Goal: Task Accomplishment & Management: Manage account settings

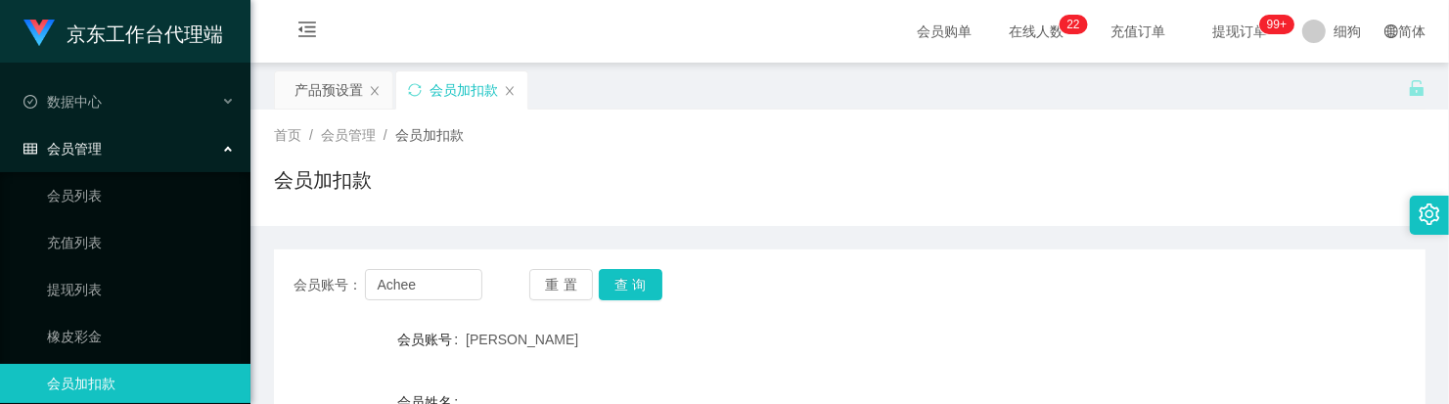
click at [334, 269] on div "会员账号： [PERSON_NAME]" at bounding box center [387, 284] width 189 height 31
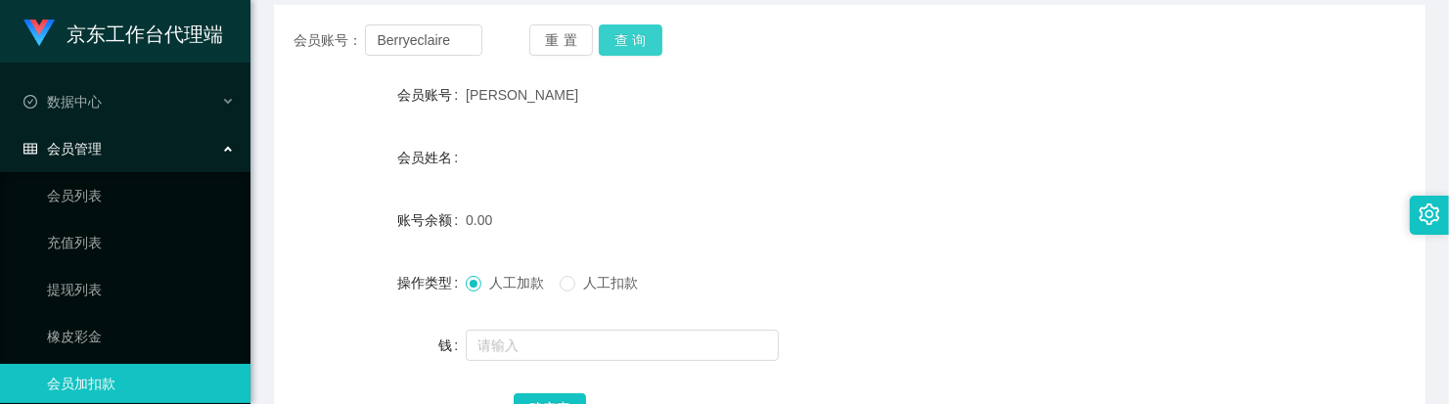
type input "Berryeclaire"
click at [637, 44] on button "查询" at bounding box center [631, 39] width 64 height 31
click at [577, 330] on div at bounding box center [802, 345] width 672 height 39
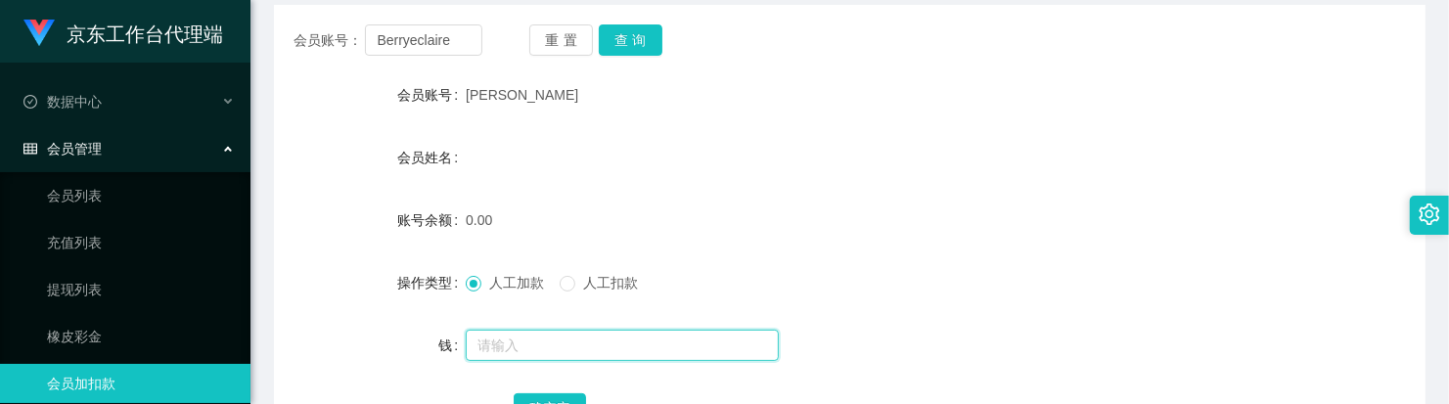
click at [579, 334] on input "text" at bounding box center [622, 345] width 313 height 31
type input "100"
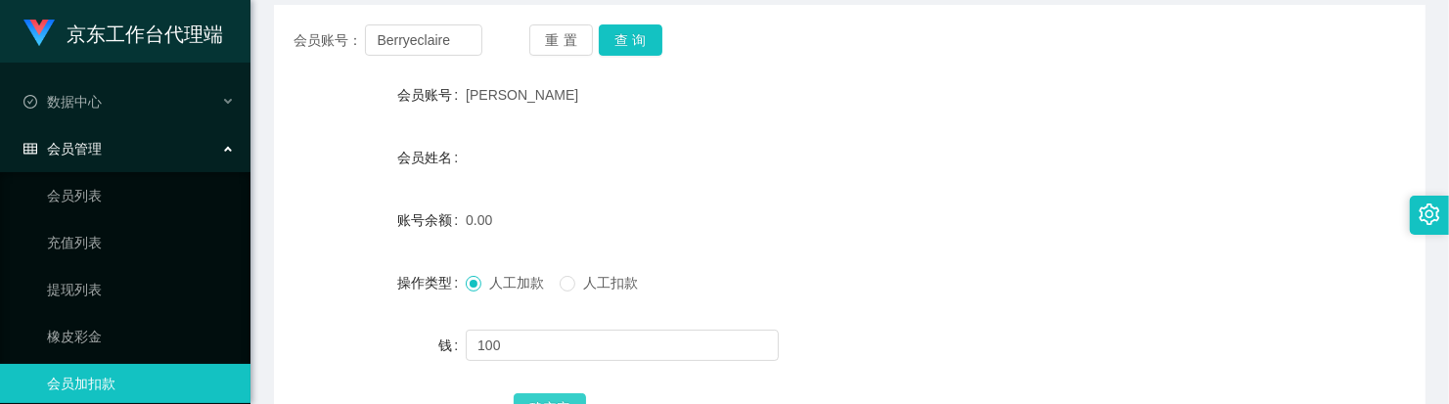
click at [568, 401] on button "确实定" at bounding box center [550, 408] width 72 height 31
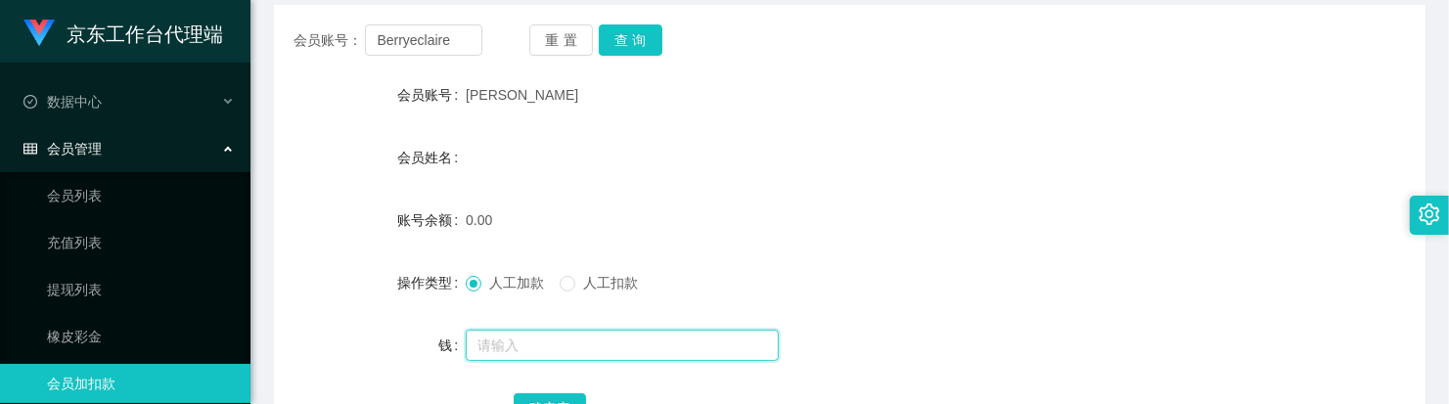
click at [539, 342] on input "text" at bounding box center [622, 345] width 313 height 31
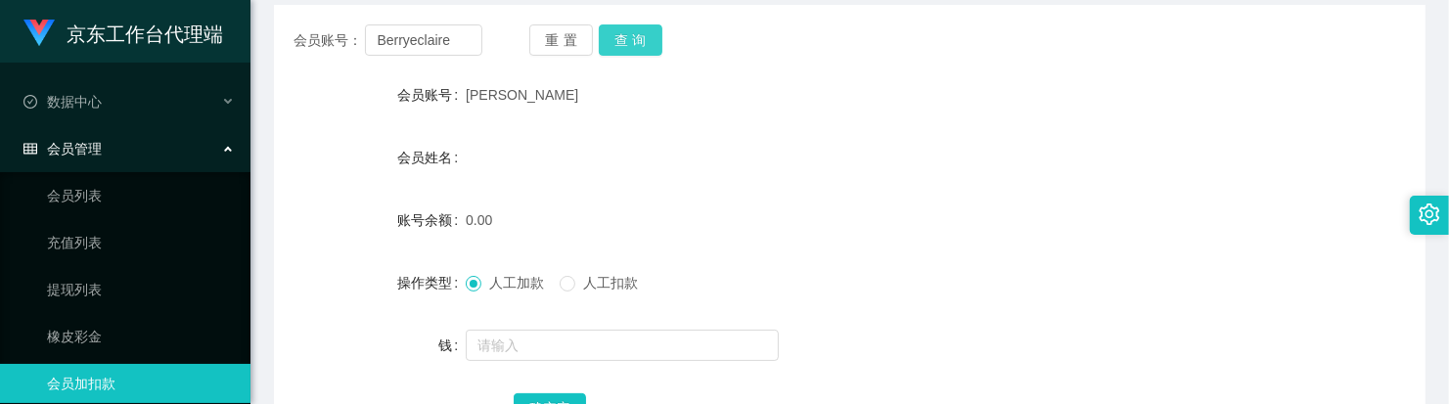
click at [641, 31] on button "查询" at bounding box center [631, 39] width 64 height 31
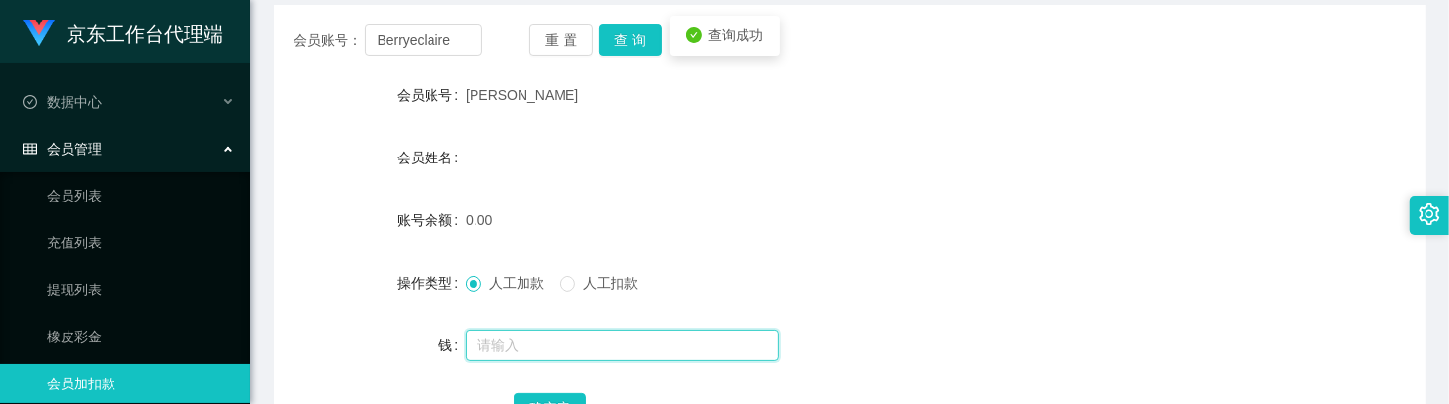
click at [546, 338] on input "text" at bounding box center [622, 345] width 313 height 31
type input "100"
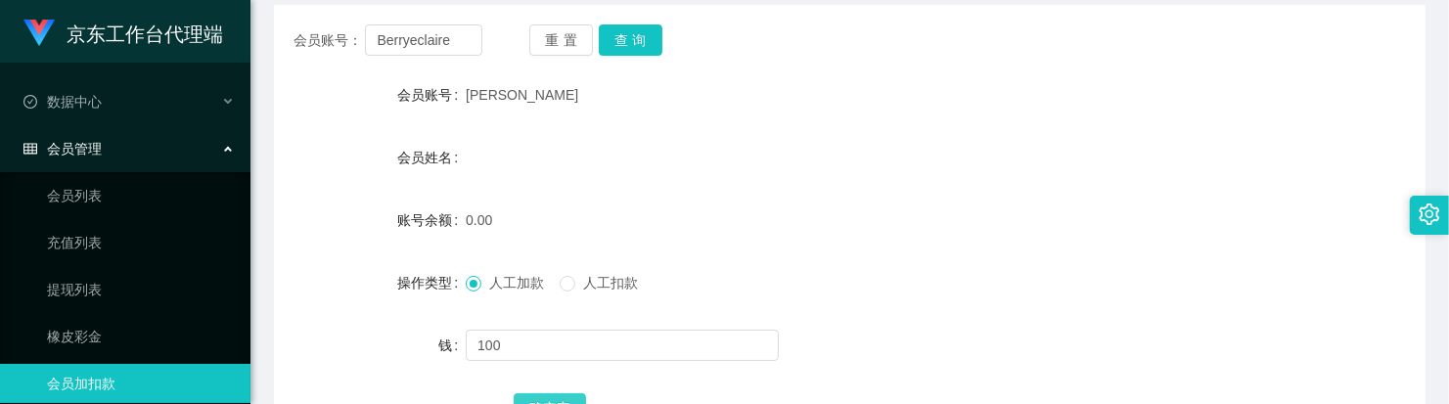
click at [574, 392] on div "确实定" at bounding box center [850, 407] width 672 height 39
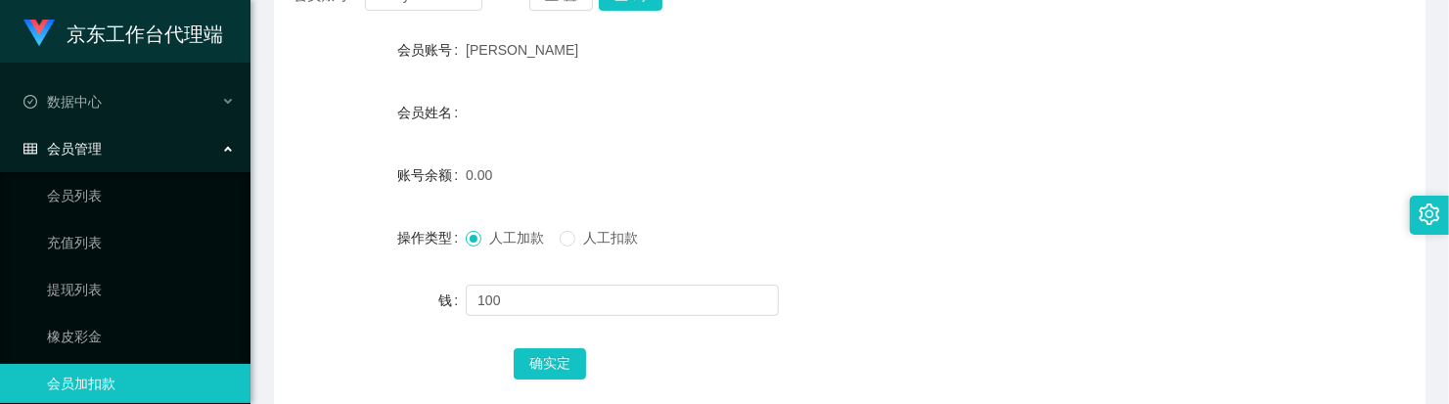
scroll to position [367, 0]
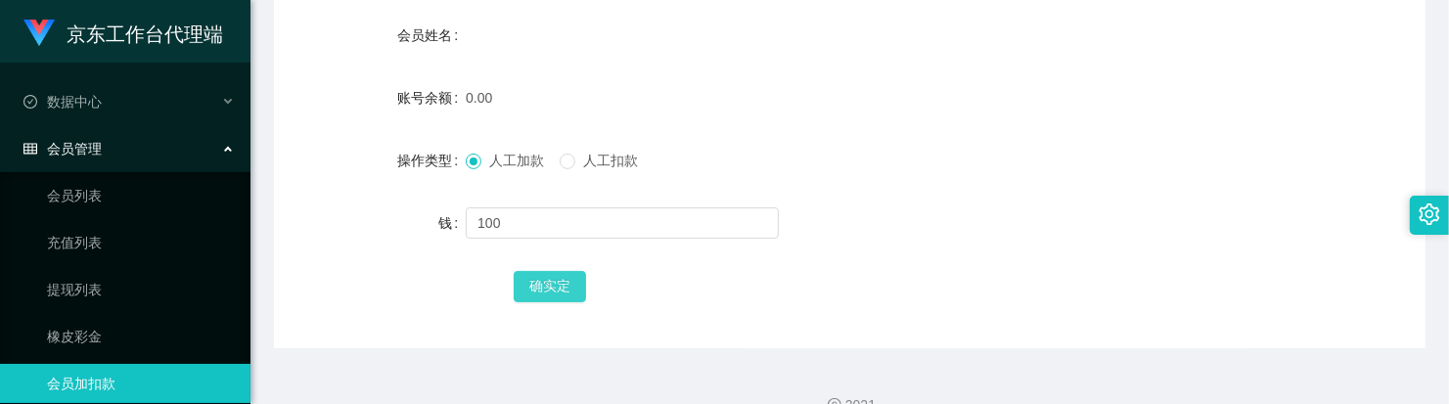
click at [546, 276] on button "确实定" at bounding box center [550, 286] width 72 height 31
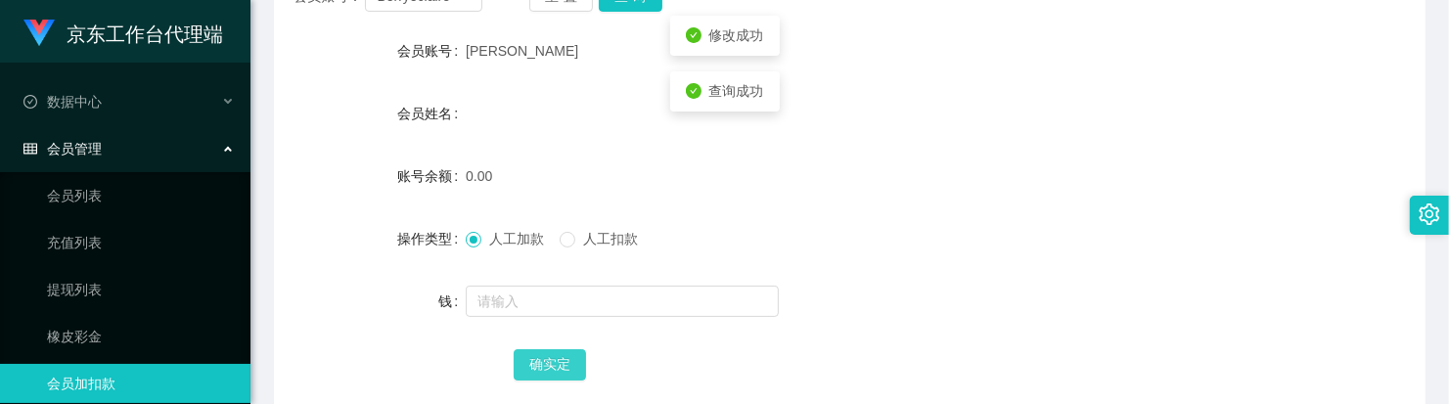
scroll to position [245, 0]
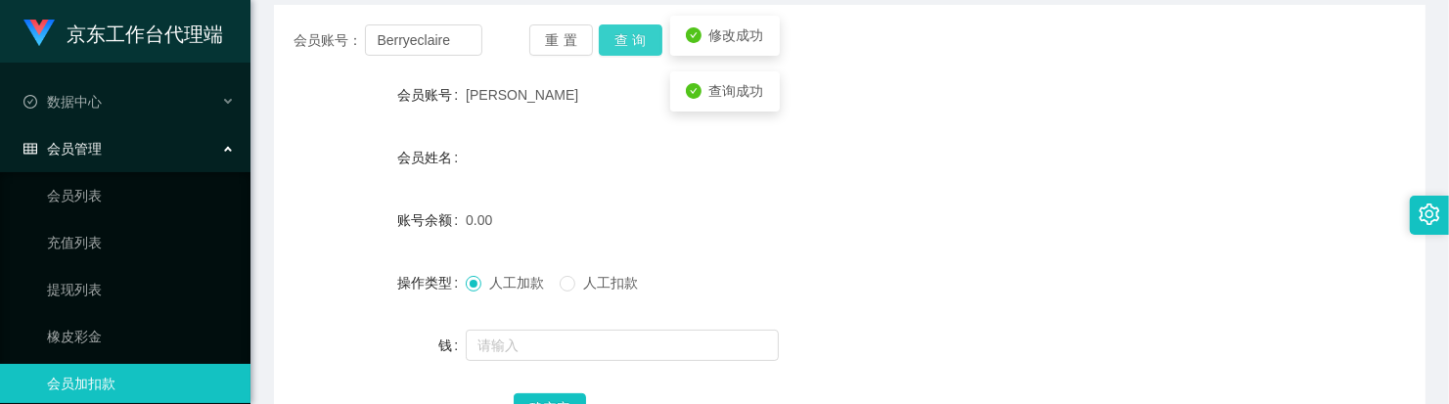
click at [638, 44] on button "查询" at bounding box center [631, 39] width 64 height 31
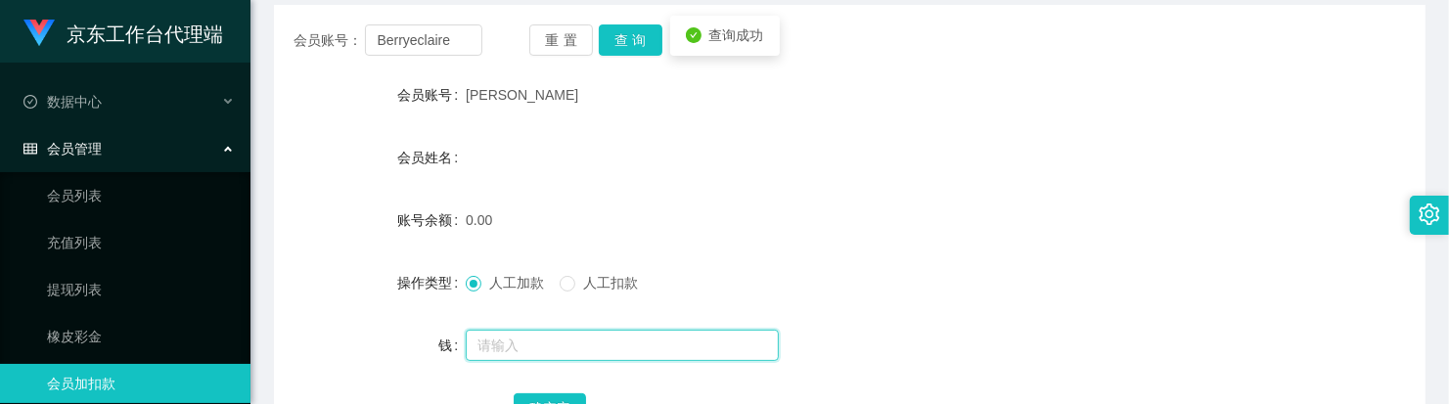
click at [563, 331] on input "text" at bounding box center [622, 345] width 313 height 31
type input "100"
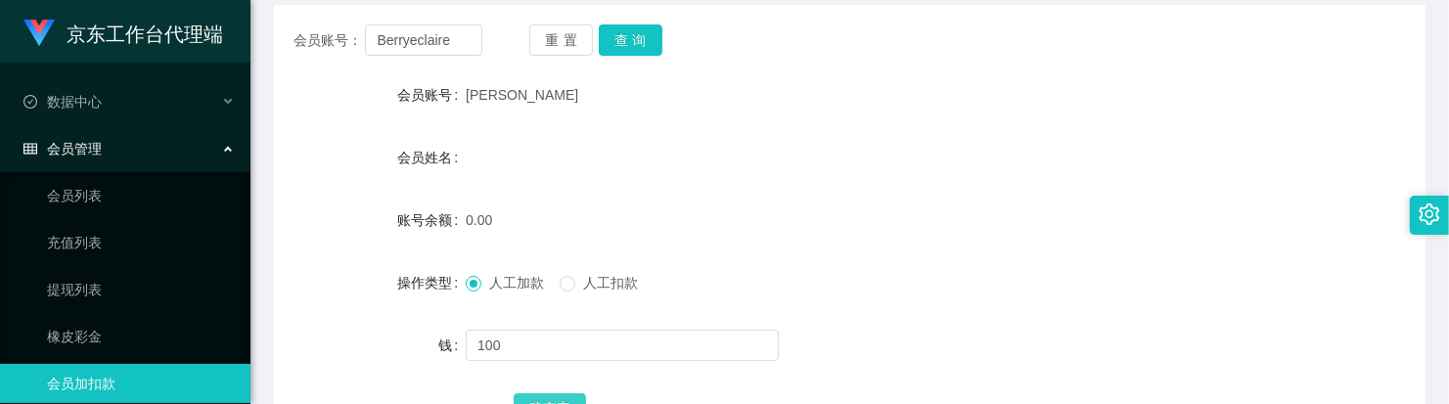
click at [567, 402] on button "确实定" at bounding box center [550, 408] width 72 height 31
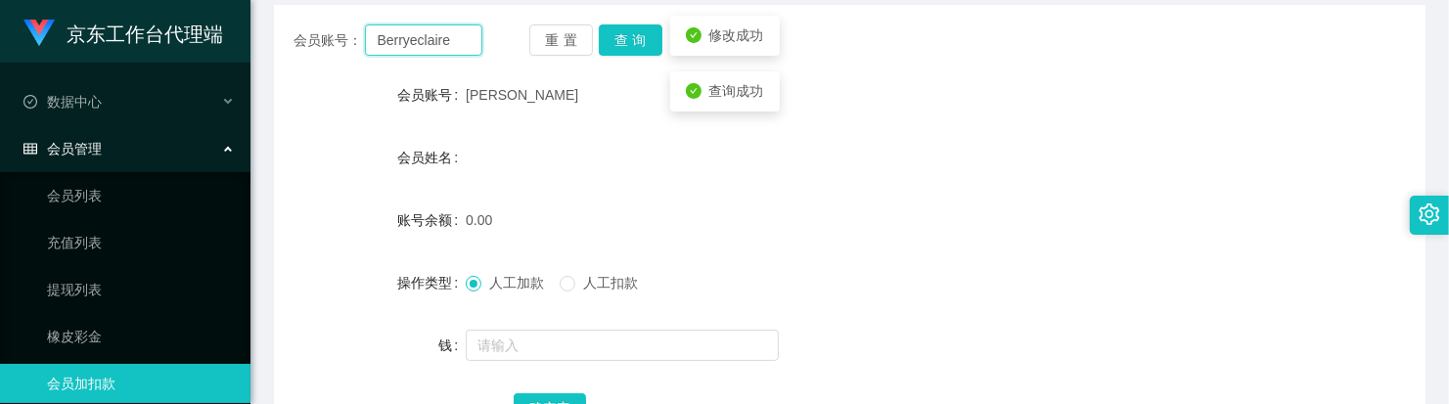
drag, startPoint x: 457, startPoint y: 41, endPoint x: 338, endPoint y: 37, distance: 118.4
click at [338, 37] on div "会员账号： Berryeclaire" at bounding box center [387, 39] width 189 height 31
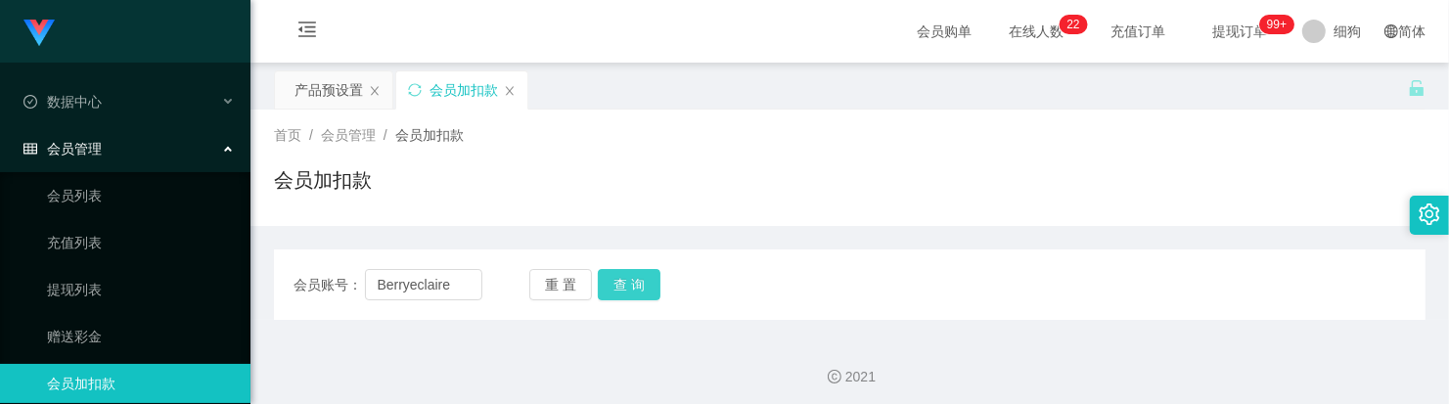
type input "Berryeclaire"
click at [624, 279] on button "查 询" at bounding box center [629, 284] width 63 height 31
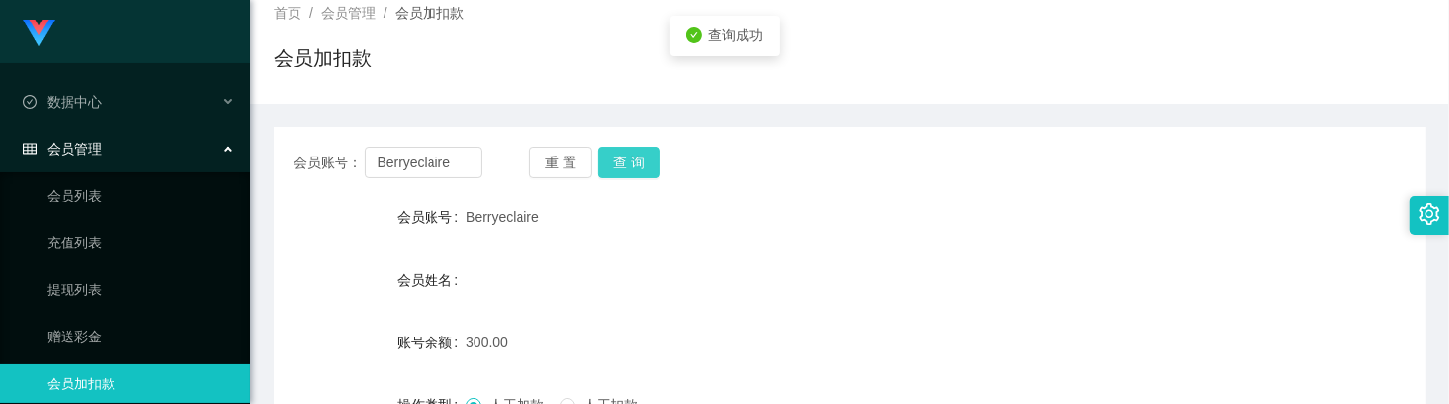
scroll to position [245, 0]
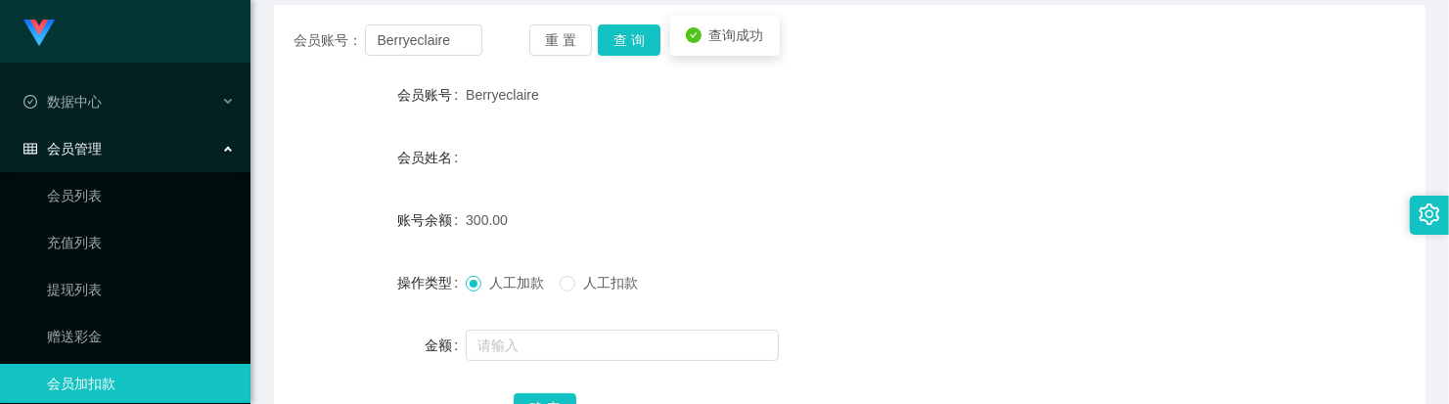
click at [588, 281] on span "人工扣款" at bounding box center [610, 283] width 70 height 16
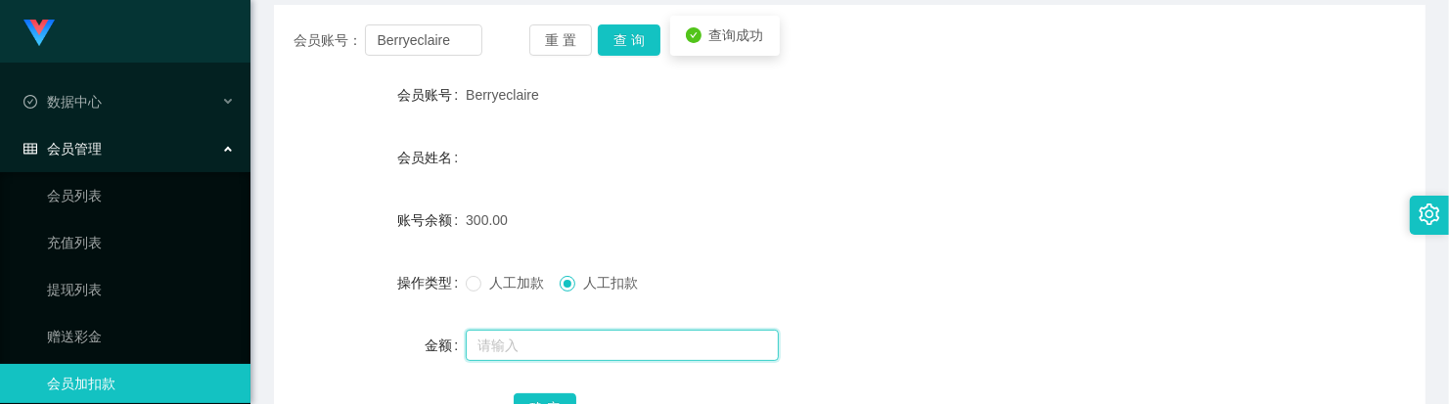
click at [563, 345] on input "text" at bounding box center [622, 345] width 313 height 31
type input "200"
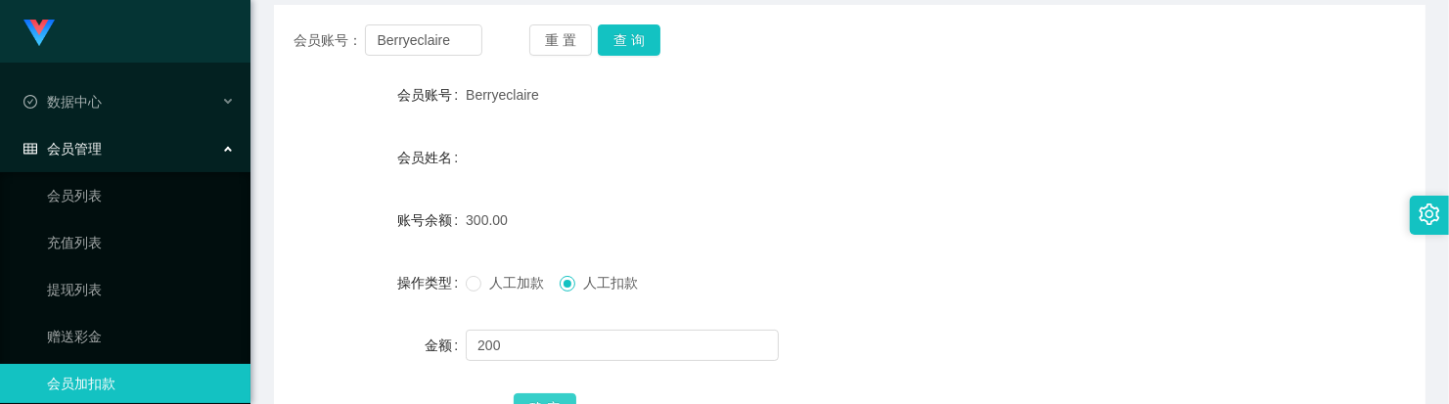
click at [540, 399] on button "确 定" at bounding box center [545, 408] width 63 height 31
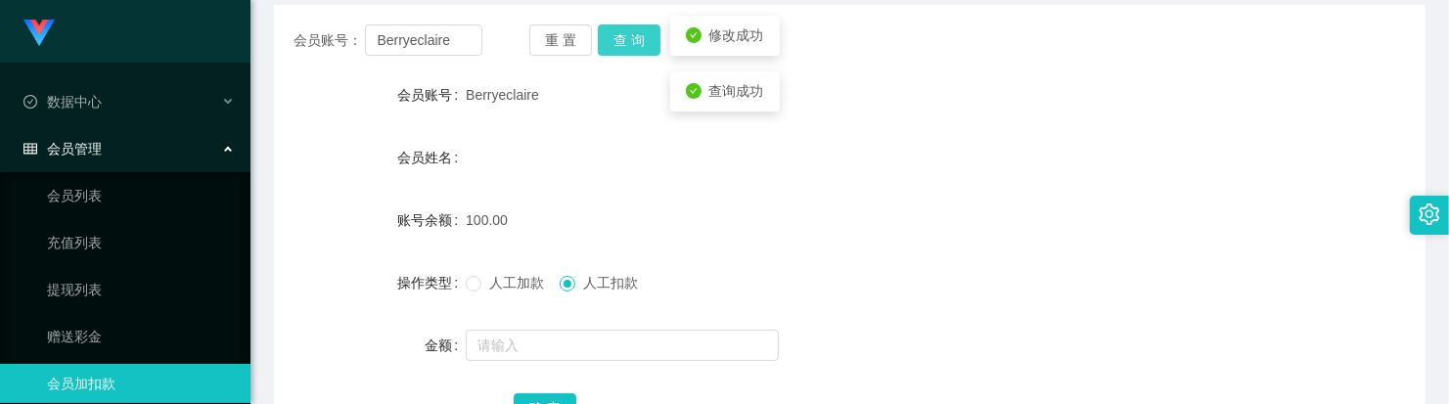
click at [608, 50] on button "查 询" at bounding box center [629, 39] width 63 height 31
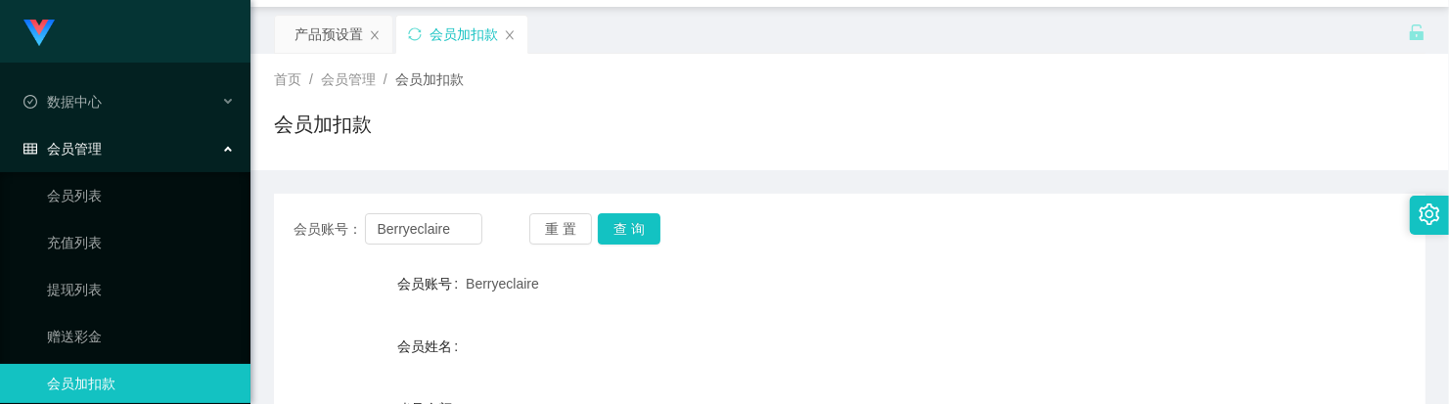
scroll to position [0, 0]
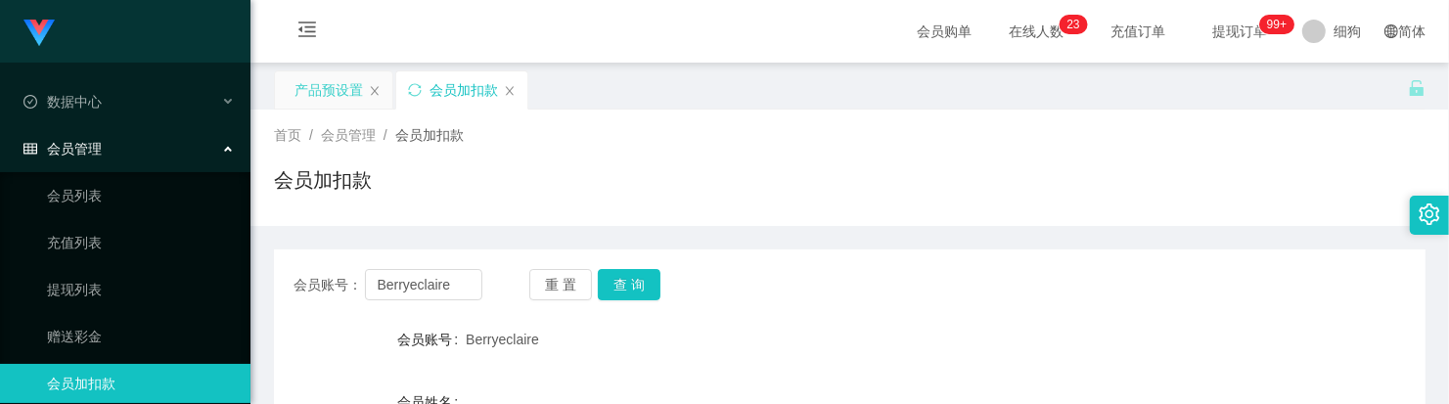
drag, startPoint x: 338, startPoint y: 88, endPoint x: 353, endPoint y: 91, distance: 15.0
click at [338, 88] on div "产品预设置" at bounding box center [328, 89] width 68 height 37
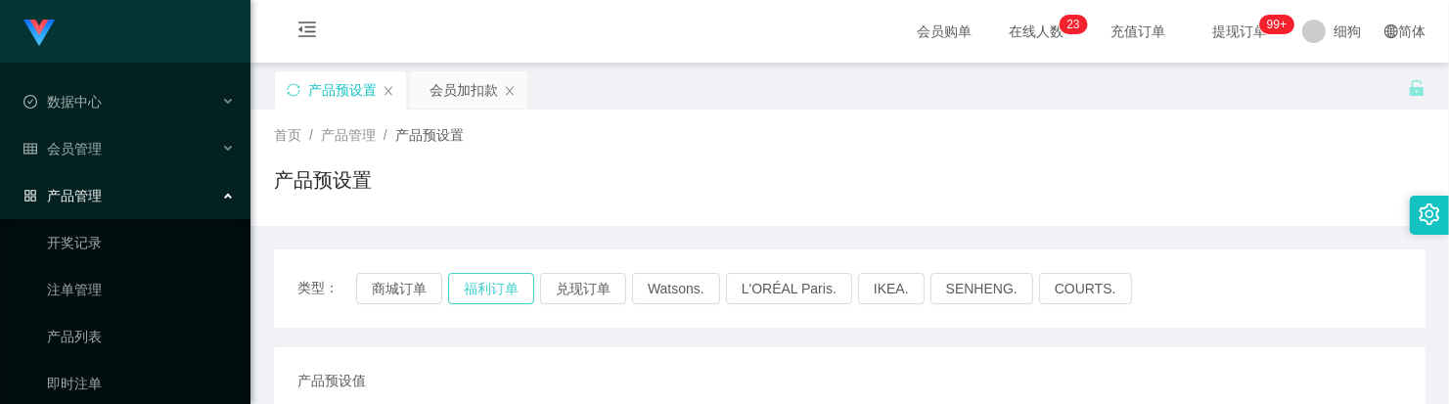
click at [484, 284] on button "福利订单" at bounding box center [491, 288] width 86 height 31
click at [468, 88] on div "会员加扣款" at bounding box center [463, 89] width 68 height 37
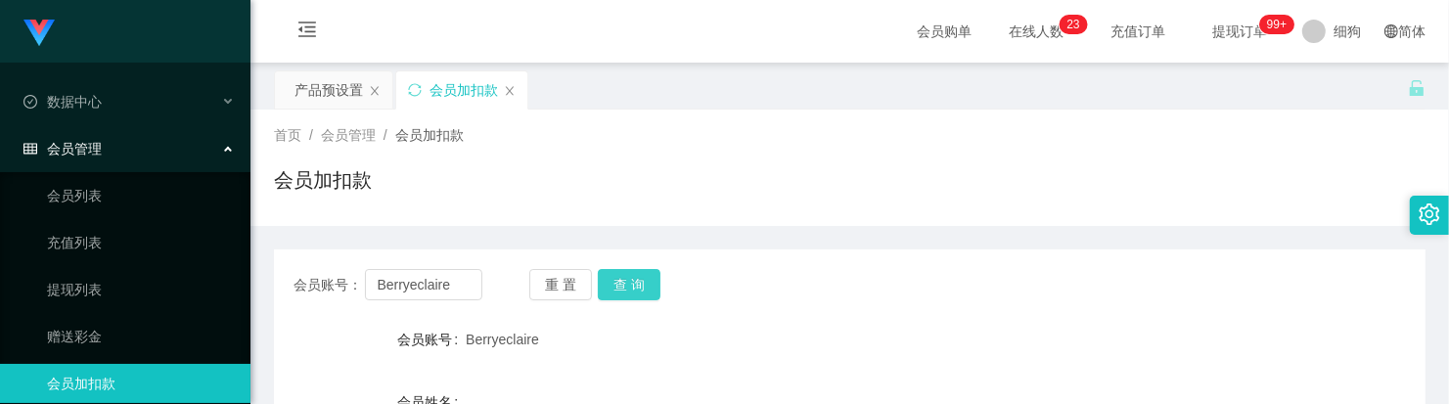
click at [616, 290] on button "查 询" at bounding box center [629, 284] width 63 height 31
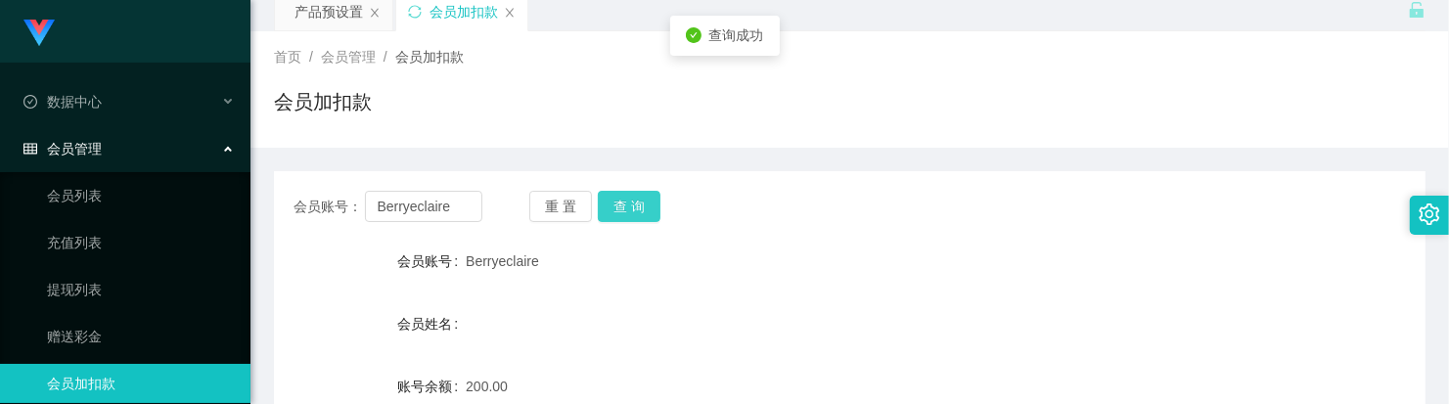
scroll to position [122, 0]
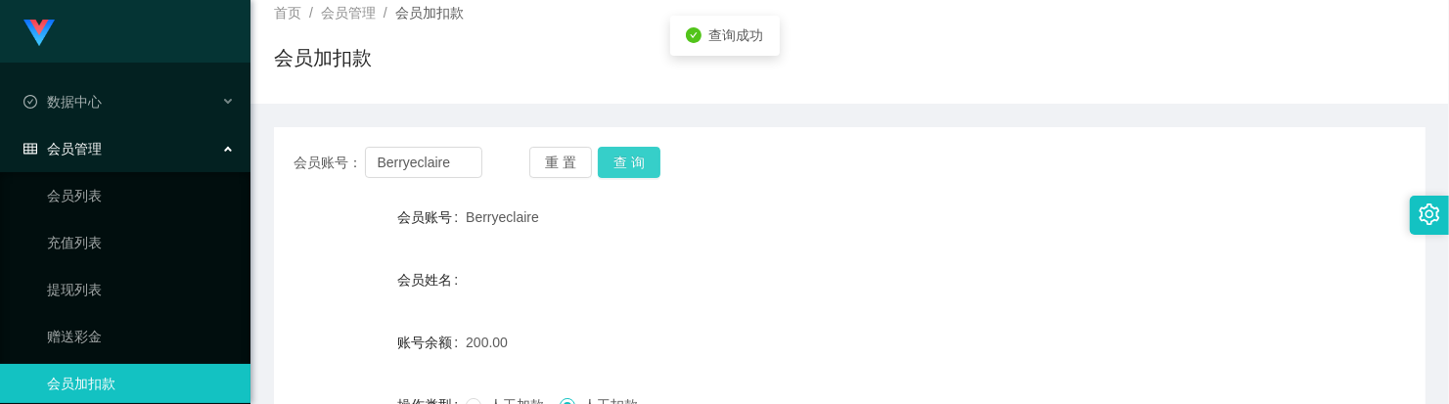
click at [632, 157] on button "查 询" at bounding box center [629, 162] width 63 height 31
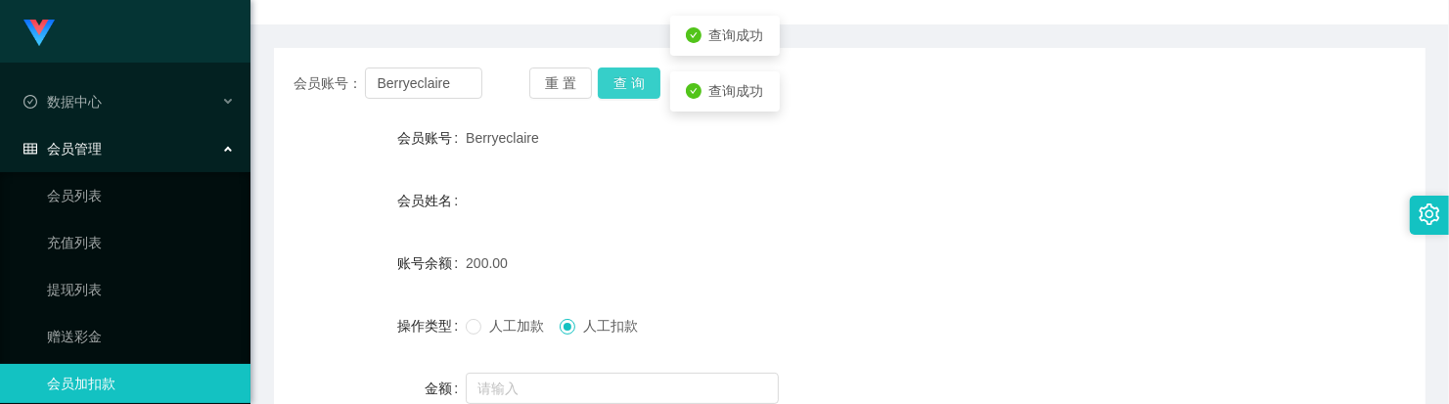
scroll to position [245, 0]
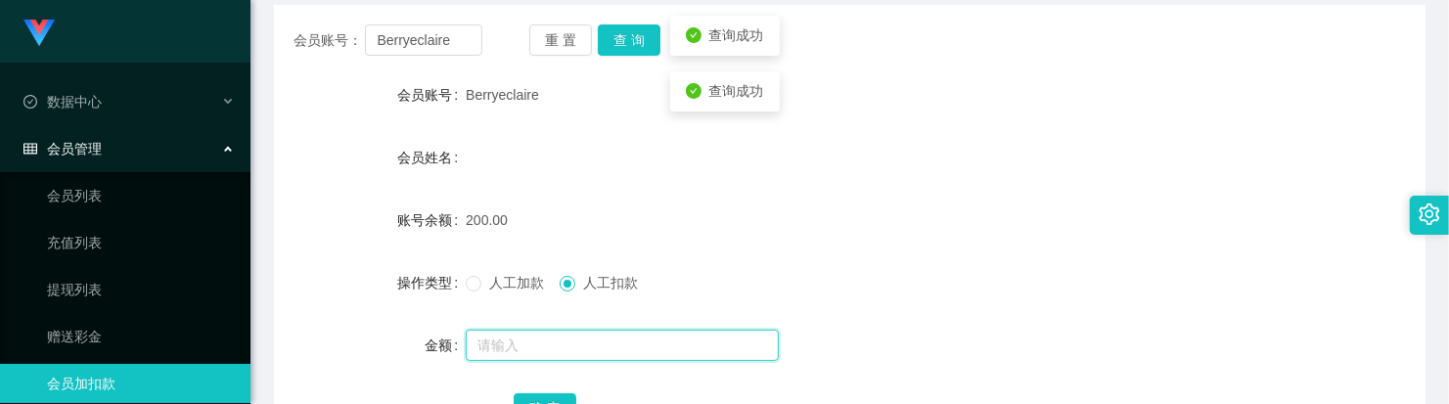
click at [613, 352] on input "text" at bounding box center [622, 345] width 313 height 31
type input "1"
type input "50"
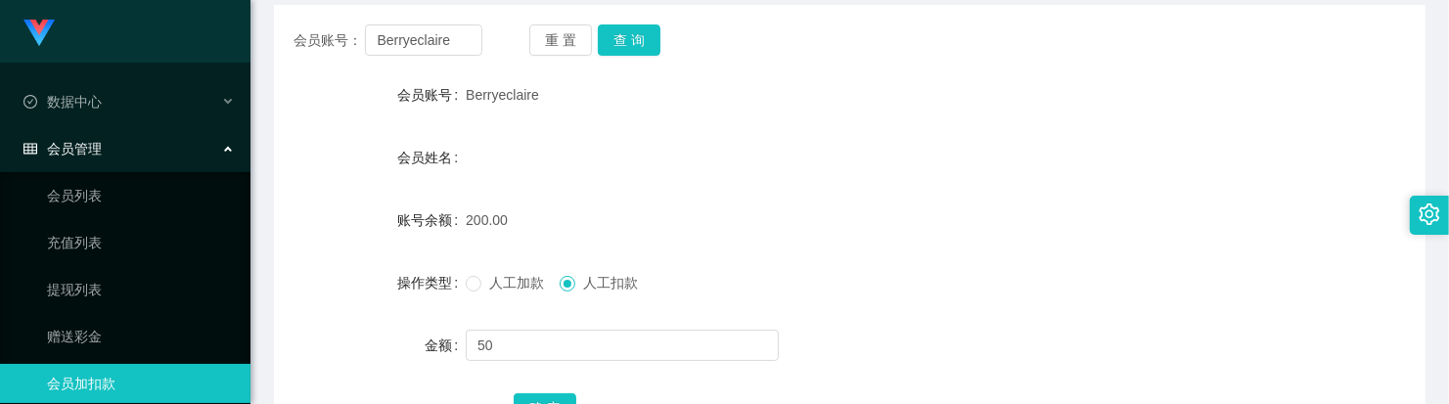
click at [539, 391] on div "确 定" at bounding box center [850, 407] width 672 height 39
click at [546, 397] on button "确 定" at bounding box center [545, 408] width 63 height 31
click at [629, 46] on button "查 询" at bounding box center [629, 39] width 63 height 31
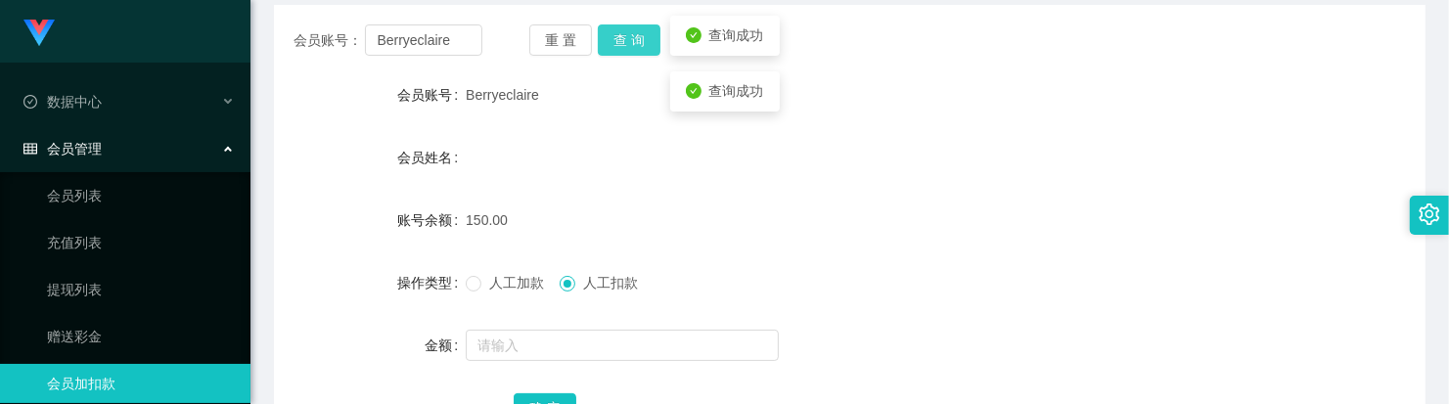
click at [627, 46] on button "查 询" at bounding box center [629, 39] width 63 height 31
click at [641, 50] on button "查 询" at bounding box center [629, 39] width 63 height 31
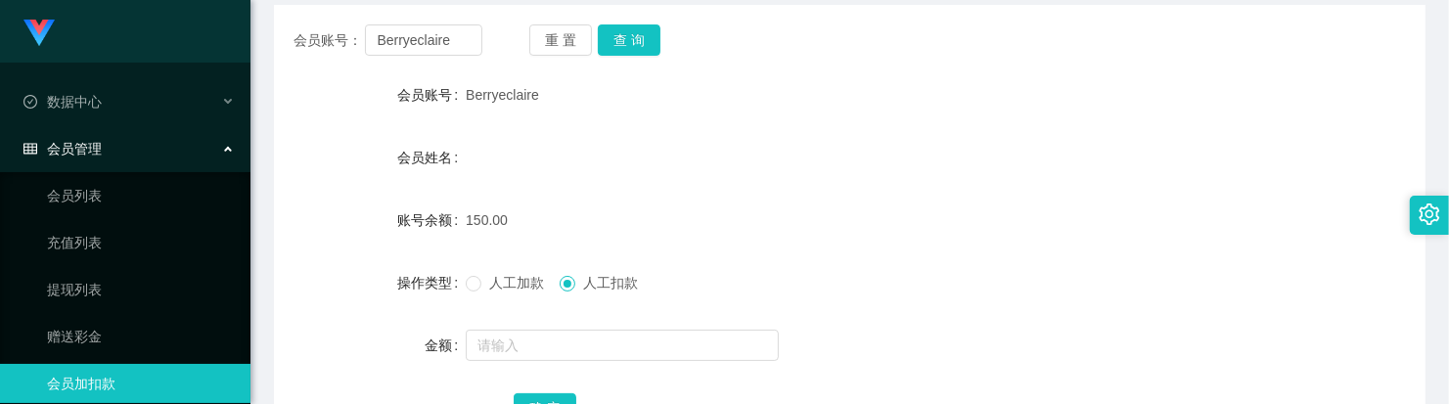
click at [755, 182] on form "会员账号 Berryeclaire 会员姓名 账号余额 150.00 操作类型 人工加款 人工扣款 金额 确 定" at bounding box center [849, 251] width 1151 height 352
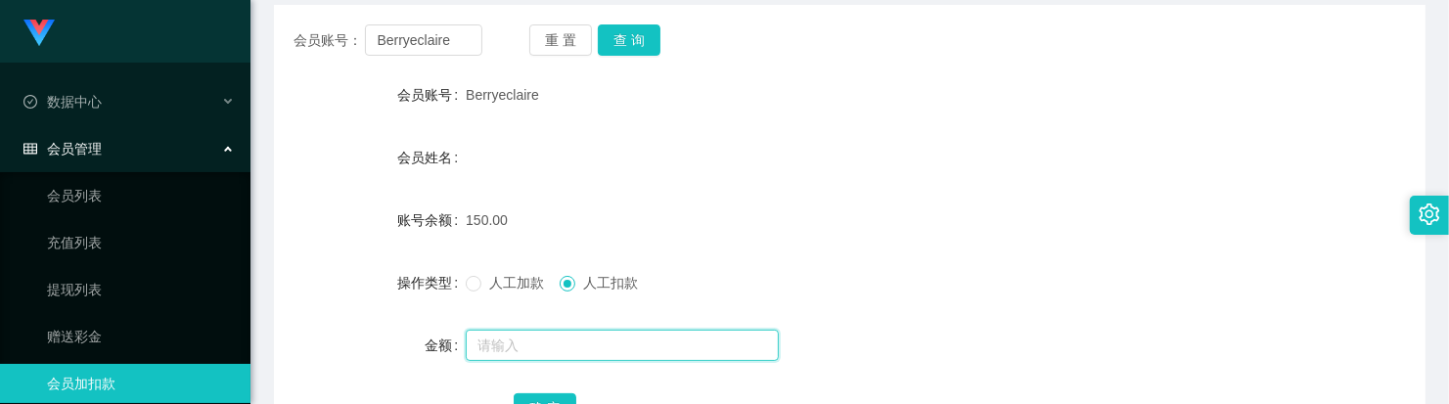
click at [516, 355] on input "text" at bounding box center [622, 345] width 313 height 31
type input "150"
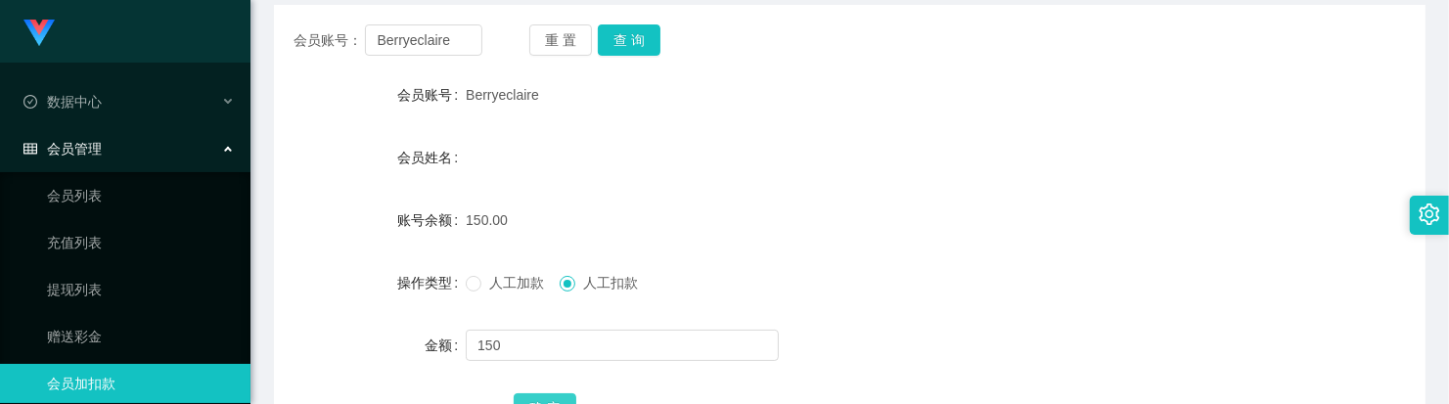
click at [548, 394] on button "确 定" at bounding box center [545, 408] width 63 height 31
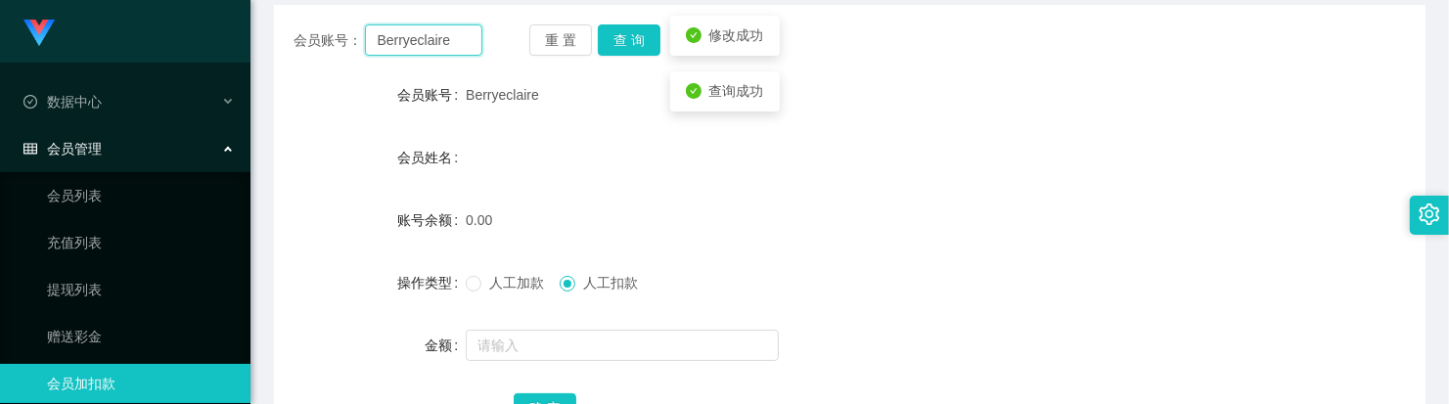
scroll to position [201, 0]
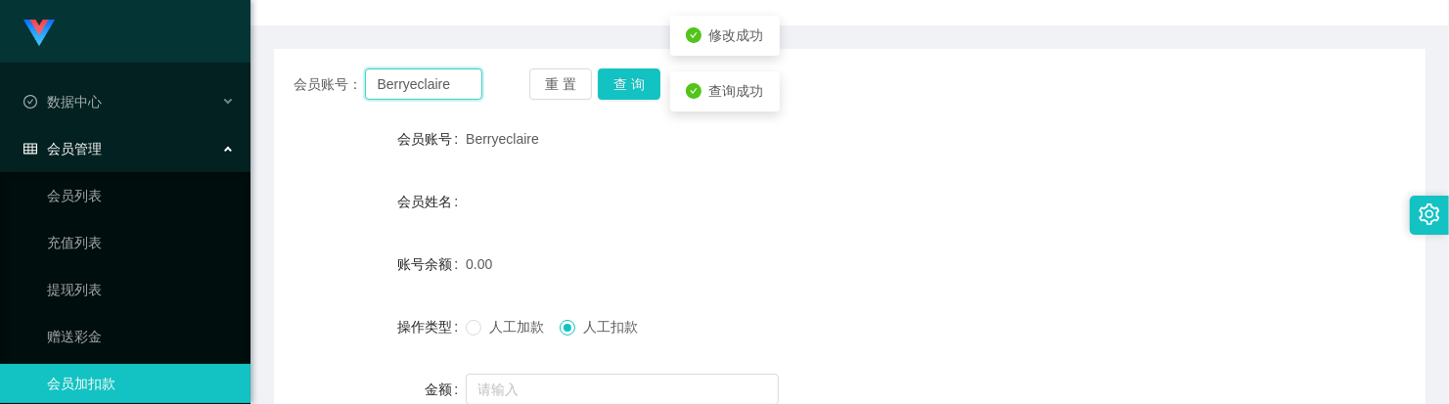
drag, startPoint x: 455, startPoint y: 46, endPoint x: 348, endPoint y: 24, distance: 108.8
click at [309, 17] on div "首页 / 会员管理 / 会员加扣款 / 会员加扣款 会员账号： Berryeclaire 重 置 查 询 会员账号 Berryeclaire 会员姓名 账号余…" at bounding box center [849, 211] width 1151 height 605
paste input "X008009"
type input "X008009"
drag, startPoint x: 617, startPoint y: 96, endPoint x: 616, endPoint y: 111, distance: 14.7
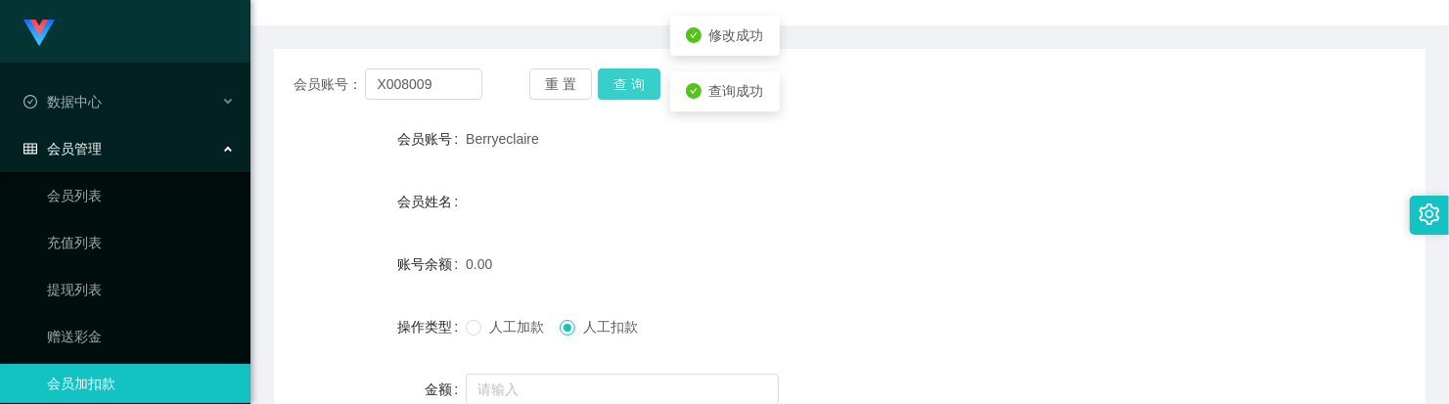
click at [617, 96] on button "查 询" at bounding box center [629, 83] width 63 height 31
click at [479, 331] on span at bounding box center [474, 328] width 16 height 16
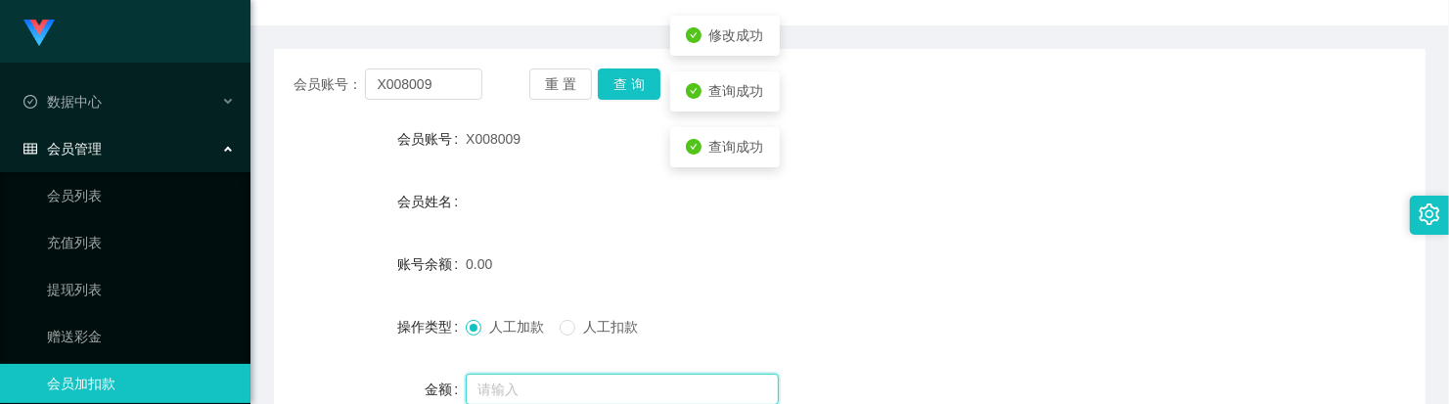
click at [518, 379] on input "text" at bounding box center [622, 389] width 313 height 31
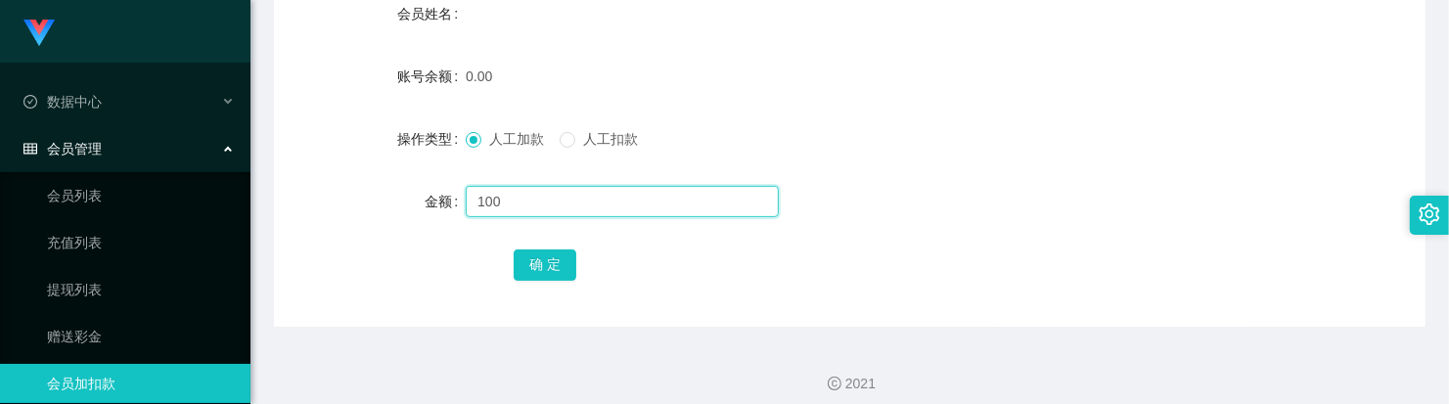
scroll to position [401, 0]
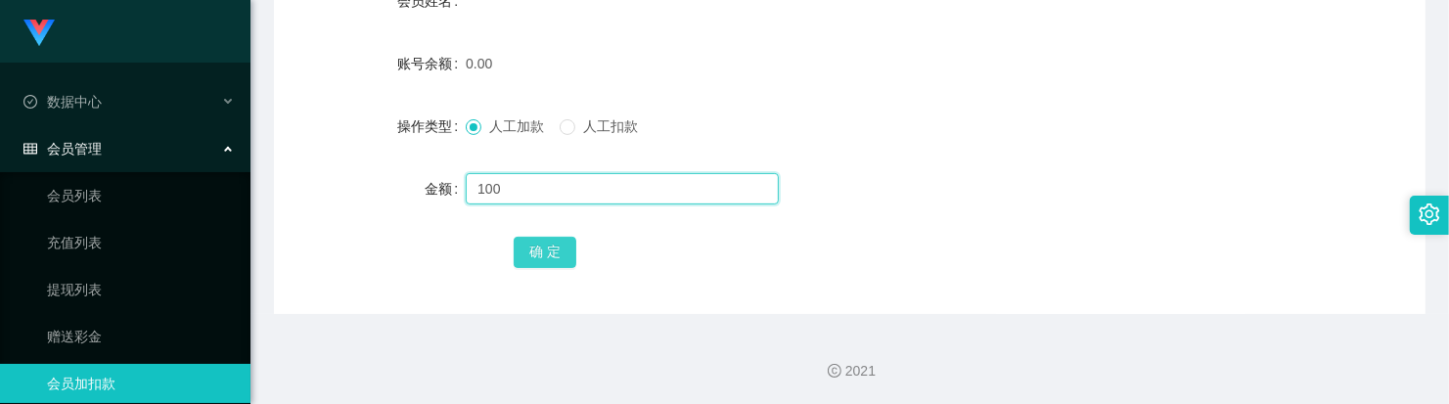
type input "100"
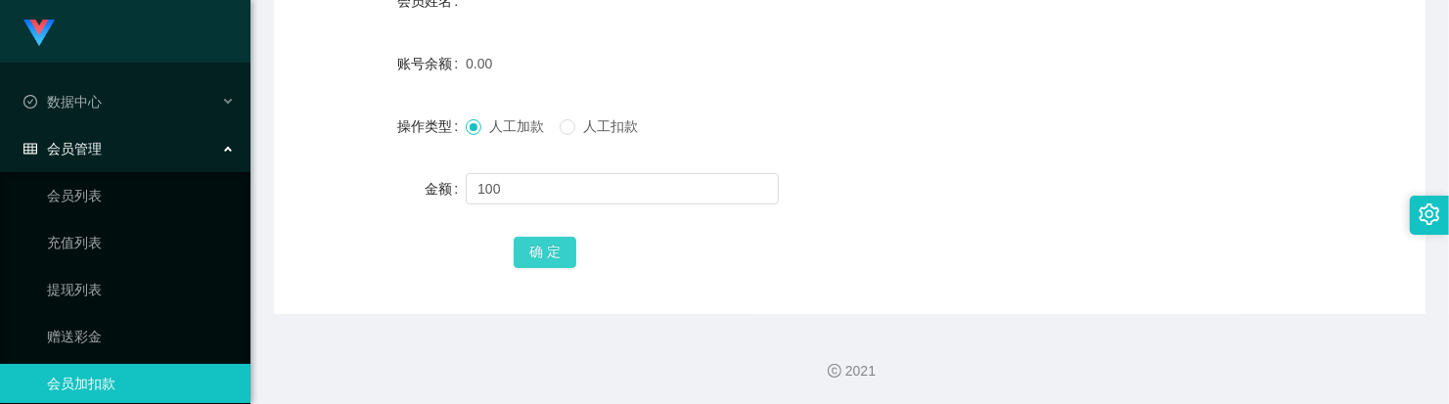
click at [554, 246] on button "确 定" at bounding box center [545, 252] width 63 height 31
drag, startPoint x: 940, startPoint y: 125, endPoint x: 917, endPoint y: 112, distance: 25.8
click at [942, 125] on div "人工加款 人工扣款" at bounding box center [802, 126] width 672 height 39
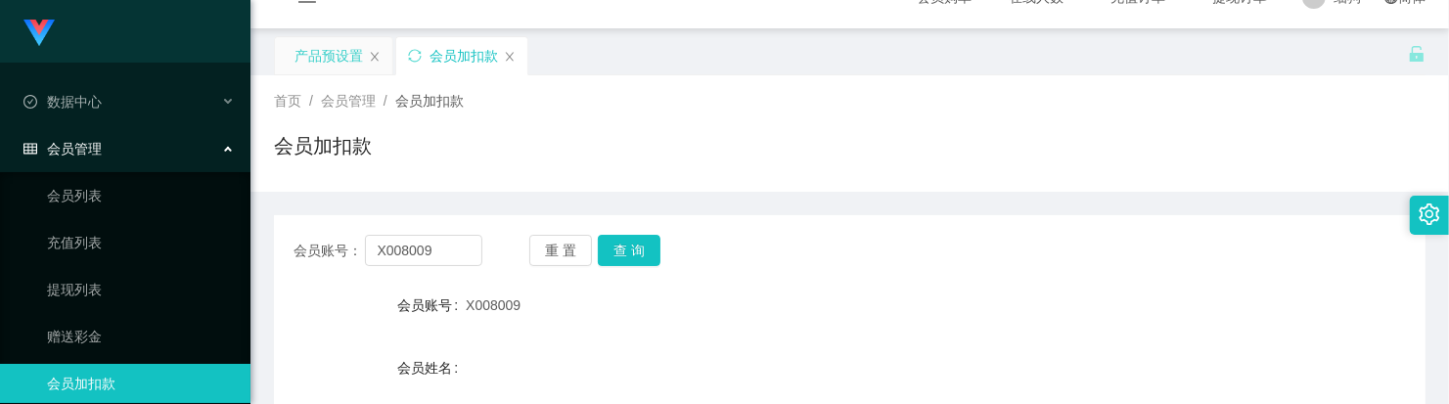
click at [334, 64] on div "产品预设置" at bounding box center [328, 55] width 68 height 37
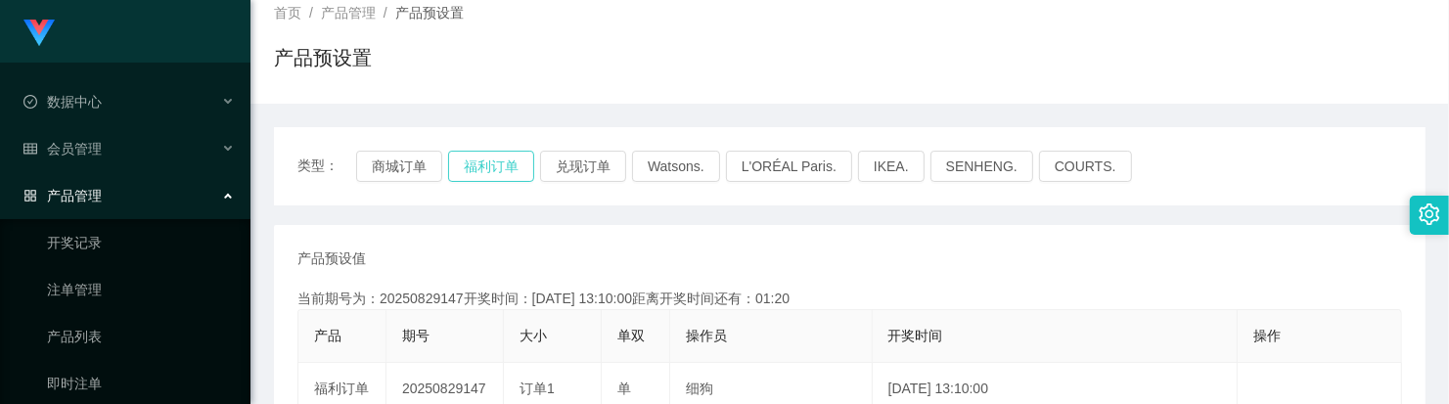
click at [499, 172] on button "福利订单" at bounding box center [491, 166] width 86 height 31
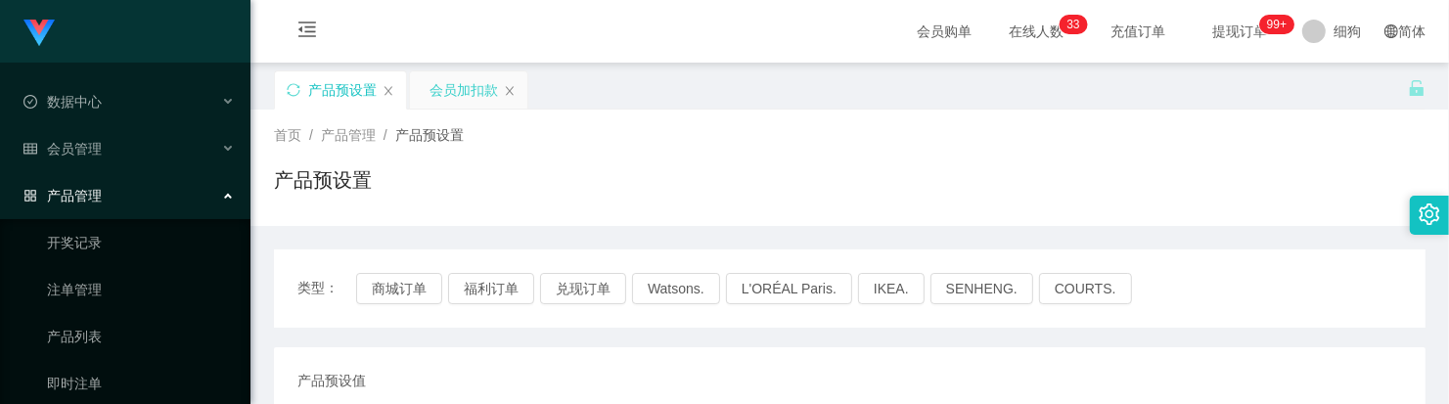
click at [446, 105] on div "会员加扣款" at bounding box center [463, 89] width 68 height 37
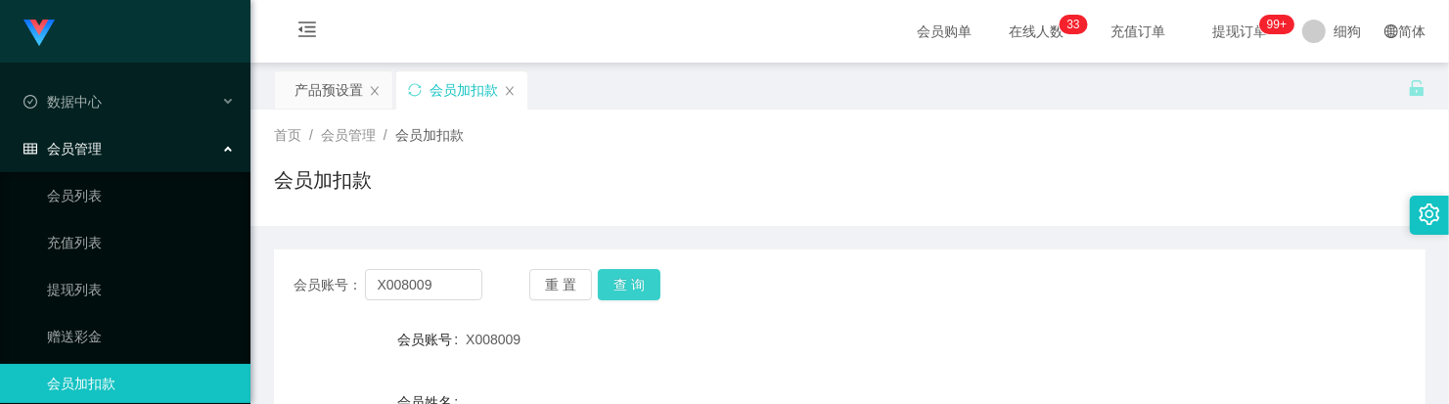
click at [611, 277] on button "查 询" at bounding box center [629, 284] width 63 height 31
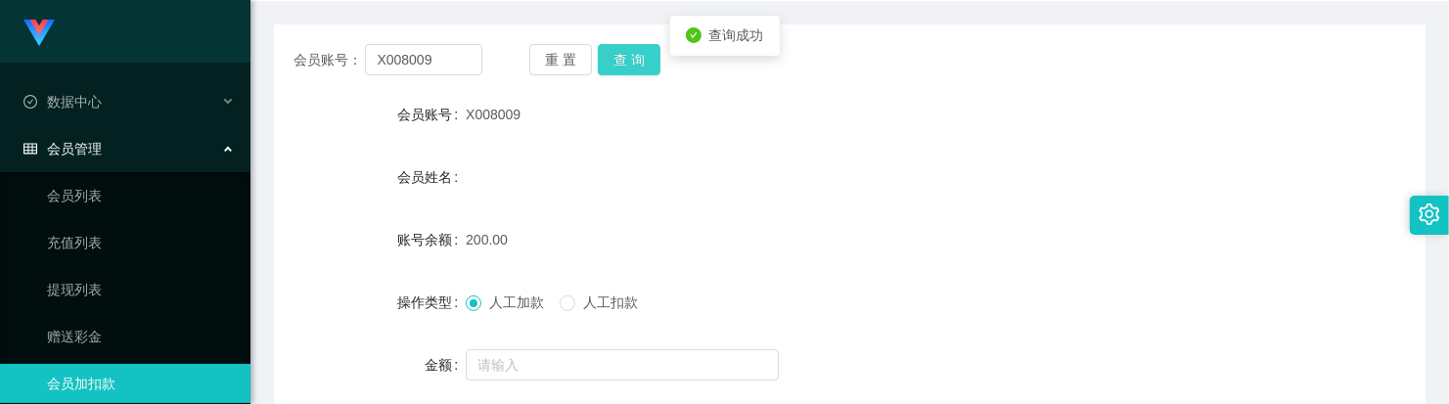
scroll to position [367, 0]
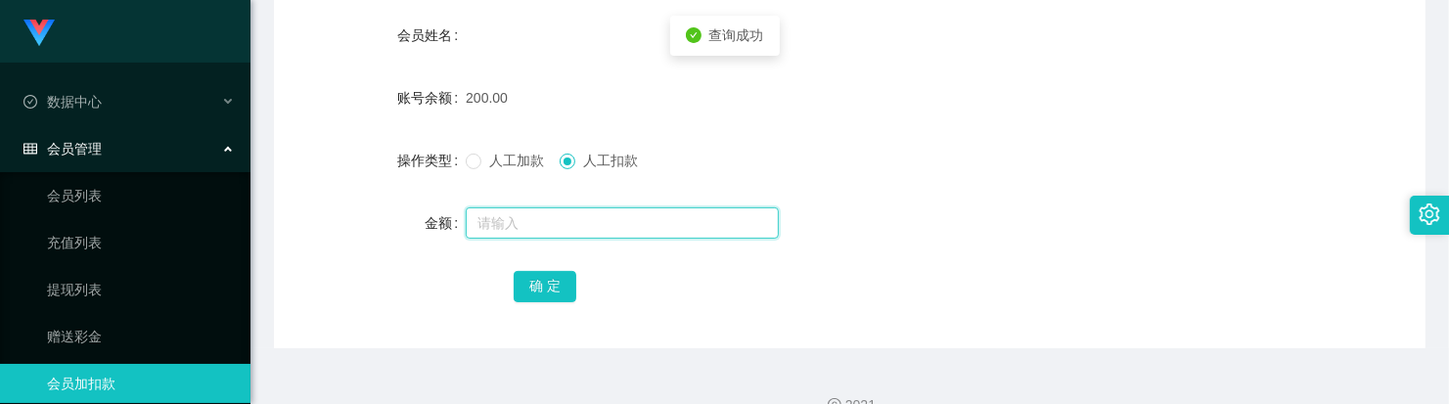
click at [574, 232] on input "text" at bounding box center [622, 222] width 313 height 31
type input "50"
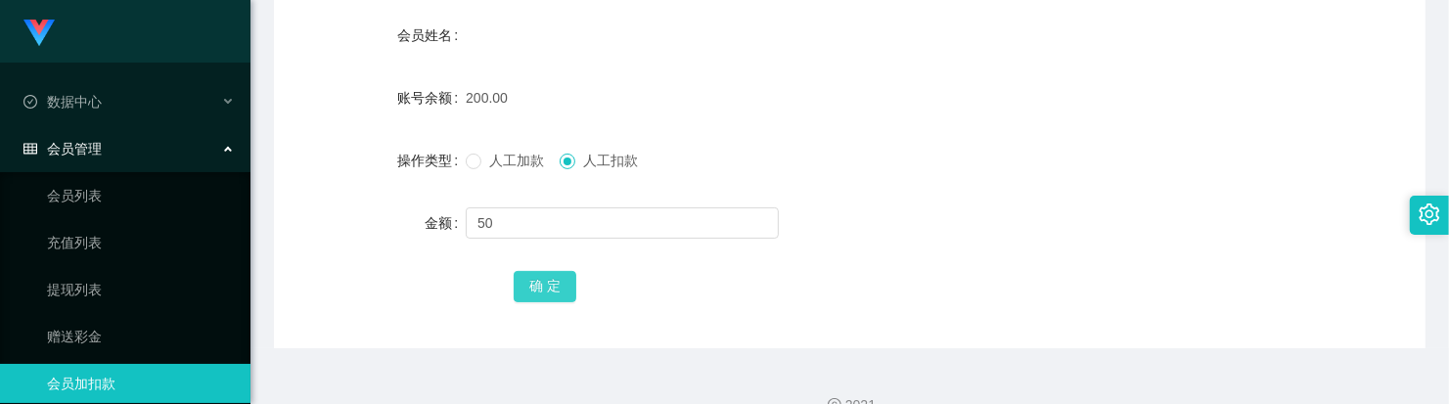
click at [565, 290] on button "确 定" at bounding box center [545, 286] width 63 height 31
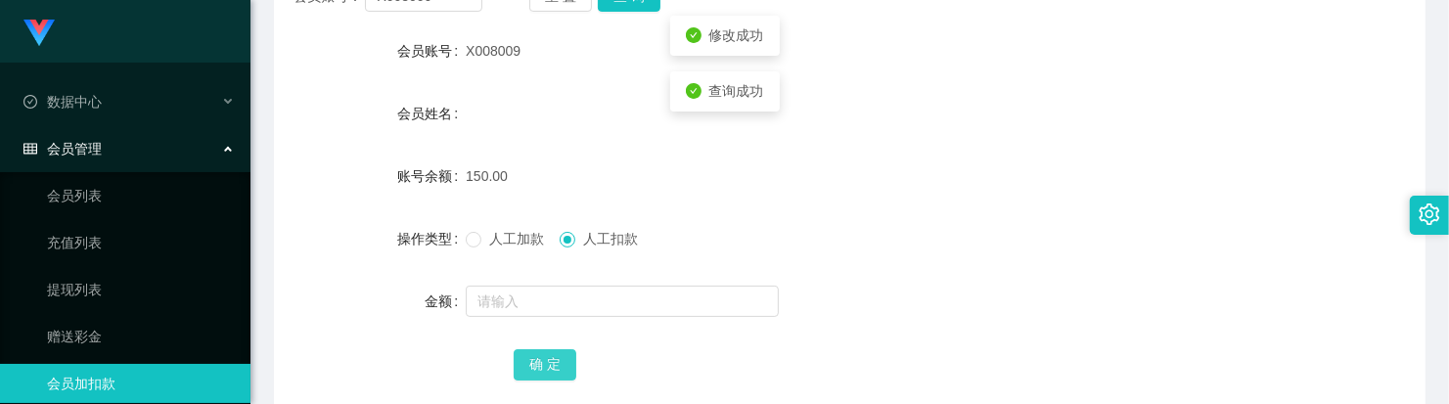
scroll to position [245, 0]
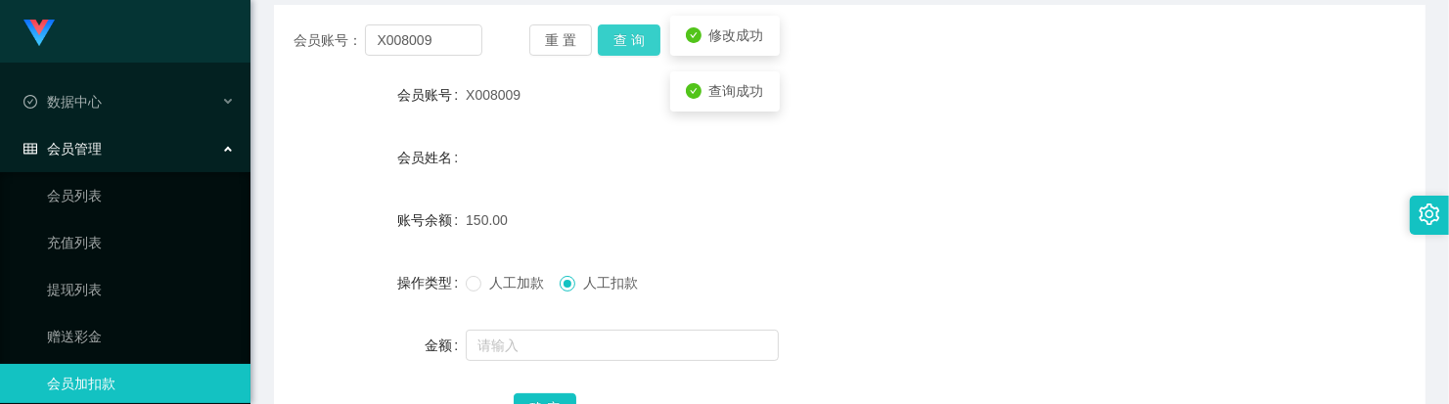
click at [623, 47] on button "查 询" at bounding box center [629, 39] width 63 height 31
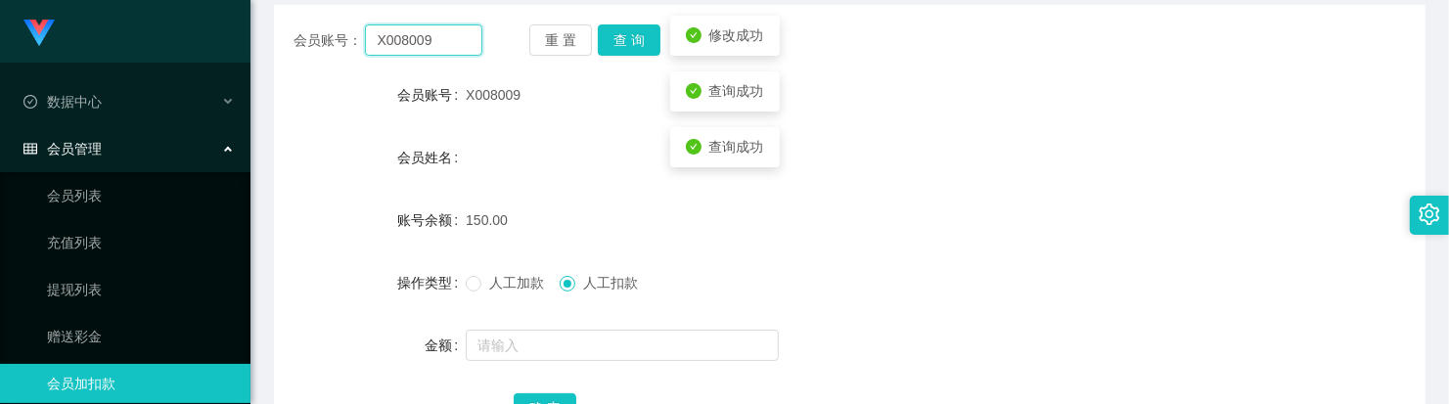
drag, startPoint x: 441, startPoint y: 40, endPoint x: 275, endPoint y: 22, distance: 167.3
click at [275, 22] on div "会员账号： X008009 重 置 查 询 会员账号 X008009 会员姓名 账号余额 150.00 操作类型 人工加款 人工扣款 金额 确 定" at bounding box center [849, 238] width 1151 height 466
paste input "Damon1"
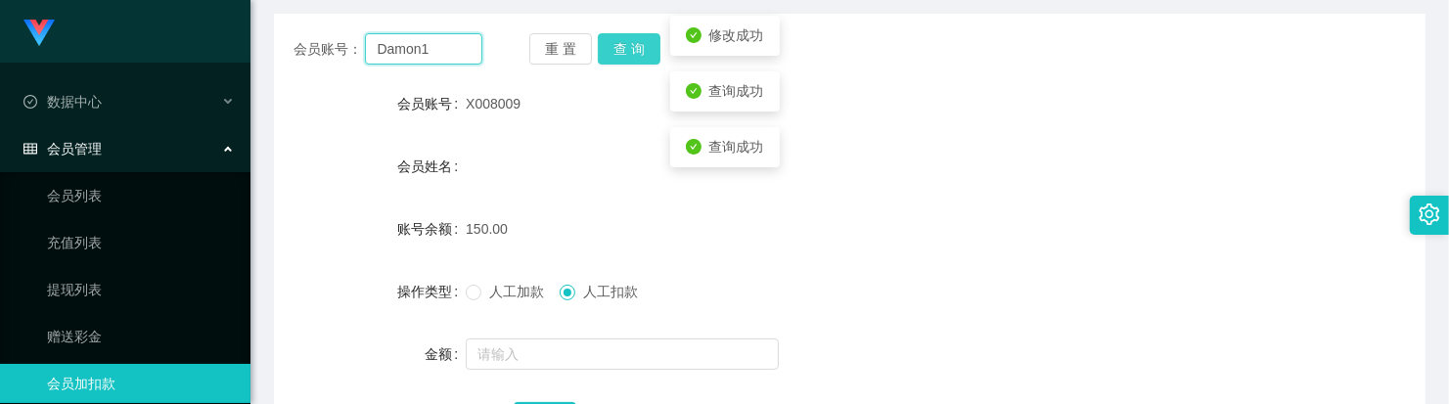
type input "Damon1"
click at [624, 54] on button "查 询" at bounding box center [629, 48] width 63 height 31
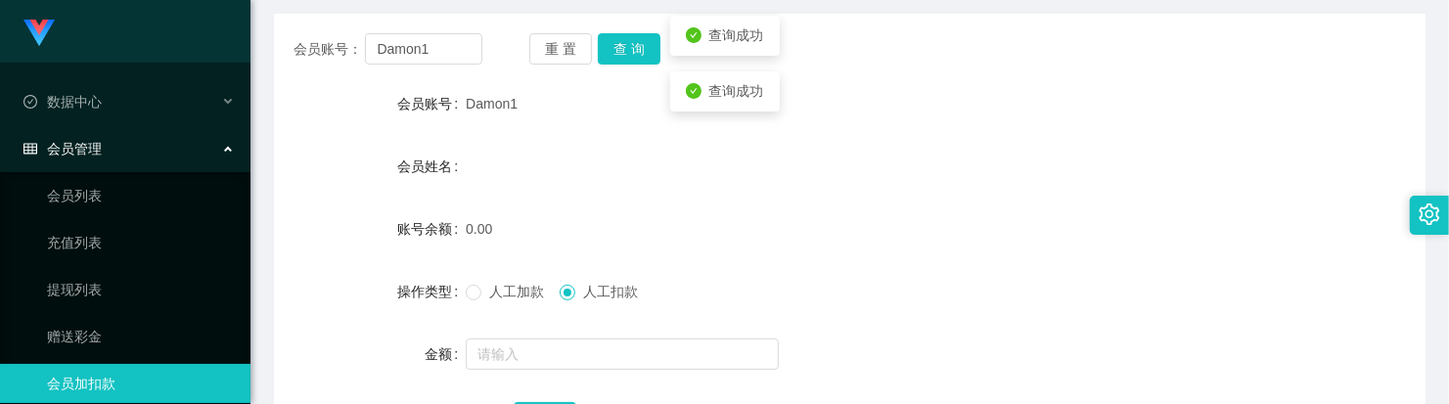
click at [499, 295] on span "人工加款" at bounding box center [516, 292] width 70 height 16
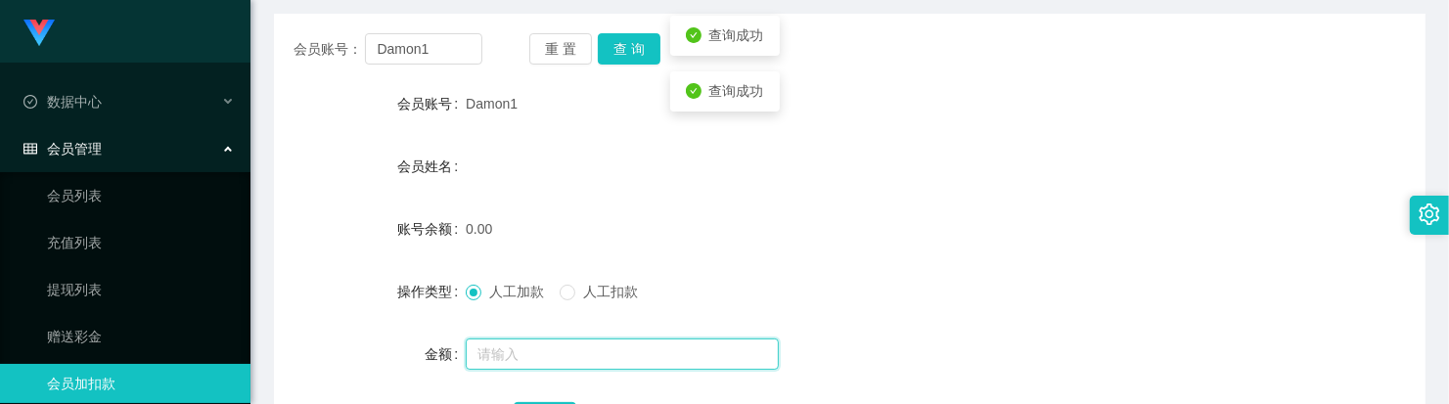
click at [524, 353] on input "text" at bounding box center [622, 353] width 313 height 31
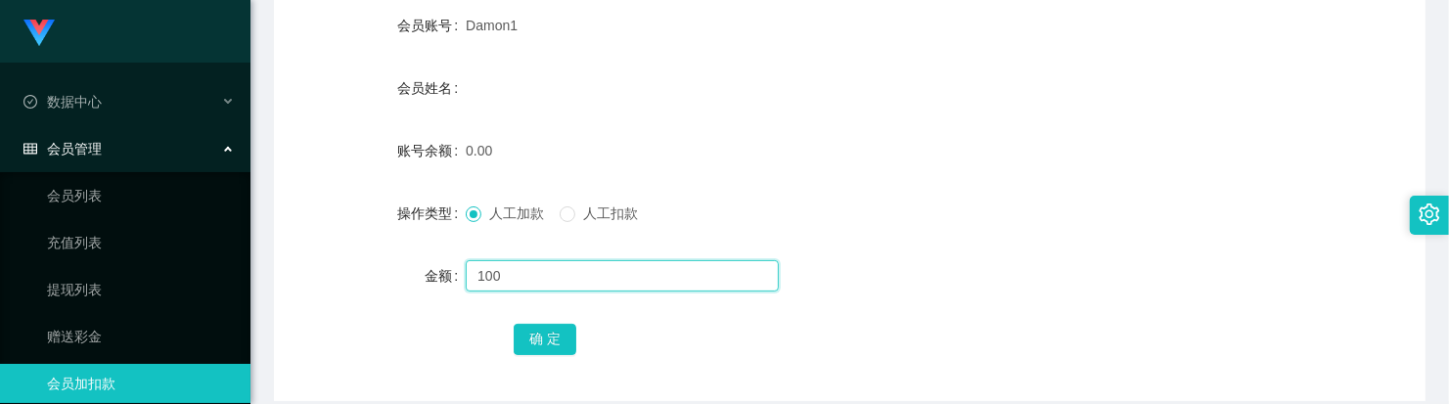
scroll to position [358, 0]
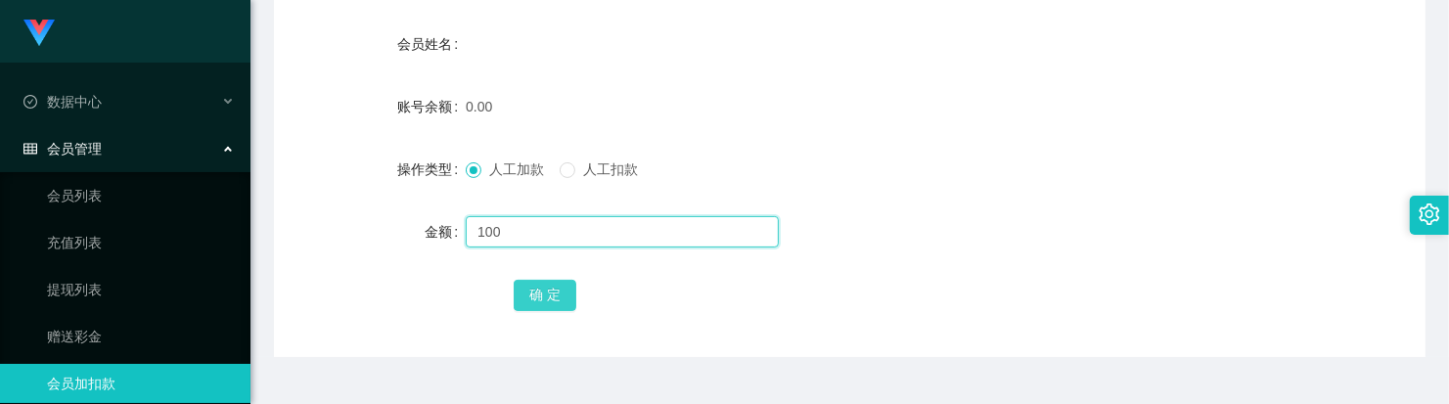
type input "100"
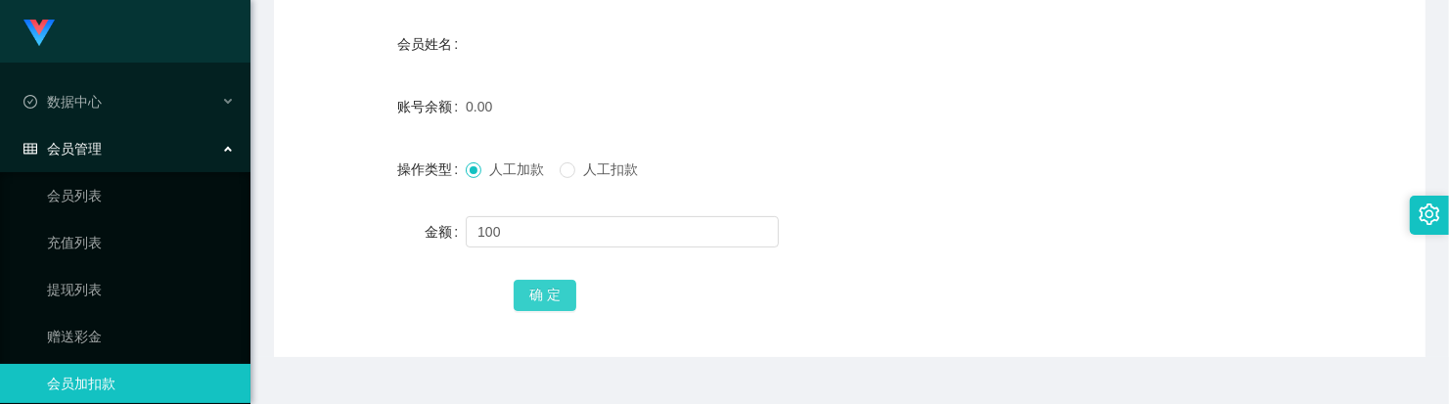
click at [548, 308] on button "确 定" at bounding box center [545, 295] width 63 height 31
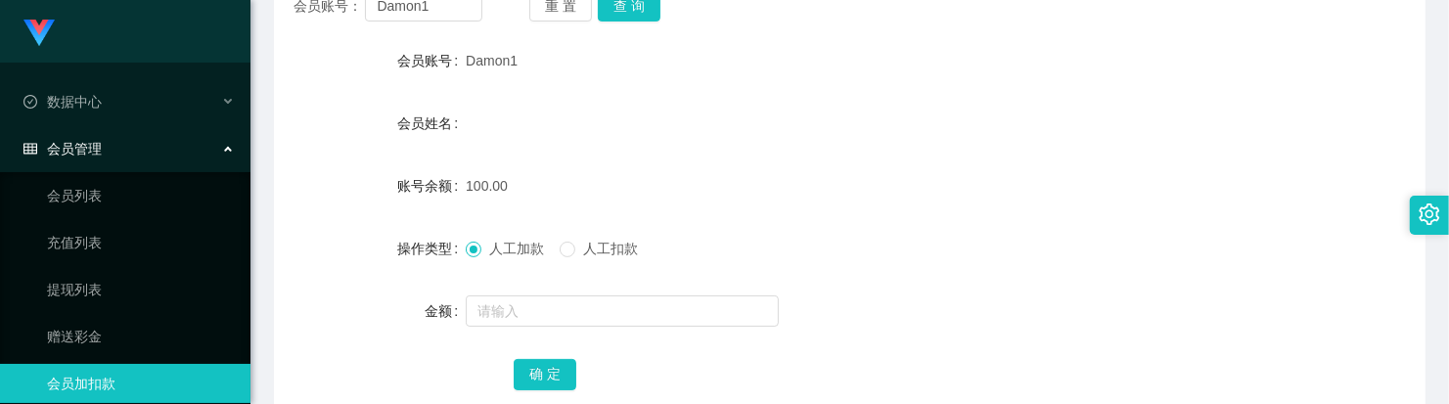
scroll to position [236, 0]
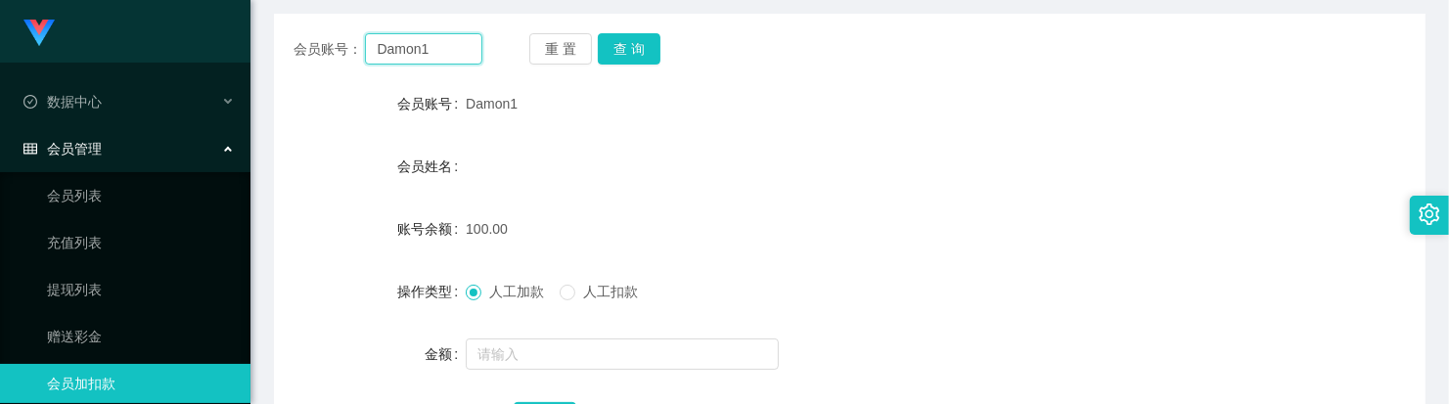
click at [452, 50] on input "Damon1" at bounding box center [423, 48] width 116 height 31
click at [463, 47] on input "X008009" at bounding box center [423, 48] width 116 height 31
type input "X008009"
click at [660, 62] on div "重 置 查 询" at bounding box center [623, 48] width 189 height 31
click at [646, 57] on button "查 询" at bounding box center [629, 48] width 63 height 31
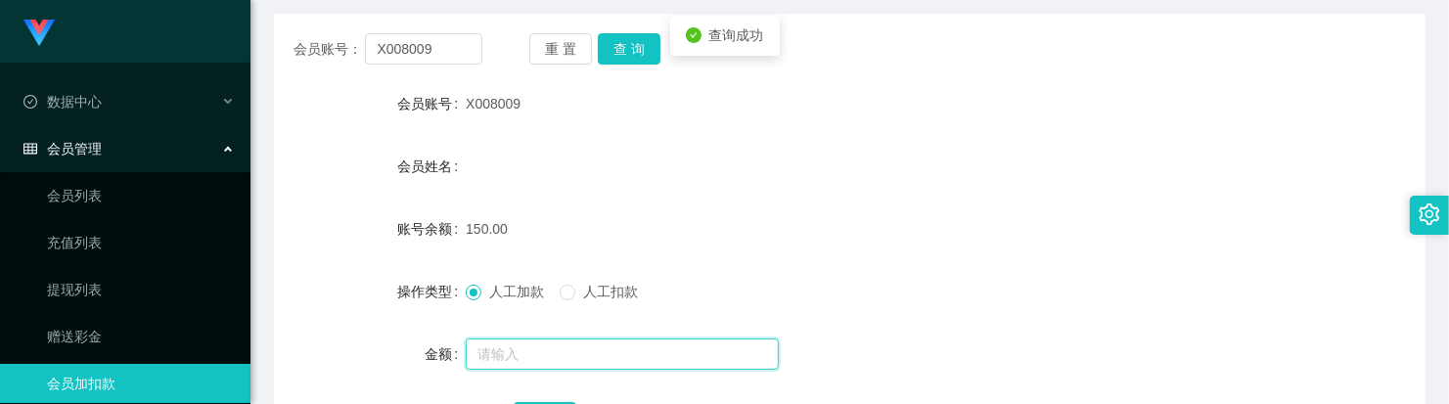
click at [570, 359] on input "text" at bounding box center [622, 353] width 313 height 31
type input "150"
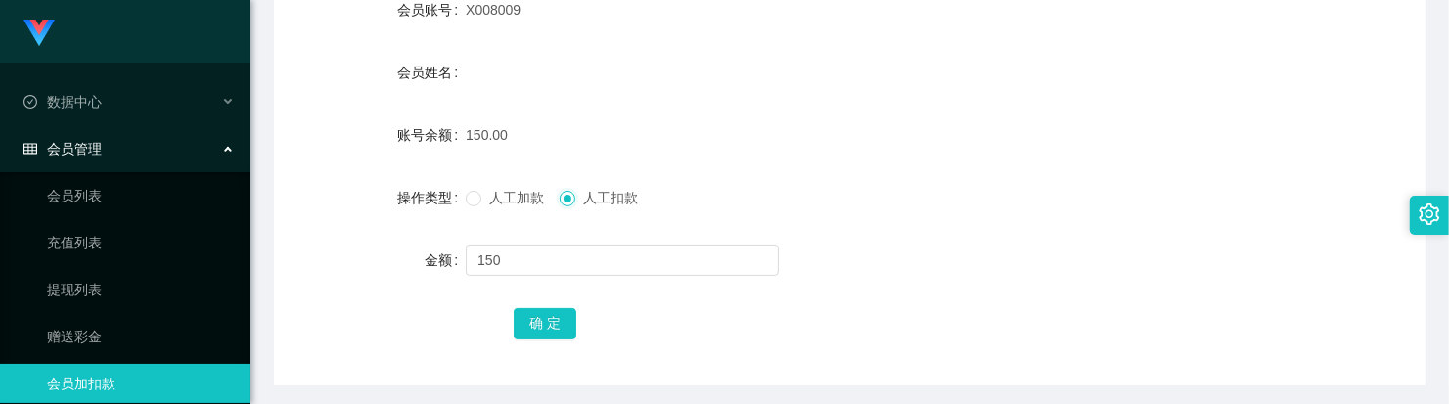
scroll to position [358, 0]
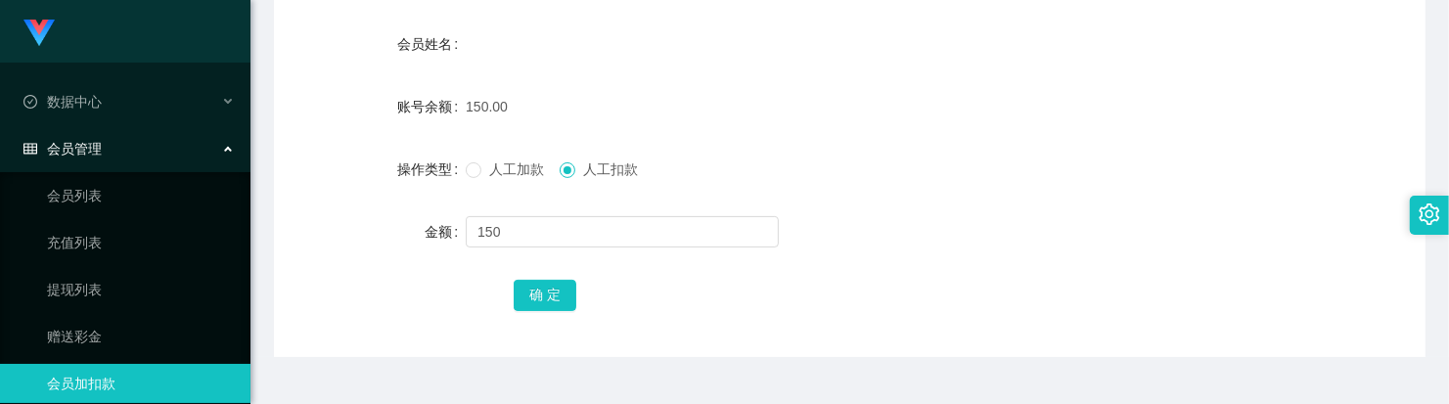
click at [551, 314] on div "会员账号： X008009 重 置 查 询 会员账号 X008009 会员姓名 账号余额 150.00 操作类型 人工加款 人工扣款 金额 150 确 定" at bounding box center [849, 124] width 1151 height 466
click at [554, 306] on button "确 定" at bounding box center [545, 295] width 63 height 31
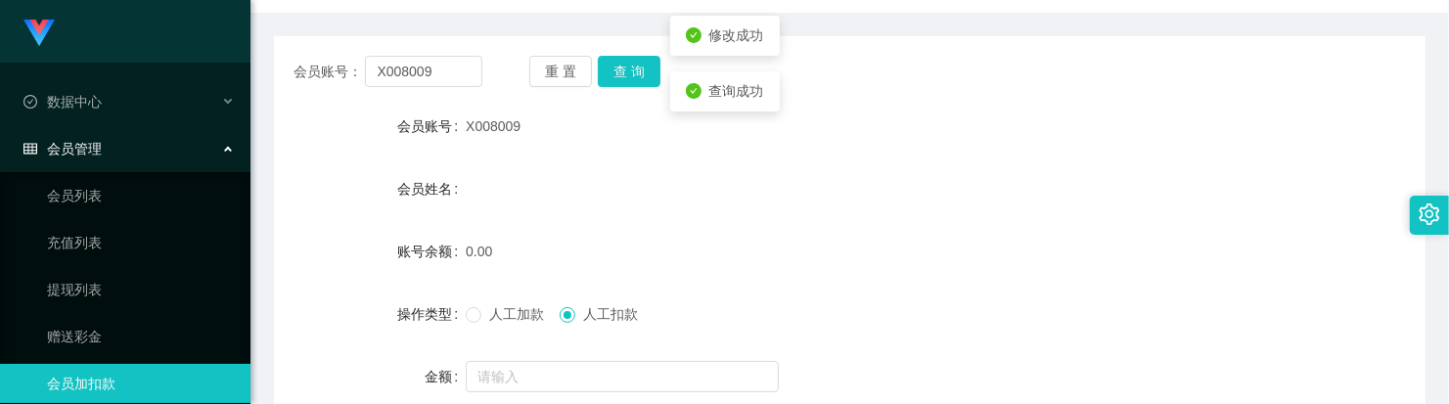
scroll to position [0, 0]
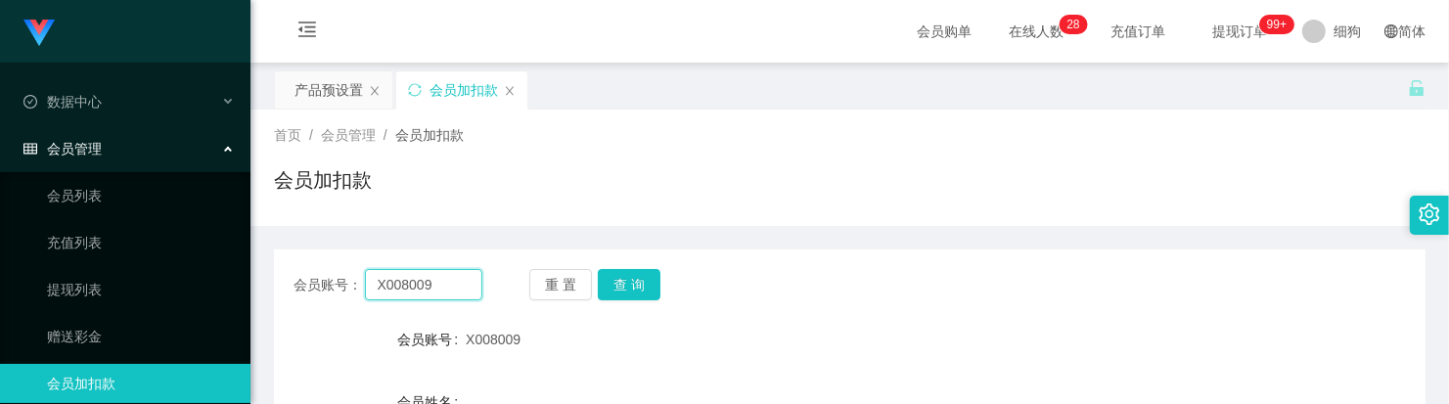
drag, startPoint x: 450, startPoint y: 275, endPoint x: 285, endPoint y: 243, distance: 168.4
paste input "Damon1"
type input "Damon1"
click at [653, 294] on button "查 询" at bounding box center [629, 284] width 63 height 31
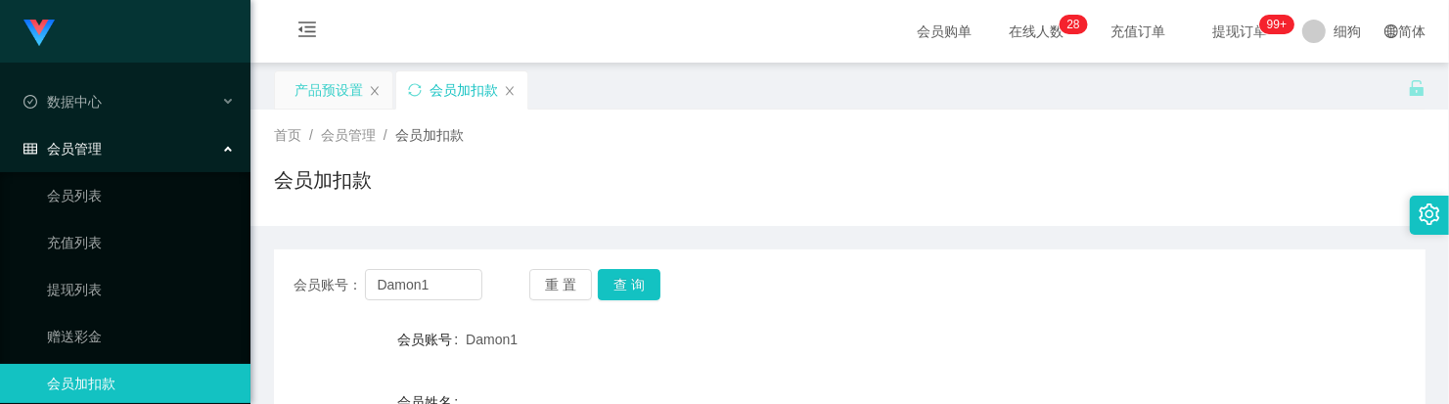
click at [340, 89] on div "产品预设置" at bounding box center [328, 89] width 68 height 37
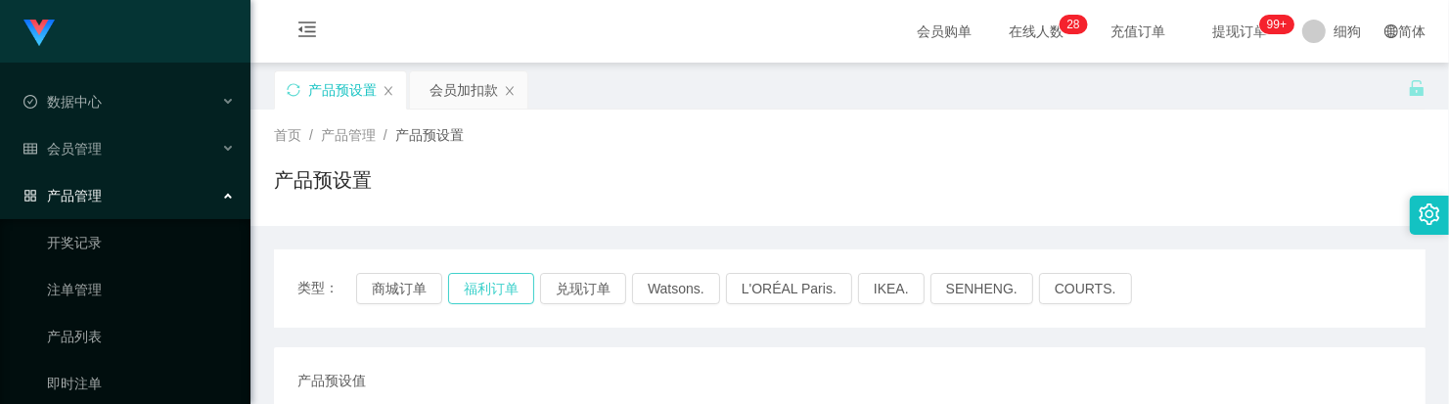
click at [495, 282] on button "福利订单" at bounding box center [491, 288] width 86 height 31
click at [450, 98] on div "会员加扣款" at bounding box center [463, 89] width 68 height 37
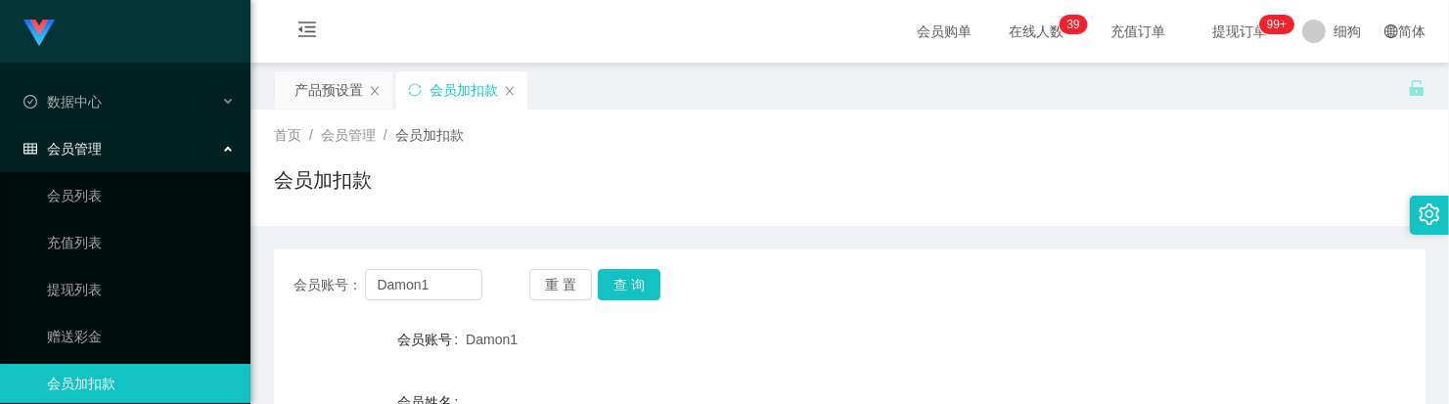
drag, startPoint x: 470, startPoint y: 36, endPoint x: 469, endPoint y: 47, distance: 10.8
click at [470, 36] on div "会员购单 在线人数 0 1 2 3 4 5 6 7 8 9 0 1 2 3 4 5 6 7 8 9 0 1 2 3 4 5 6 7 8 9 0 1 2 3 4…" at bounding box center [849, 32] width 1198 height 64
drag, startPoint x: 447, startPoint y: 280, endPoint x: 538, endPoint y: 265, distance: 92.1
click at [411, 279] on input "Damon1" at bounding box center [423, 284] width 116 height 31
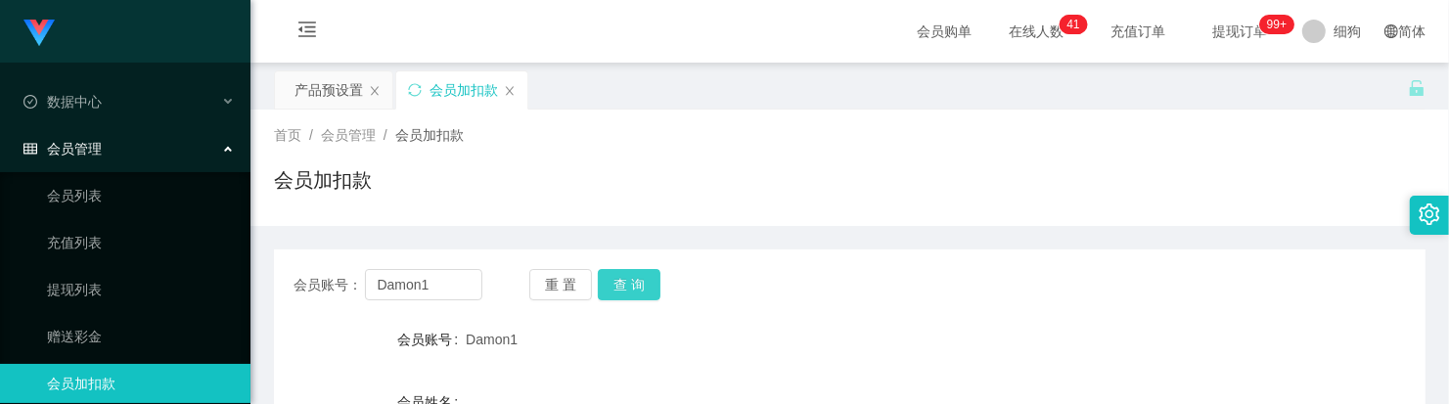
click at [634, 284] on button "查 询" at bounding box center [629, 284] width 63 height 31
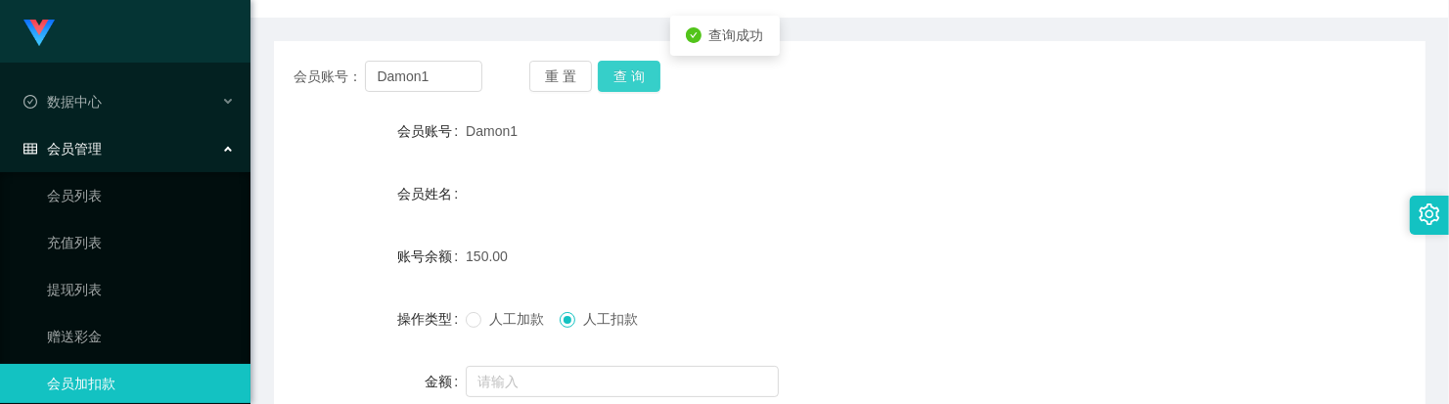
scroll to position [245, 0]
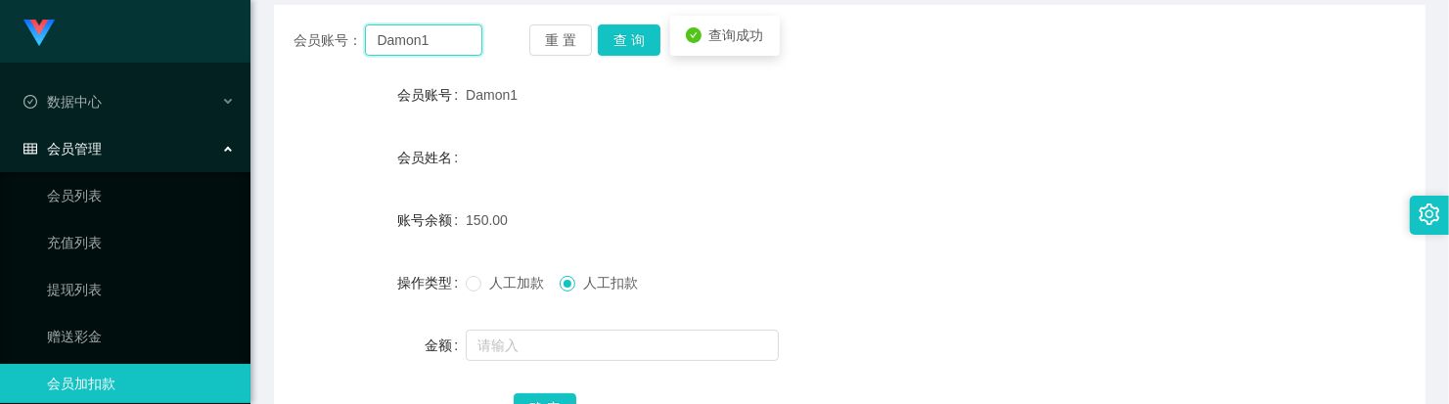
drag, startPoint x: 460, startPoint y: 42, endPoint x: 305, endPoint y: 27, distance: 155.2
click at [305, 27] on div "会员账号： Damon1" at bounding box center [387, 39] width 189 height 31
paste input "Completed"
click at [609, 42] on button "查 询" at bounding box center [629, 39] width 63 height 31
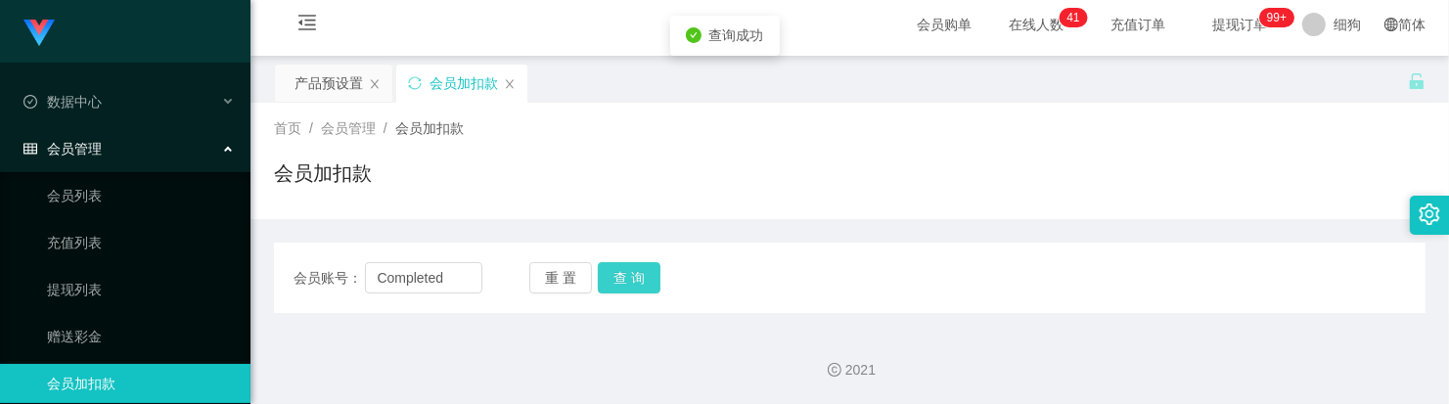
scroll to position [6, 0]
click at [448, 269] on input "Completed" at bounding box center [423, 278] width 116 height 31
type input "Damon1"
click at [621, 277] on button "查 询" at bounding box center [629, 278] width 63 height 31
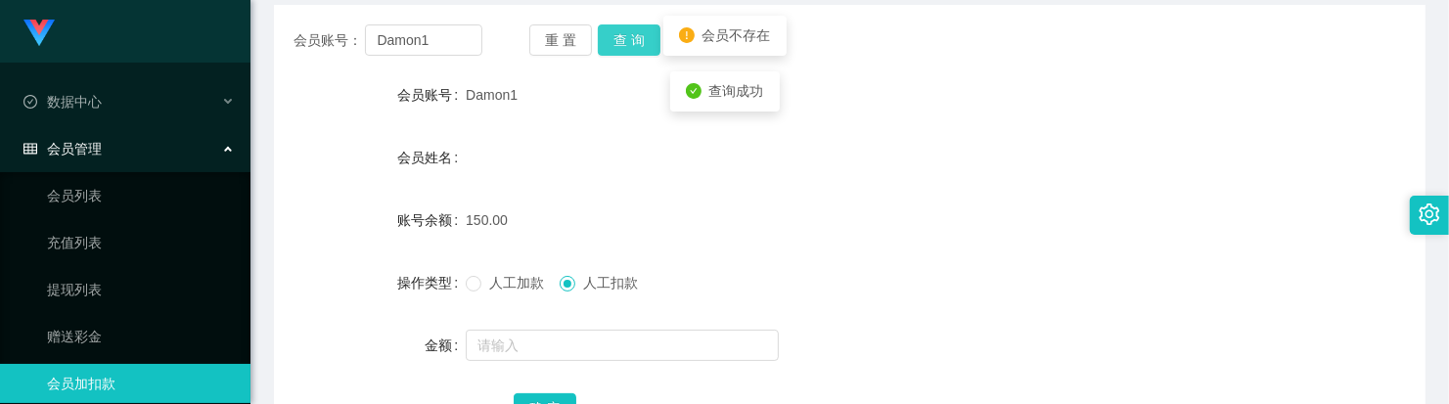
scroll to position [250, 0]
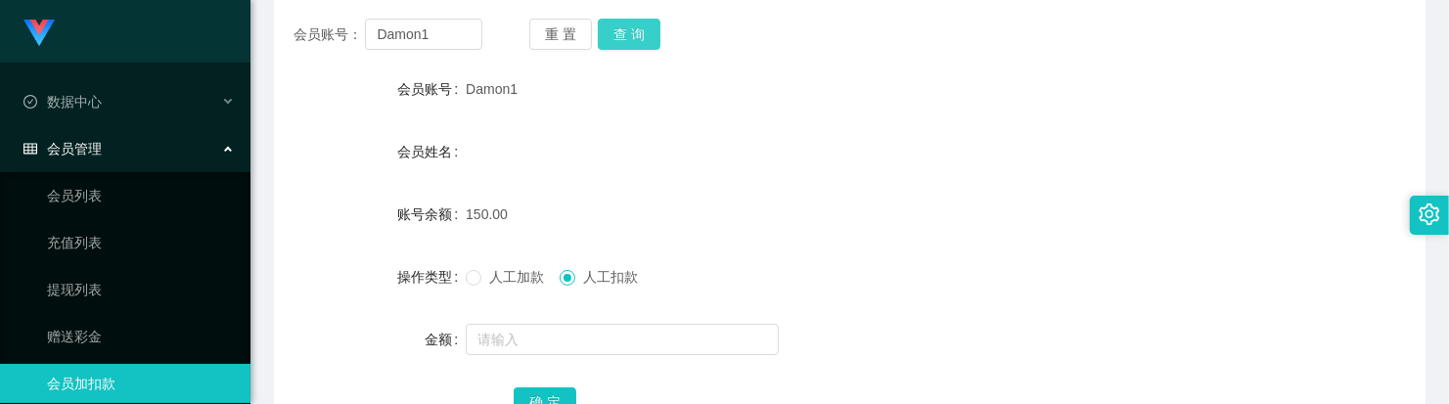
click at [650, 41] on button "查 询" at bounding box center [629, 34] width 63 height 31
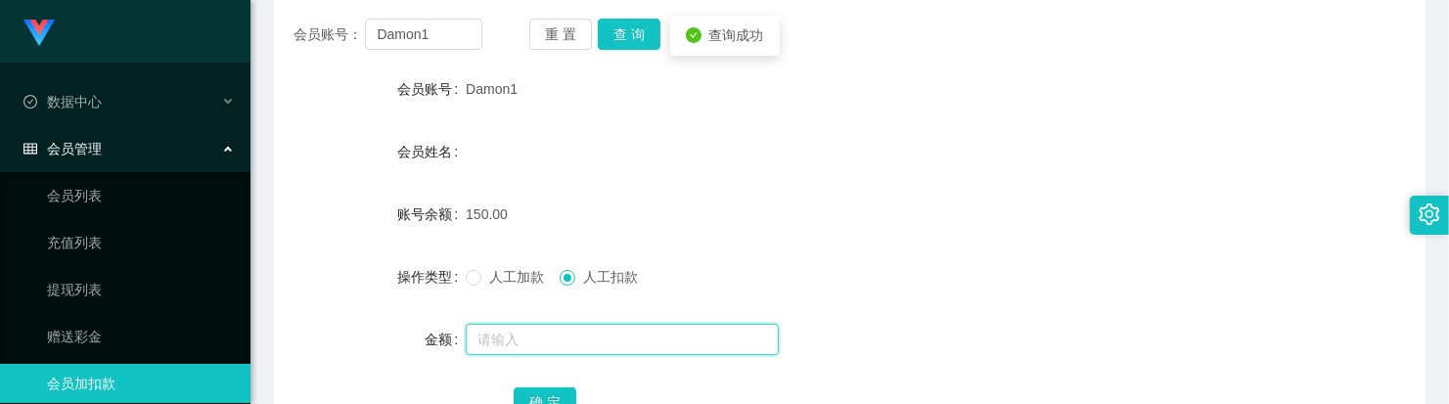
click at [569, 340] on input "text" at bounding box center [622, 339] width 313 height 31
type input "150"
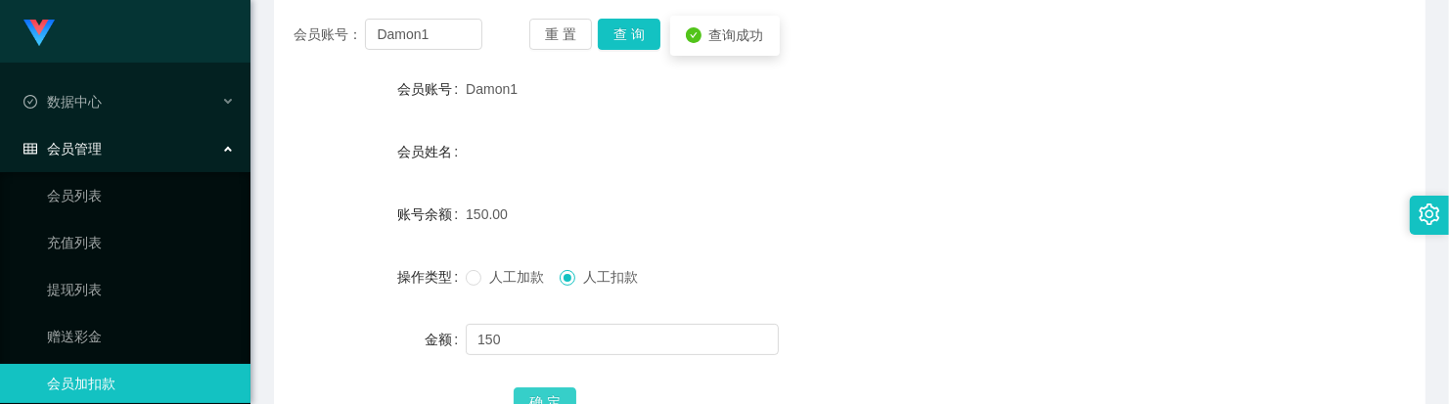
drag, startPoint x: 564, startPoint y: 392, endPoint x: 563, endPoint y: 375, distance: 17.6
click at [564, 392] on button "确 定" at bounding box center [545, 402] width 63 height 31
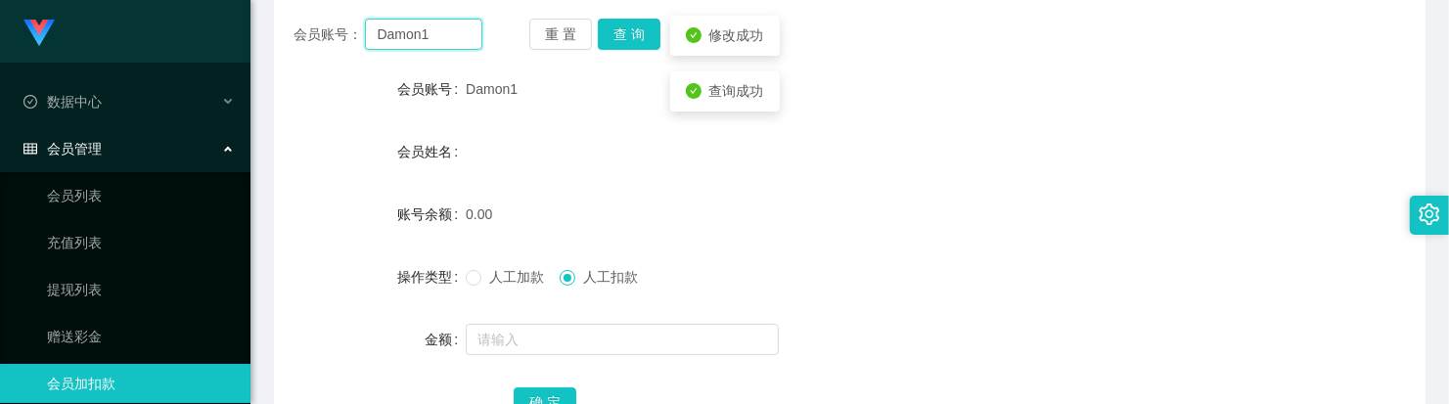
drag, startPoint x: 462, startPoint y: 41, endPoint x: 492, endPoint y: 44, distance: 30.5
click at [309, 18] on div "会员账号： Damon1 重 置 查 询 会员账号 Damon1 会员姓名 账号余额 0.00 操作类型 人工加款 人工扣款 金额 确 定" at bounding box center [849, 220] width 1151 height 489
paste input "8124003684"
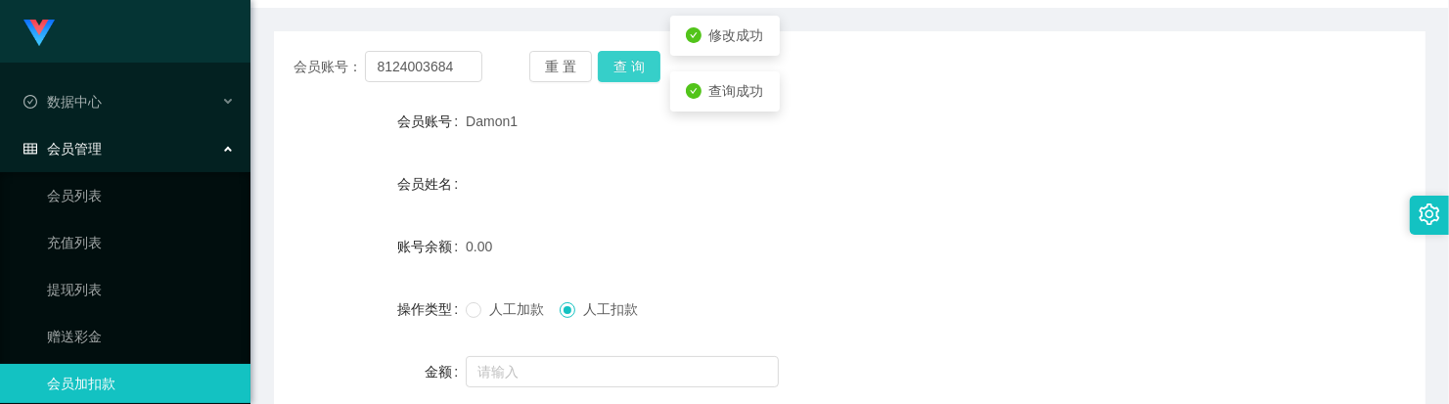
click at [642, 65] on button "查 询" at bounding box center [629, 66] width 63 height 31
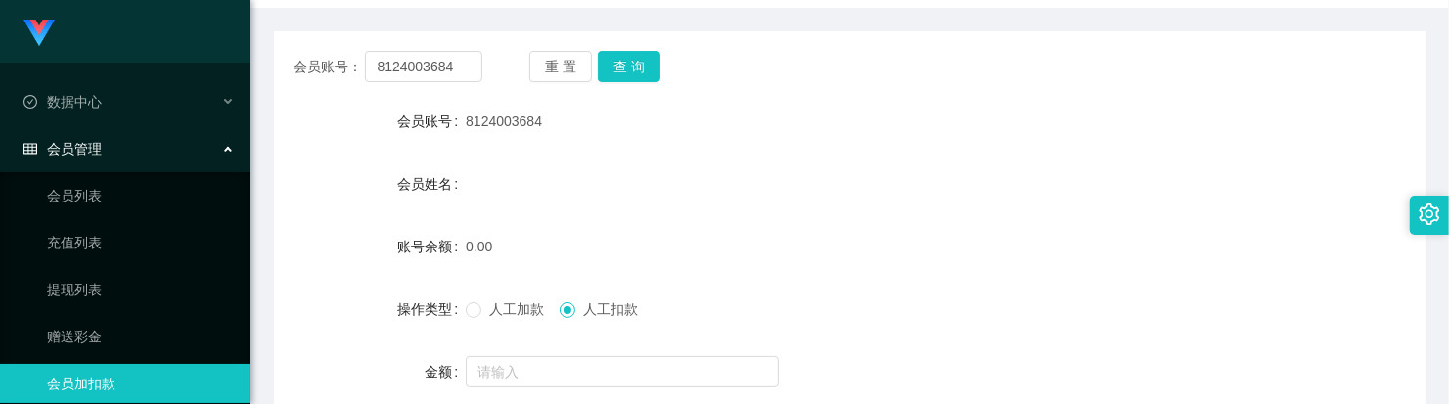
click at [516, 319] on label "人工加款" at bounding box center [509, 309] width 86 height 21
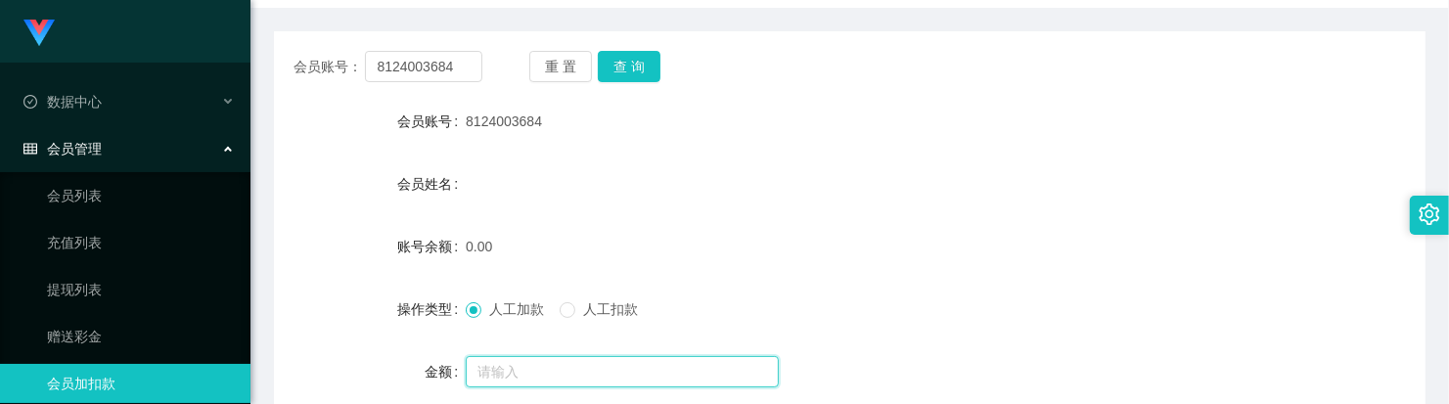
click at [526, 363] on input "text" at bounding box center [622, 371] width 313 height 31
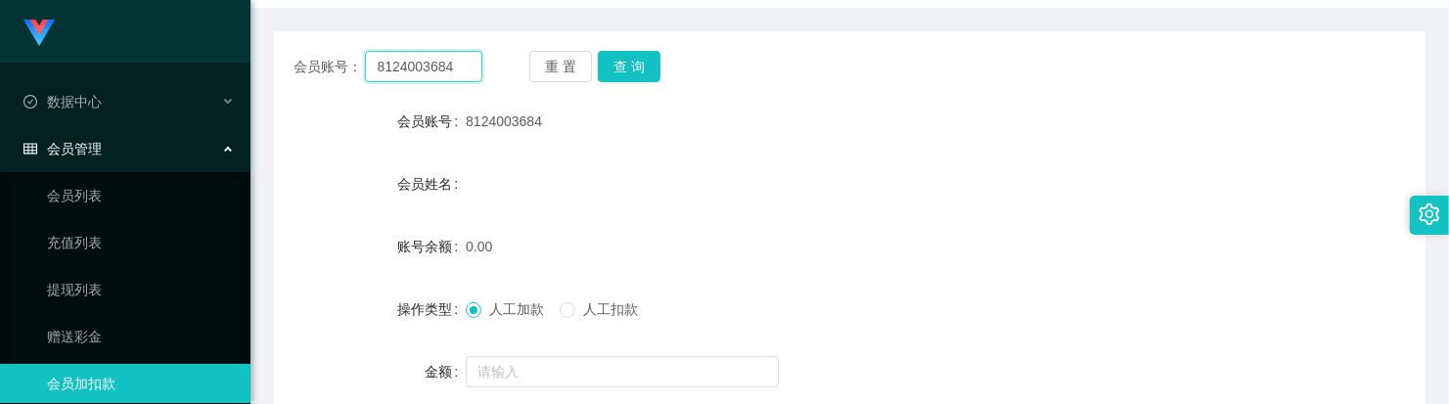
drag, startPoint x: 436, startPoint y: 66, endPoint x: 289, endPoint y: 49, distance: 148.6
click at [284, 49] on div "会员账号： 8124003684 重 置 查 询 会员账号 8124003684 会员姓名 账号余额 0.00 操作类型 人工加款 人工扣款 金额 确 定" at bounding box center [849, 264] width 1151 height 466
paste input "1234abc"
type input "1234abc"
click at [609, 65] on button "查 询" at bounding box center [629, 66] width 63 height 31
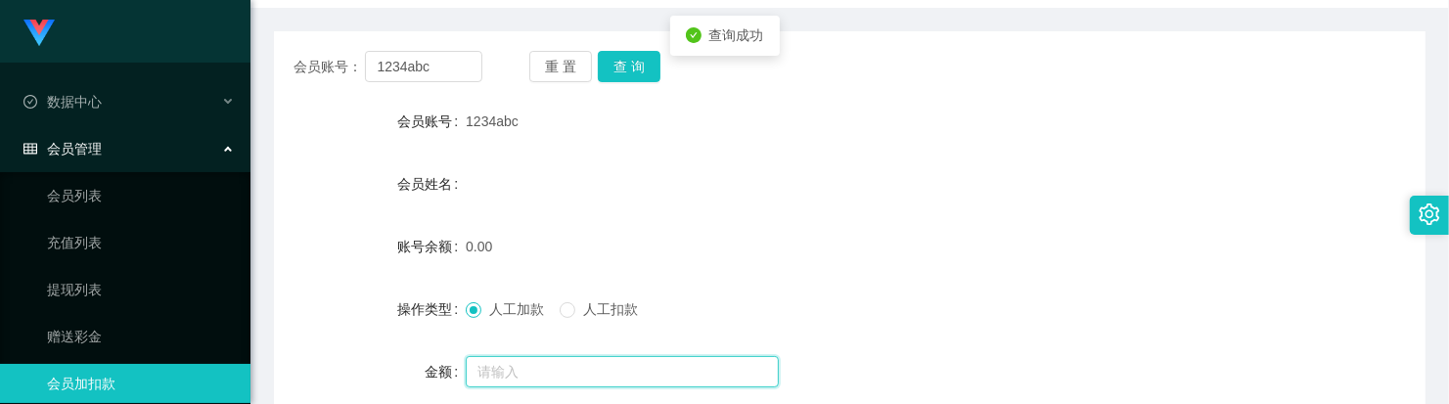
click at [518, 368] on input "text" at bounding box center [622, 371] width 313 height 31
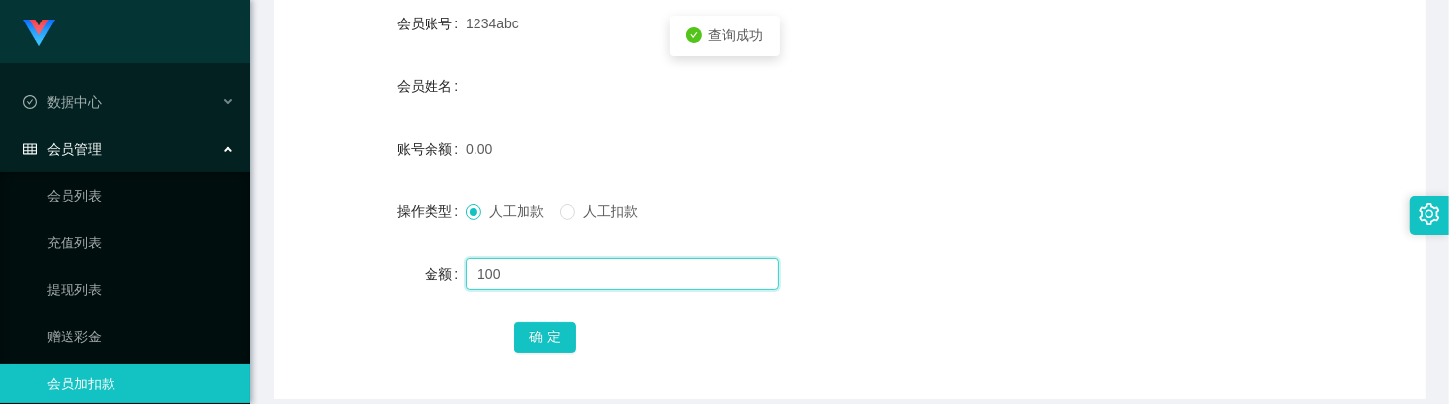
scroll to position [340, 0]
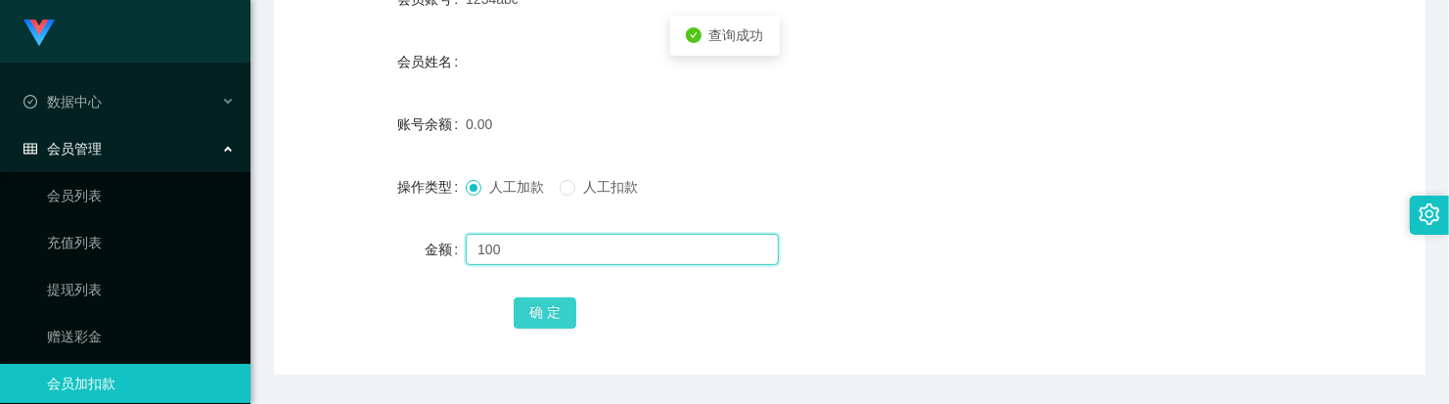
type input "100"
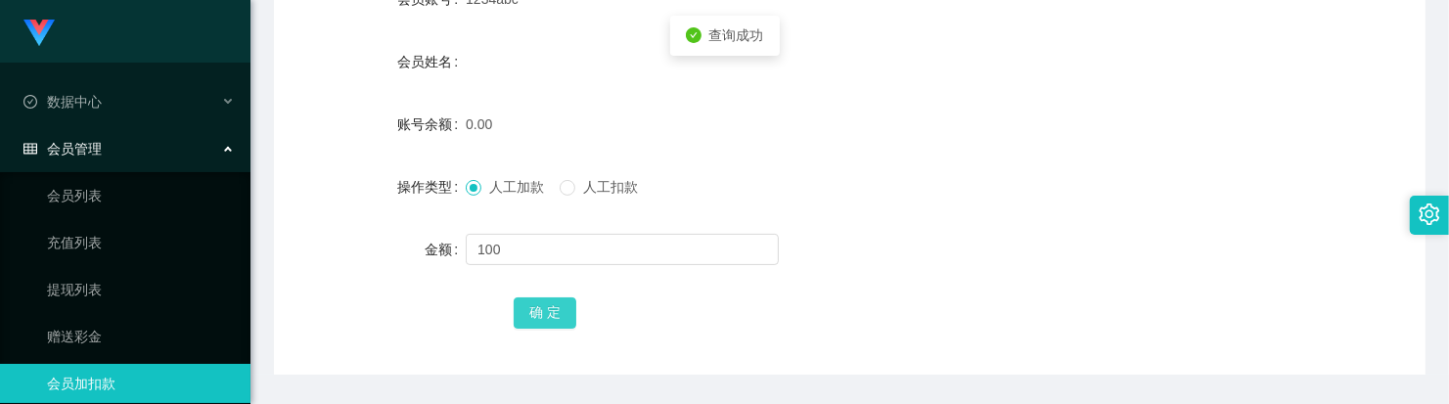
click at [549, 316] on button "确 定" at bounding box center [545, 312] width 63 height 31
click at [888, 225] on form "会员账号 1234abc 会员姓名 账号余额 100.00 操作类型 人工加款 人工扣款 金额 确 定" at bounding box center [849, 155] width 1151 height 352
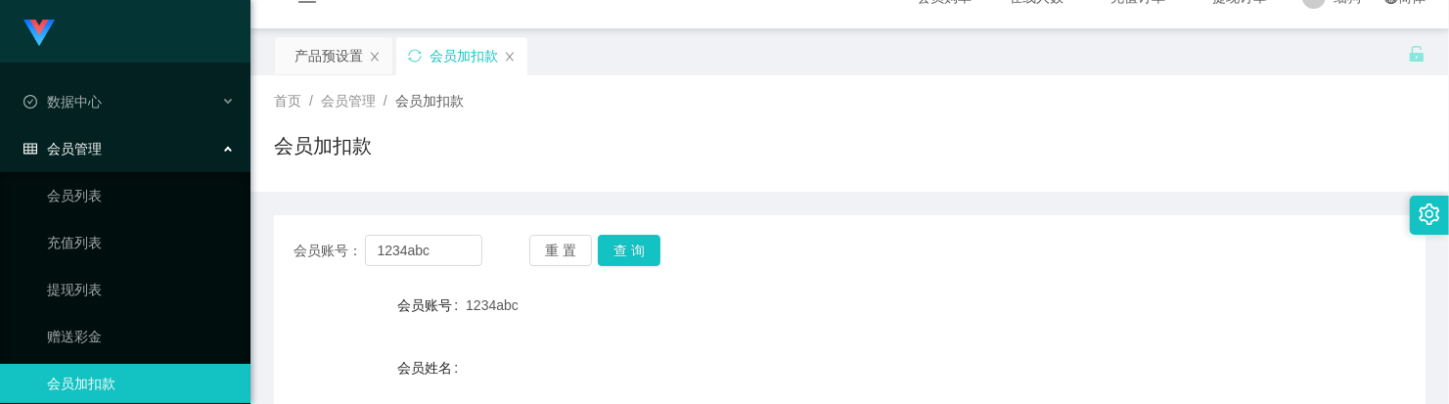
scroll to position [0, 0]
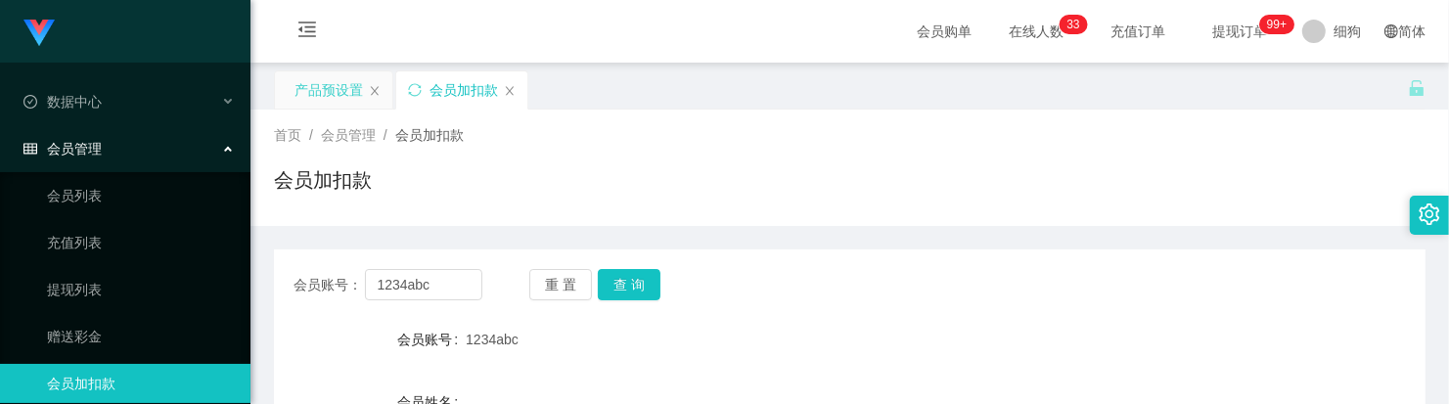
drag, startPoint x: 334, startPoint y: 80, endPoint x: 375, endPoint y: 81, distance: 41.1
click at [334, 80] on div "产品预设置" at bounding box center [328, 89] width 68 height 37
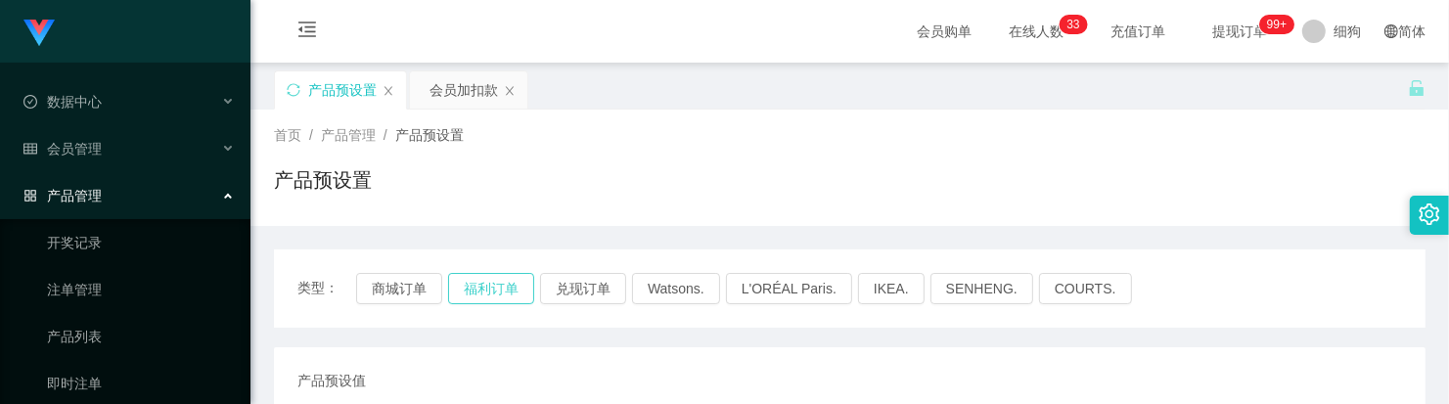
click at [490, 293] on button "福利订单" at bounding box center [491, 288] width 86 height 31
click at [441, 100] on div "会员加扣款" at bounding box center [463, 89] width 68 height 37
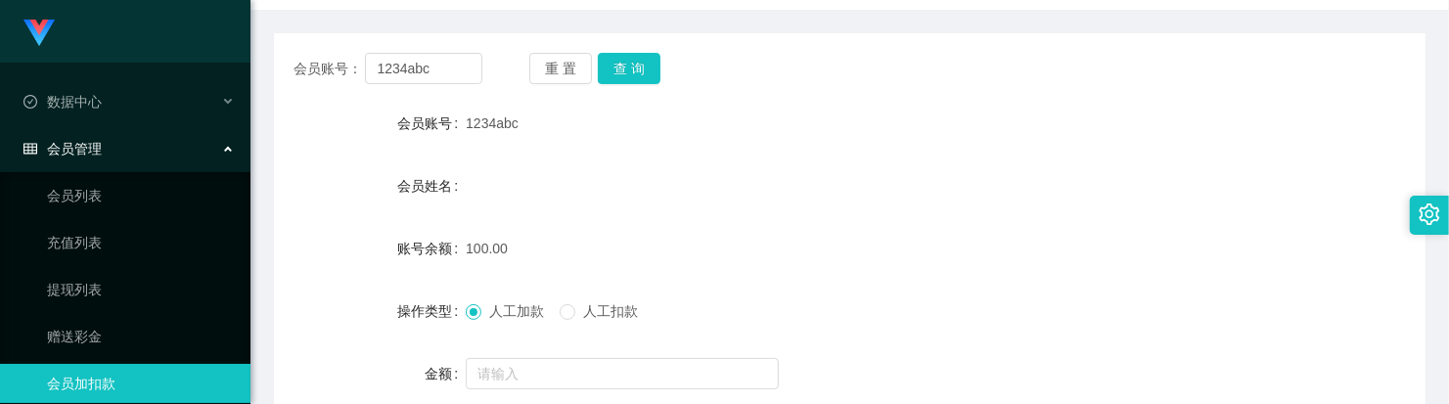
scroll to position [245, 0]
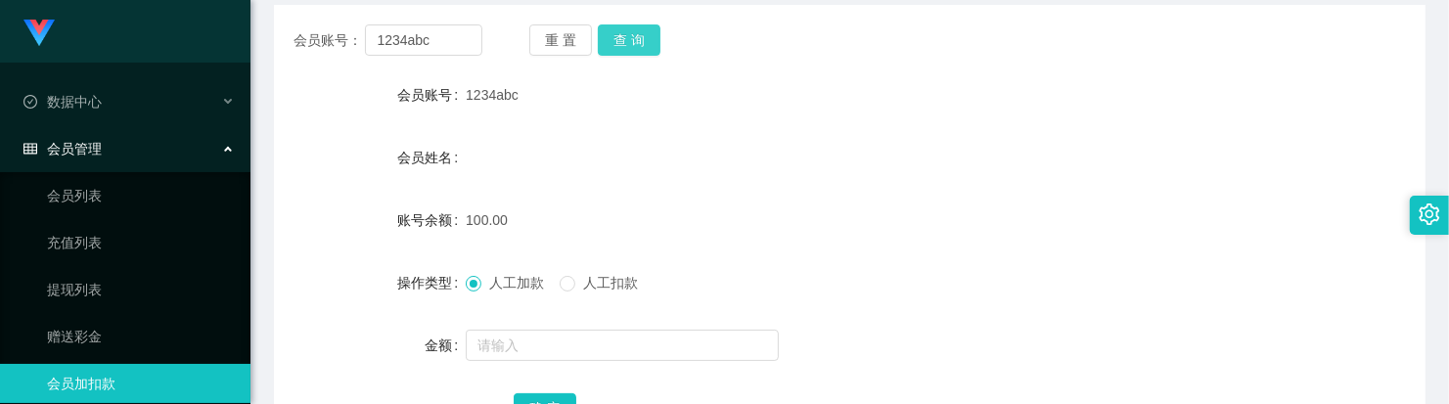
click at [643, 41] on button "查 询" at bounding box center [629, 39] width 63 height 31
click at [628, 29] on button "查 询" at bounding box center [629, 39] width 63 height 31
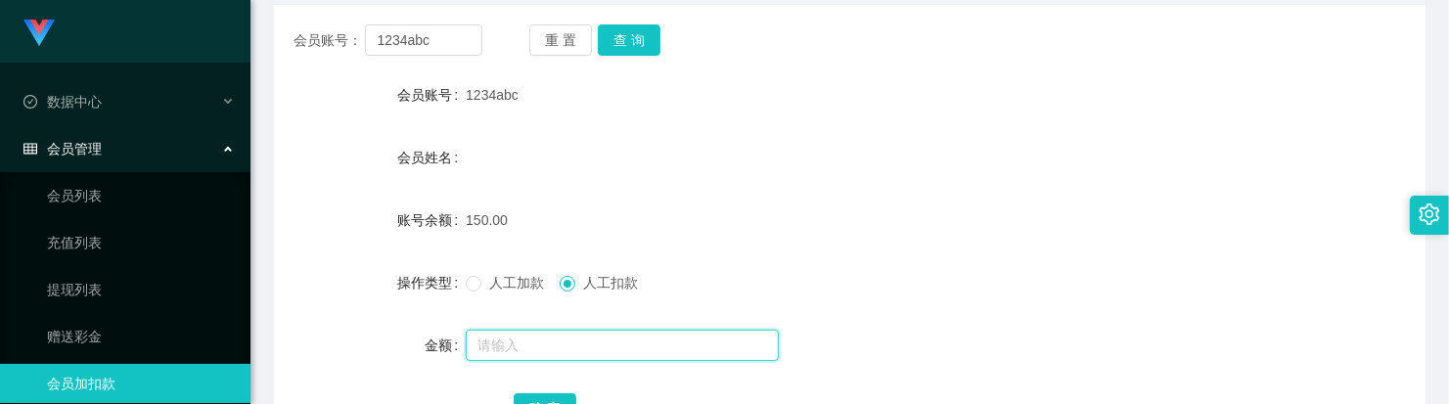
click at [543, 339] on input "text" at bounding box center [622, 345] width 313 height 31
type input "150"
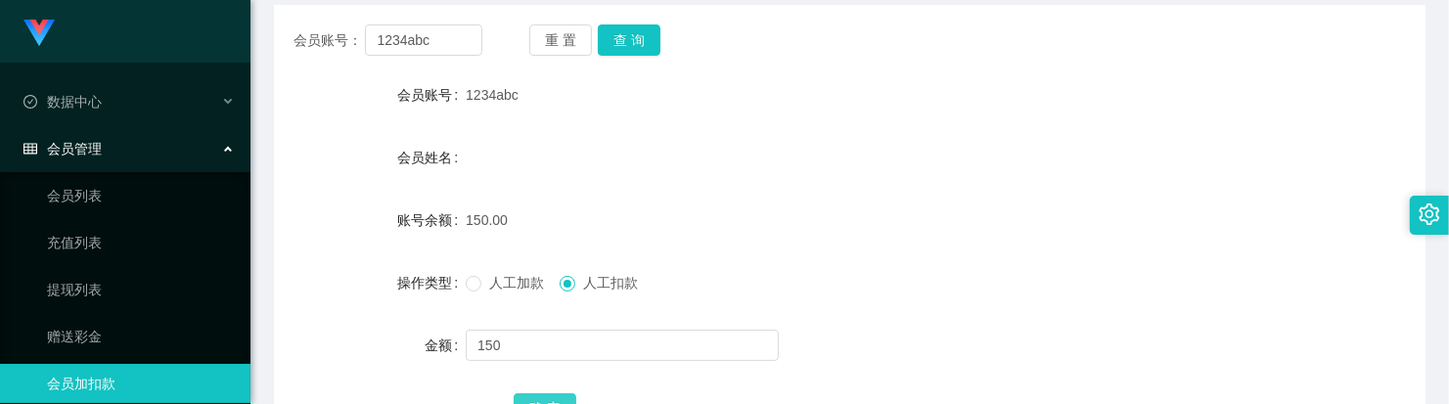
click at [553, 394] on button "确 定" at bounding box center [545, 408] width 63 height 31
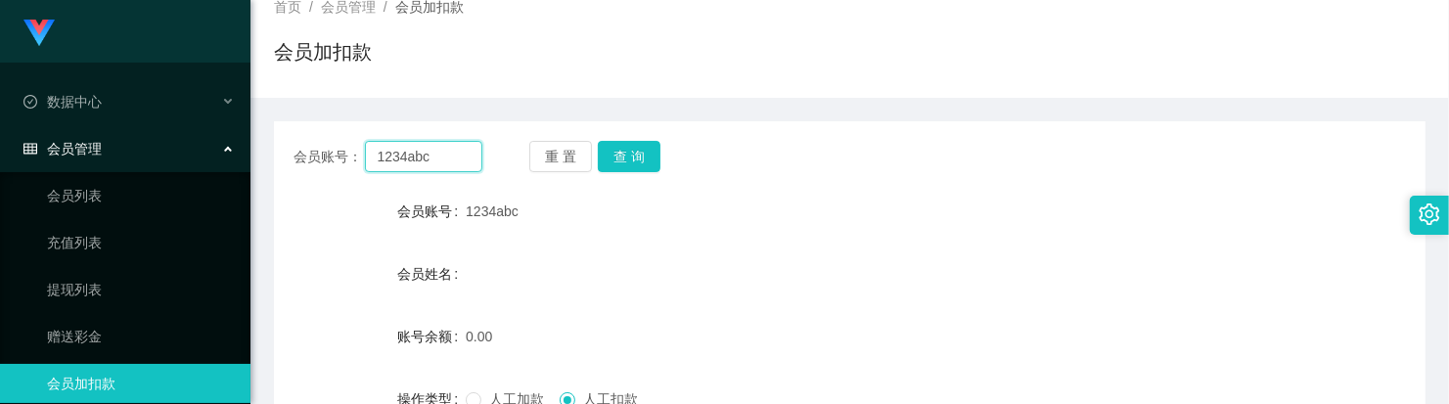
drag, startPoint x: 467, startPoint y: 37, endPoint x: 262, endPoint y: 3, distance: 207.3
click at [274, 3] on div "首页 / 会员管理 / 会员加扣款 / 会员加扣款 会员账号： 1234abc 重 置 查 询 会员账号 1234abc 会员姓名 账号余额 0.00 操作类…" at bounding box center [849, 283] width 1151 height 605
paste input "X008009"
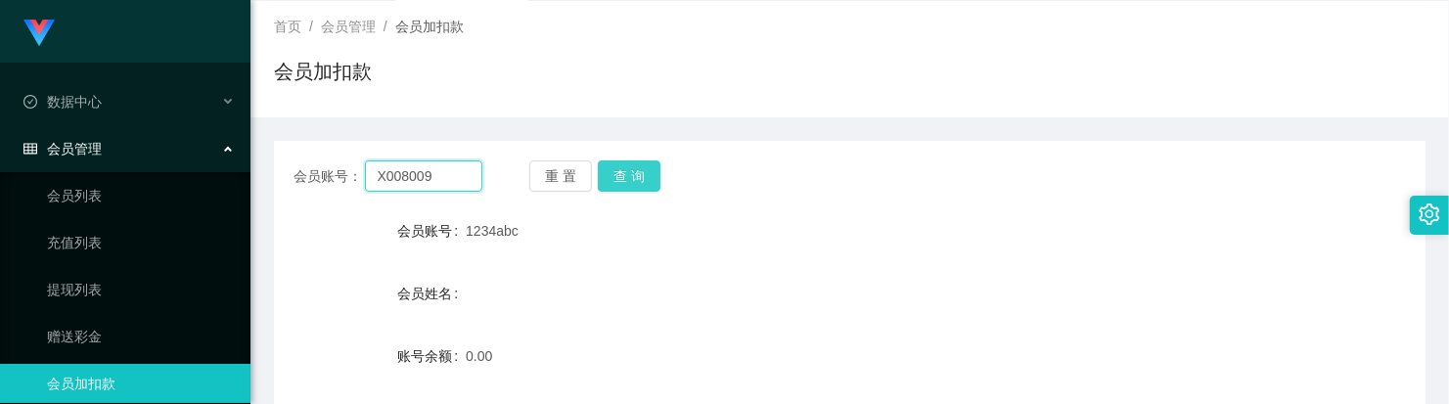
type input "X008009"
click at [604, 178] on button "查 询" at bounding box center [629, 175] width 63 height 31
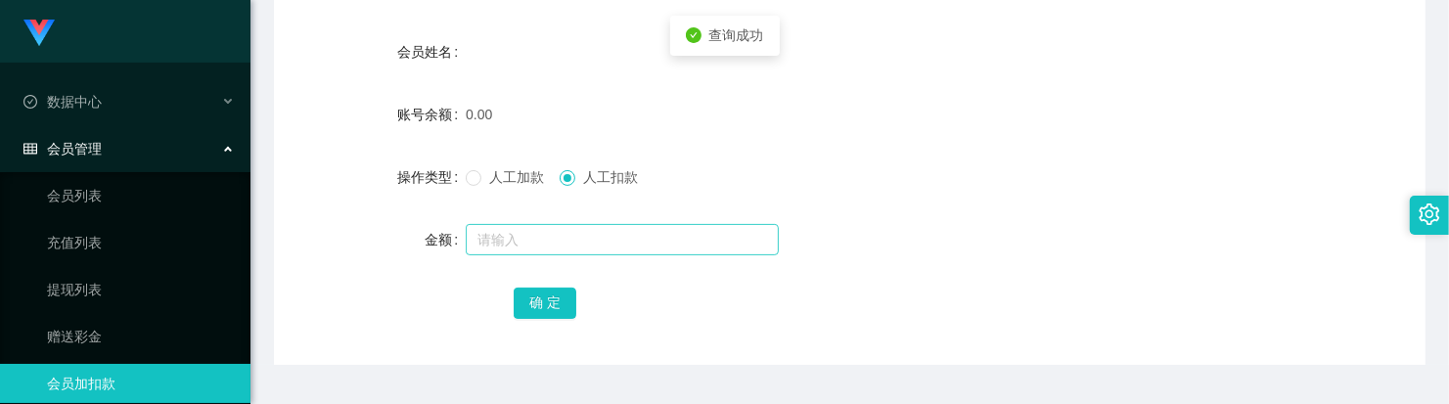
scroll to position [353, 0]
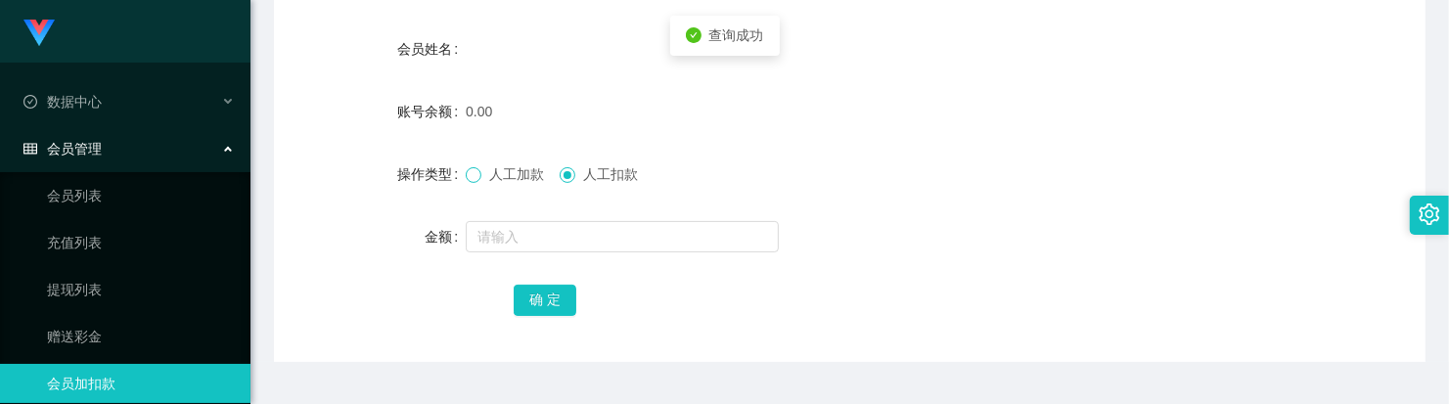
click at [479, 172] on span at bounding box center [474, 175] width 16 height 16
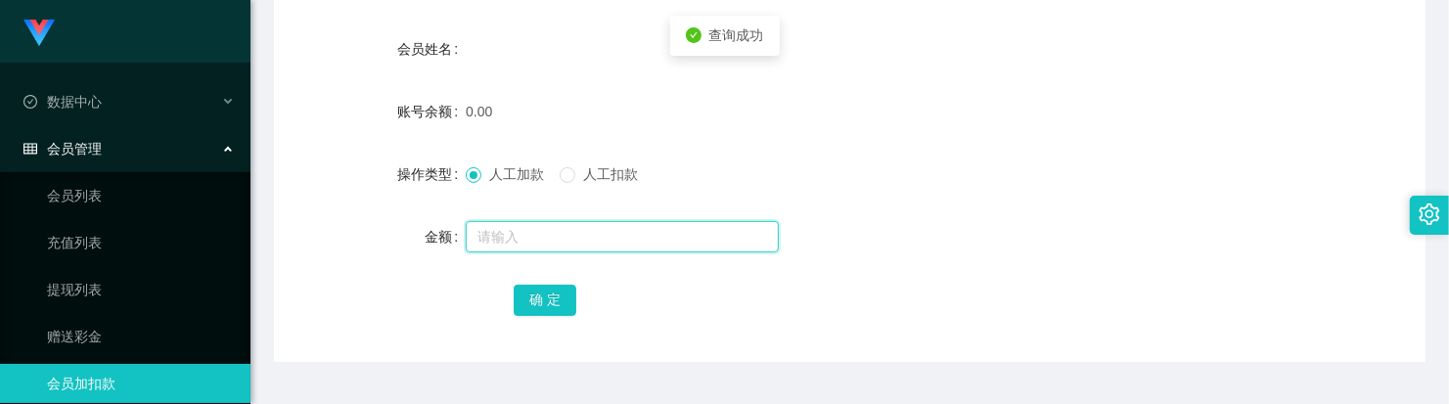
click at [514, 225] on input "text" at bounding box center [622, 236] width 313 height 31
type input "100"
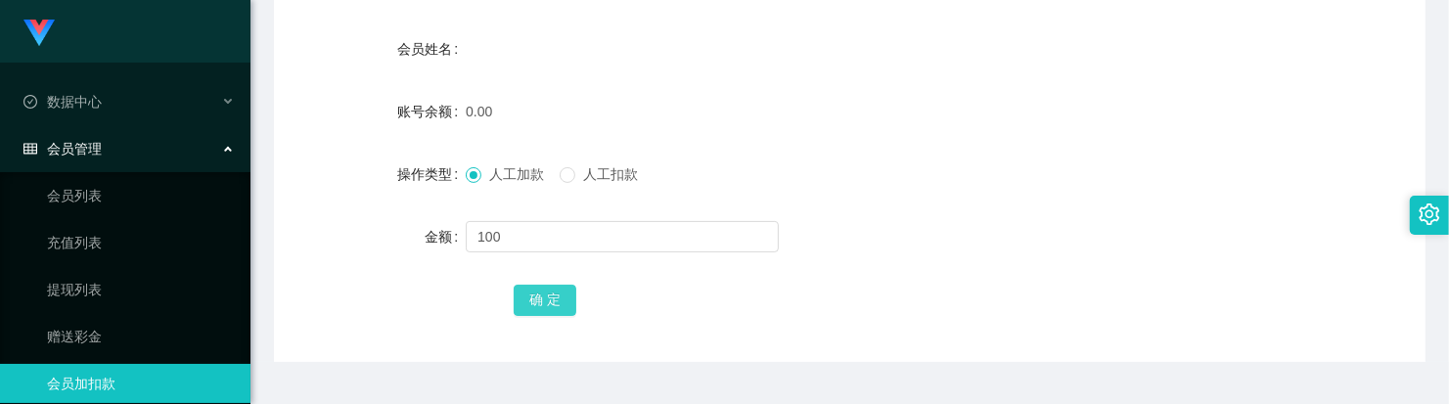
click at [551, 293] on button "确 定" at bounding box center [545, 300] width 63 height 31
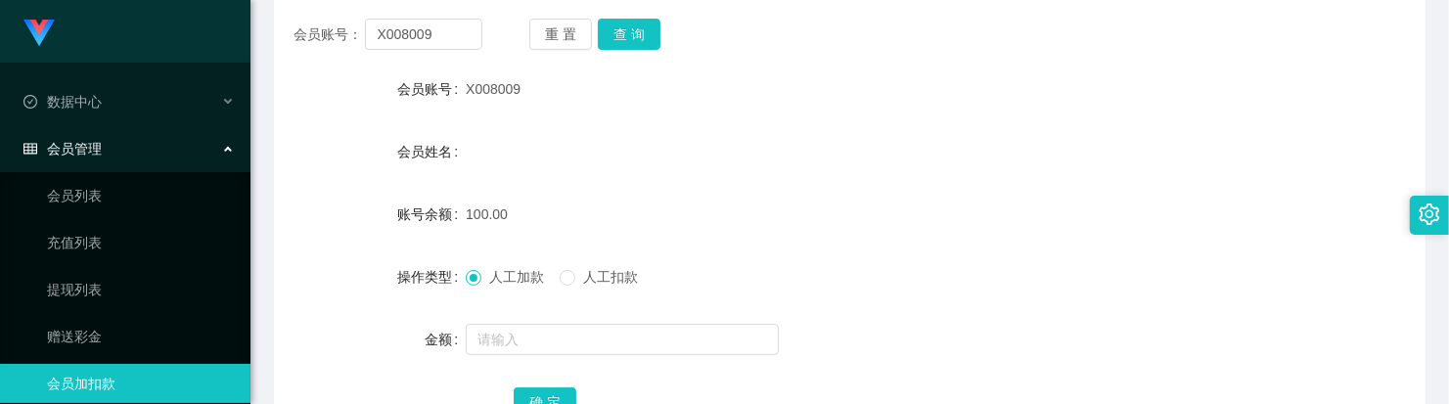
scroll to position [109, 0]
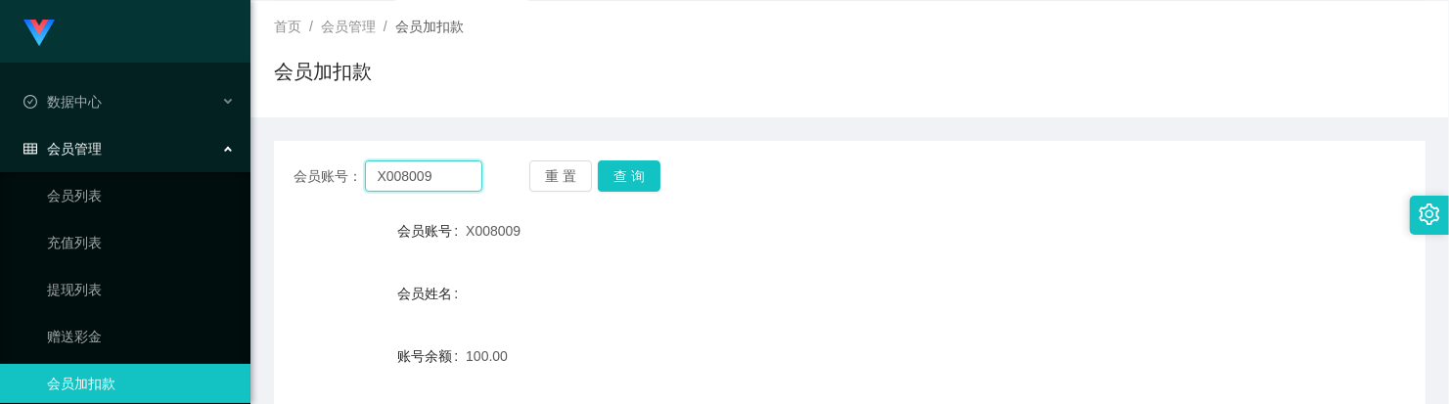
drag, startPoint x: 455, startPoint y: 182, endPoint x: 280, endPoint y: 168, distance: 175.6
click at [280, 168] on div "会员账号： X008009 重 置 查 询" at bounding box center [849, 175] width 1151 height 31
paste input "1234abc"
type input "1234abc"
click at [622, 183] on button "查 询" at bounding box center [629, 175] width 63 height 31
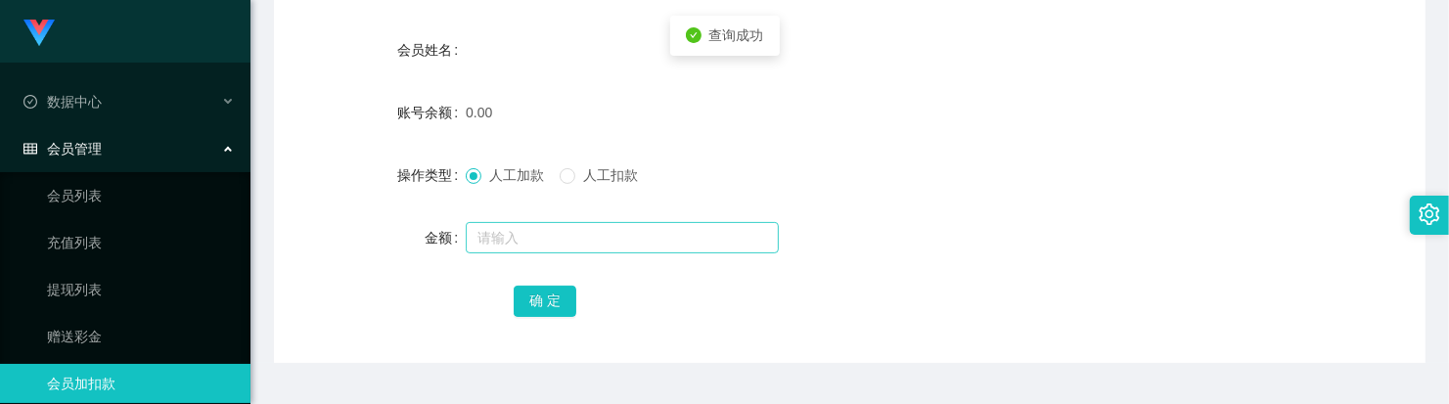
scroll to position [353, 0]
click at [506, 246] on input "text" at bounding box center [622, 236] width 313 height 31
type input "100"
click at [565, 299] on button "确 定" at bounding box center [545, 300] width 63 height 31
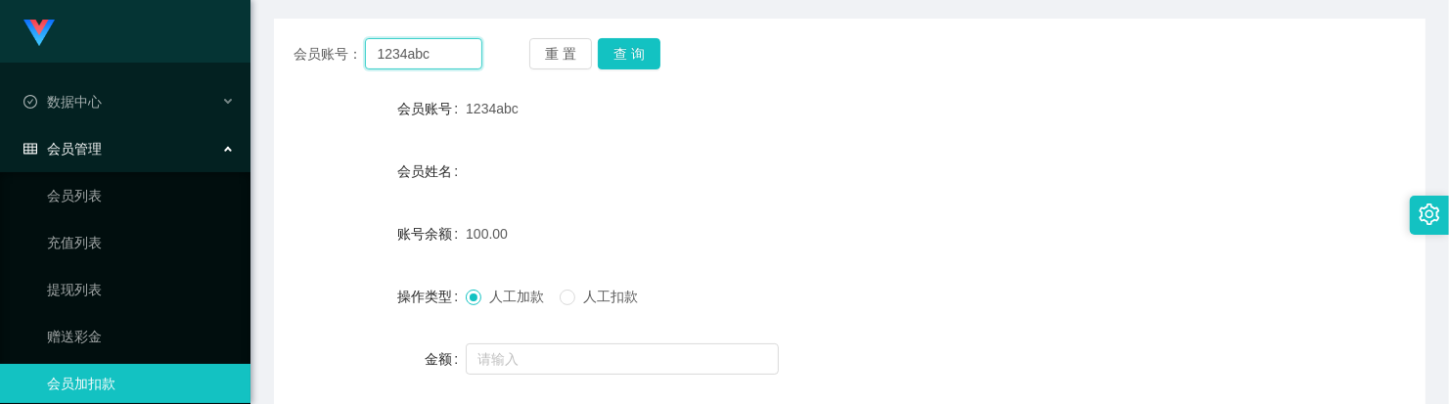
drag, startPoint x: 453, startPoint y: 46, endPoint x: 274, endPoint y: 17, distance: 181.4
click at [274, 17] on div "会员账号： 1234abc 重 置 查 询 会员账号 1234abc 会员姓名 账号余额 100.00 操作类型 人工加款 人工扣款 金额 确 定" at bounding box center [849, 239] width 1151 height 489
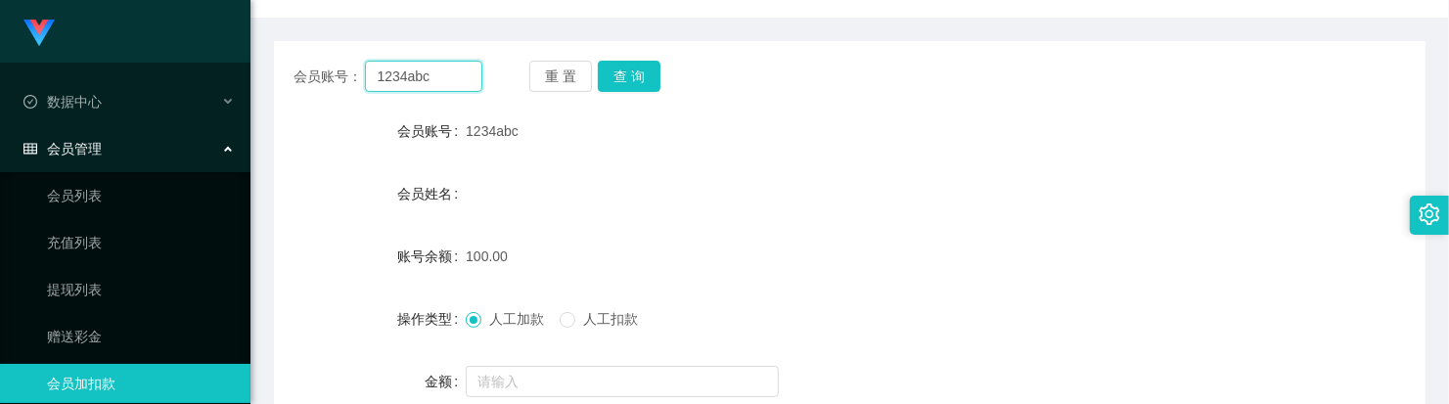
paste input "Berryeclaire"
type input "Berryeclaire"
click at [622, 76] on button "查 询" at bounding box center [629, 76] width 63 height 31
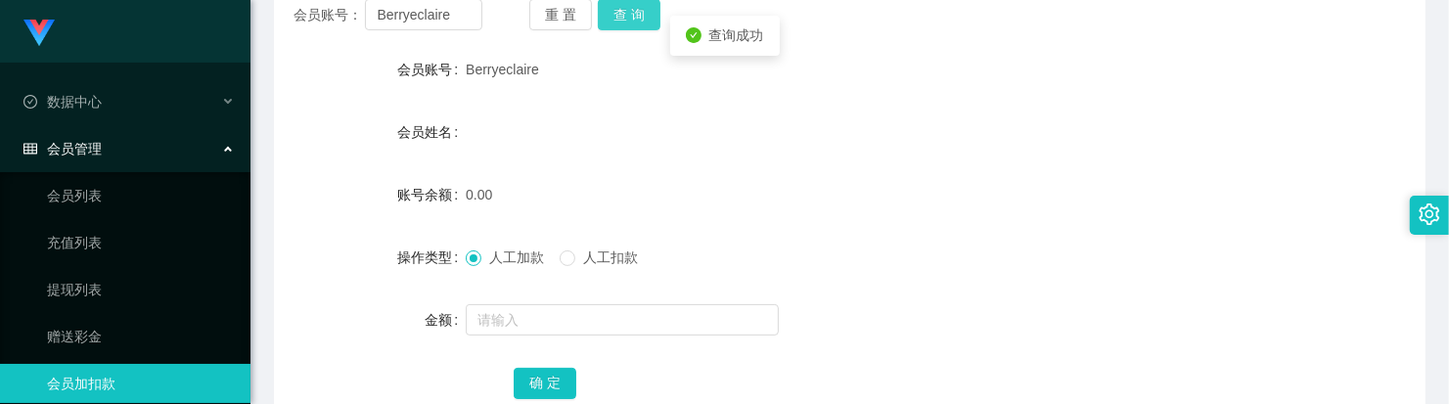
scroll to position [331, 0]
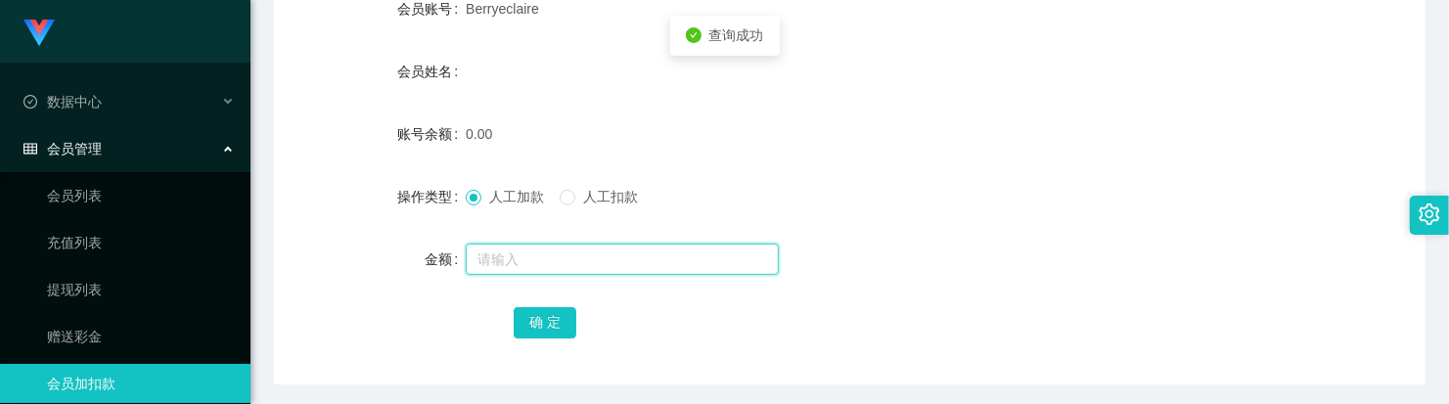
click at [573, 255] on input "text" at bounding box center [622, 259] width 313 height 31
type input "100"
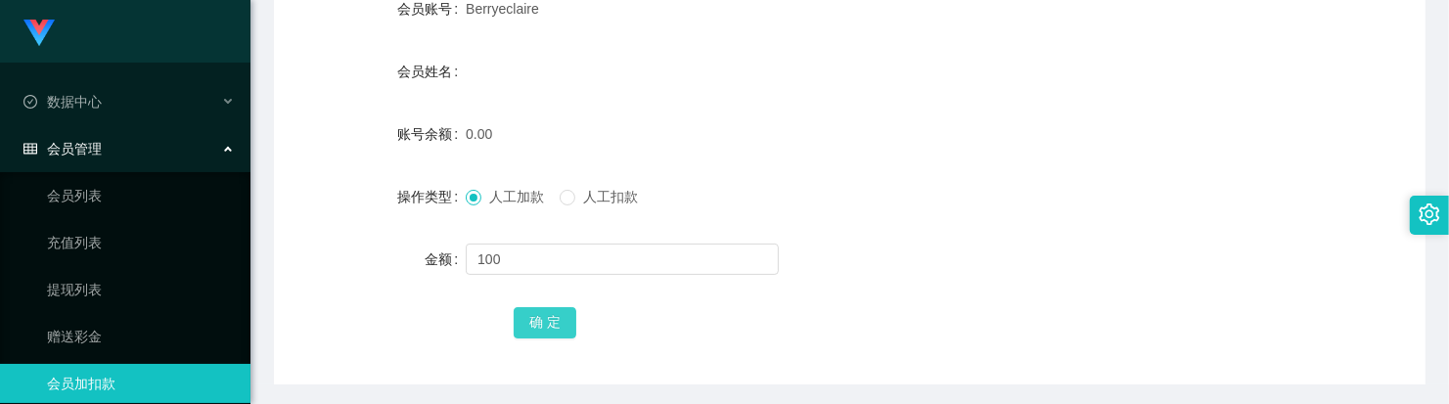
click at [565, 316] on button "确 定" at bounding box center [545, 322] width 63 height 31
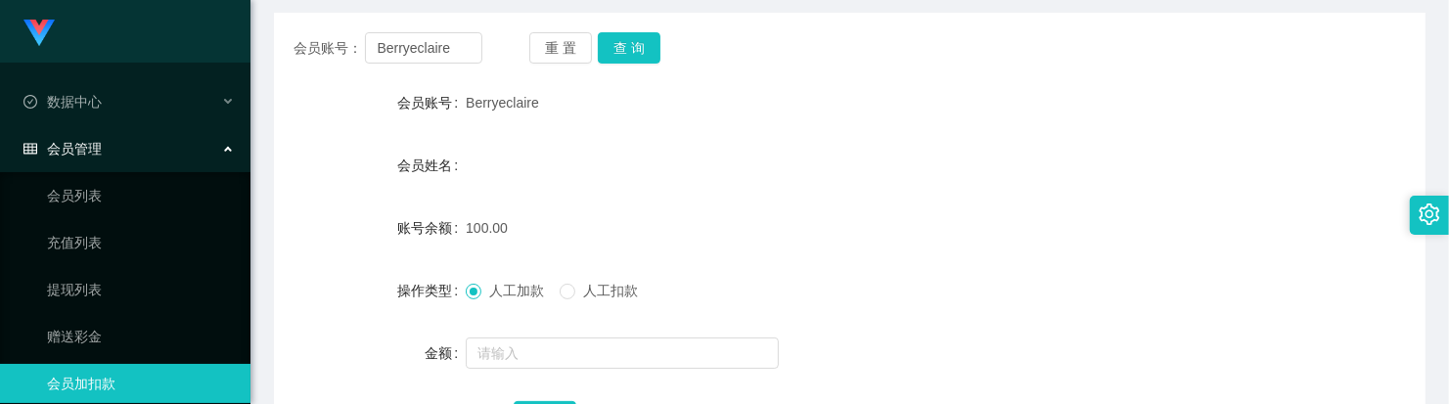
scroll to position [208, 0]
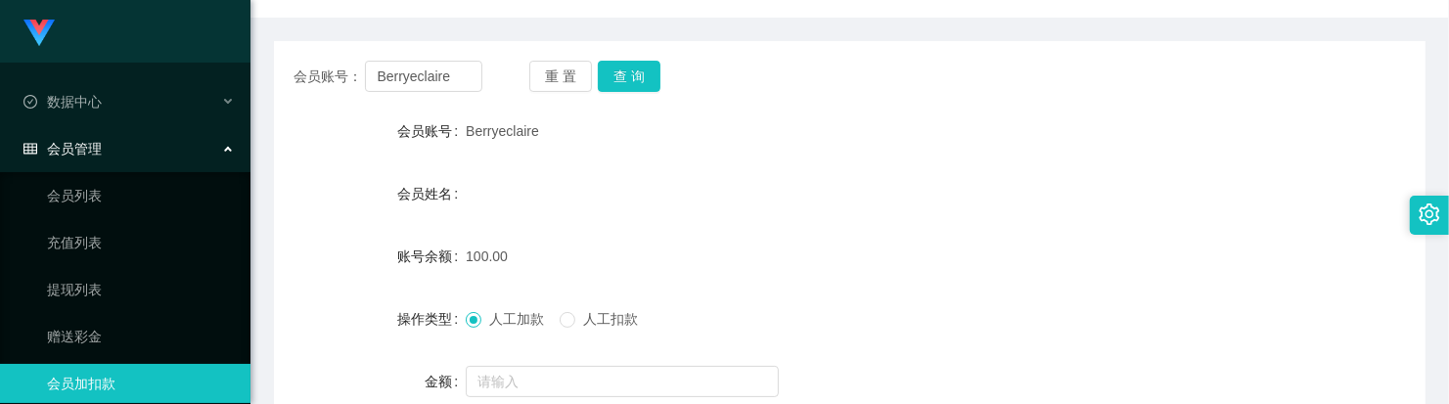
click at [628, 96] on div "会员账号： [PERSON_NAME] 重 置 查 询 会员账号 Berryeclaire 会员姓名 账号余额 100.00 操作类型 人工加款 人工扣款 金…" at bounding box center [849, 274] width 1151 height 466
click at [632, 86] on button "查 询" at bounding box center [629, 76] width 63 height 31
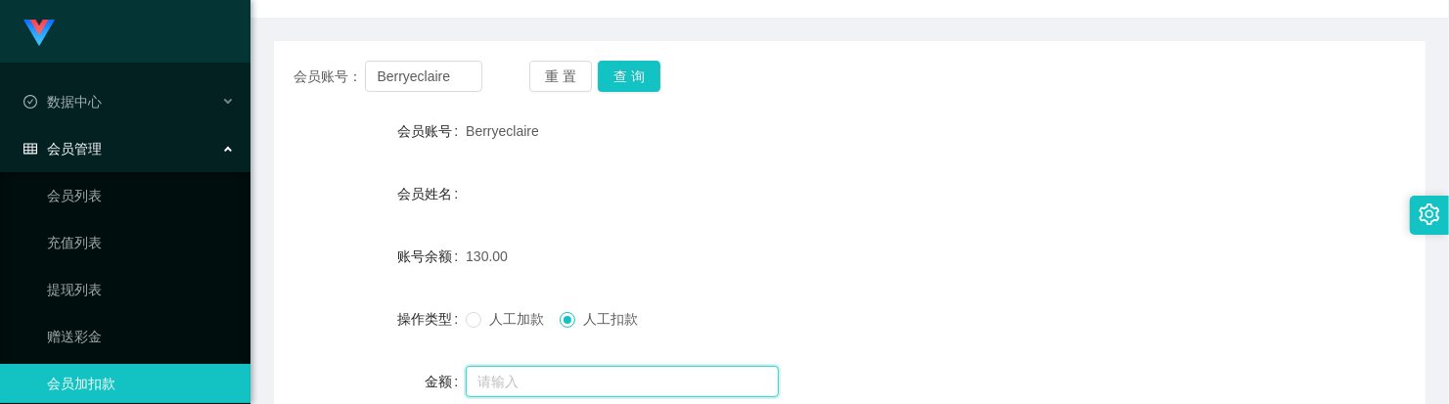
click at [549, 368] on input "text" at bounding box center [622, 381] width 313 height 31
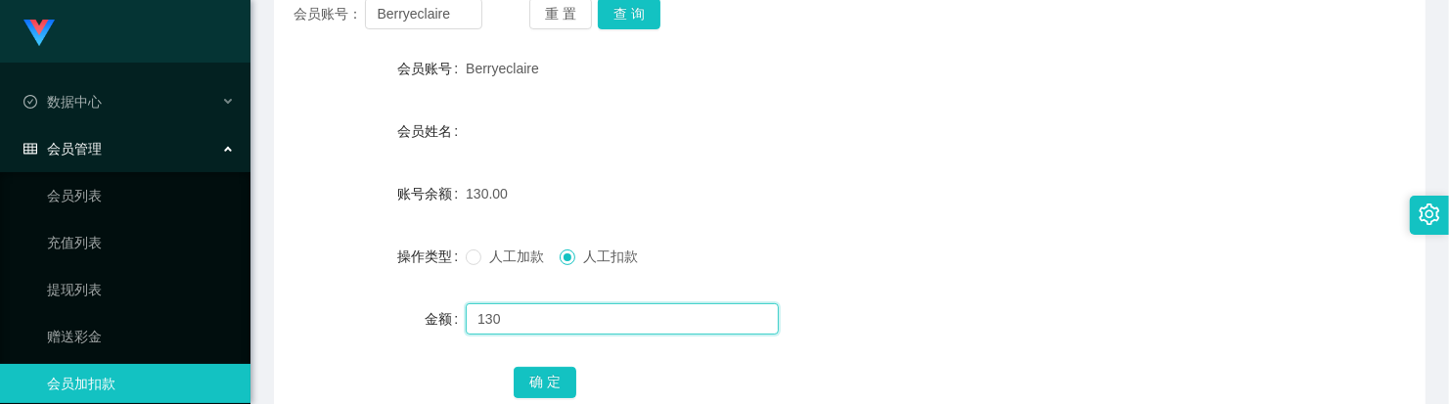
scroll to position [331, 0]
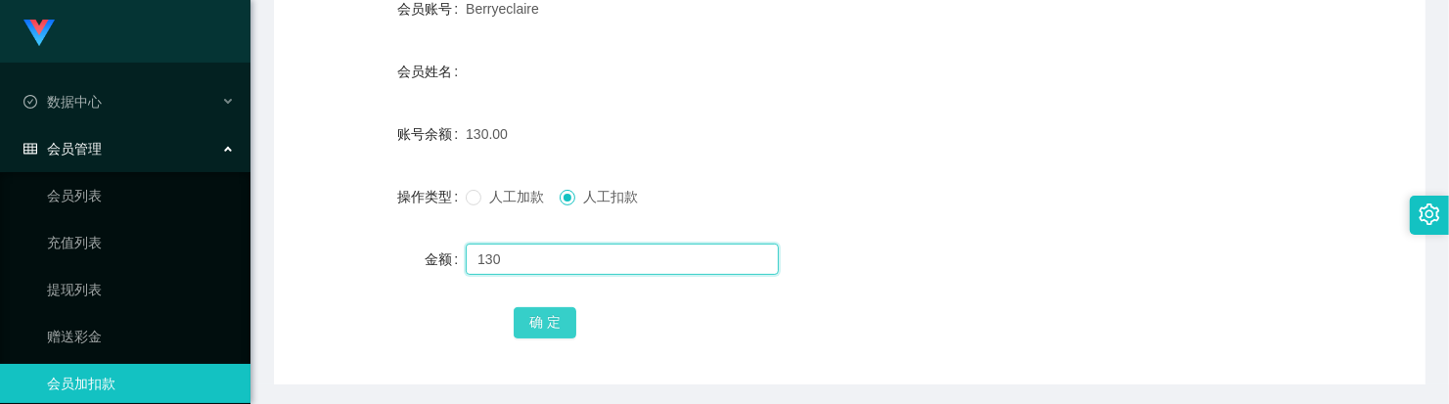
type input "130"
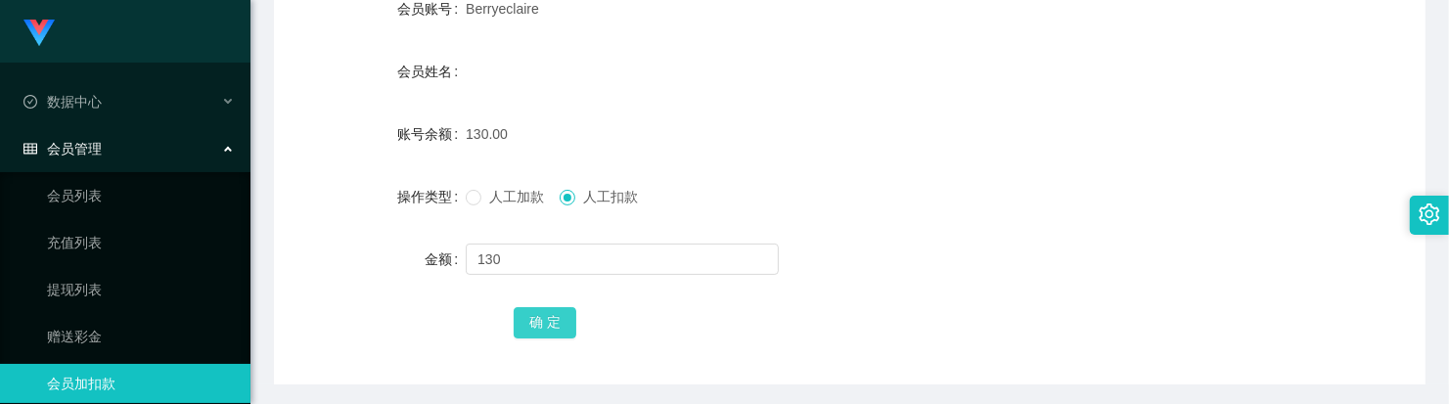
click at [567, 319] on button "确 定" at bounding box center [545, 322] width 63 height 31
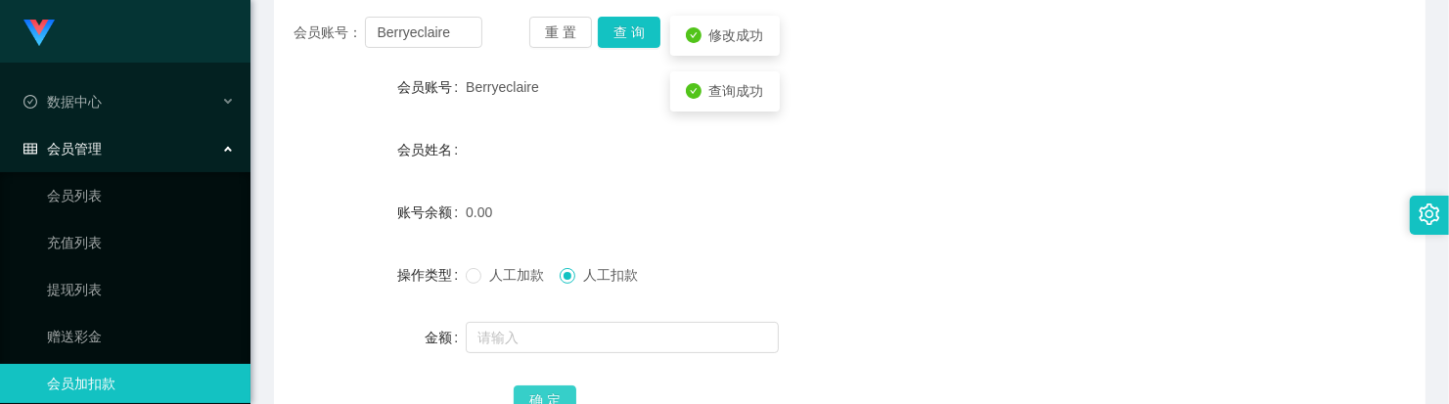
scroll to position [208, 0]
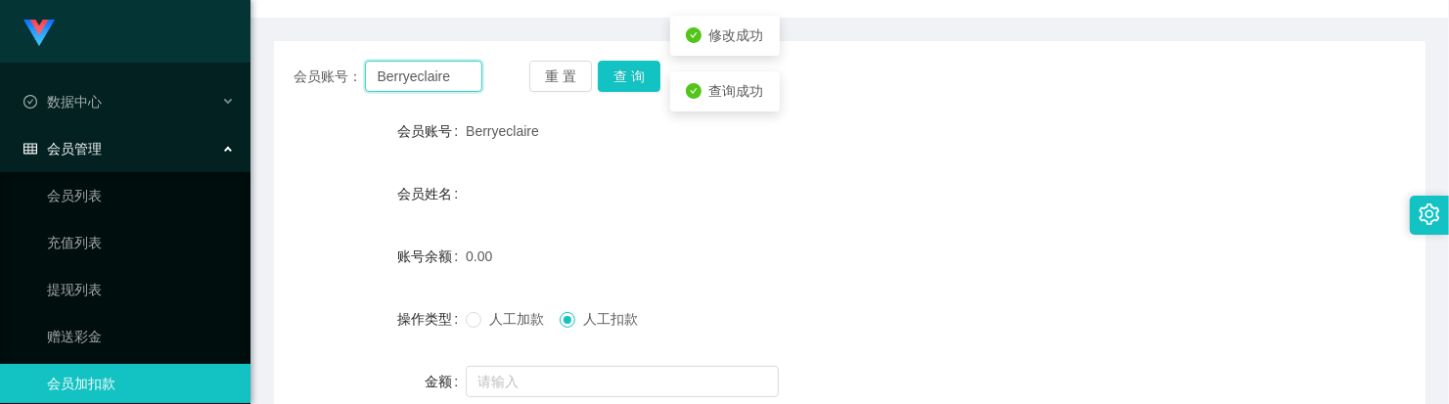
drag, startPoint x: 462, startPoint y: 76, endPoint x: 325, endPoint y: 62, distance: 137.7
click at [208, 41] on section "Jingdong工作台代理端 数据中心 会员管理 会员列表 充值列表 提现列表 赠送彩金 会员加扣款 会员加减打码量 产品管理 开奖记录 注单管理 产品列表 …" at bounding box center [724, 195] width 1449 height 806
paste input "X008009"
type input "X008009"
click at [627, 86] on button "查 询" at bounding box center [629, 76] width 63 height 31
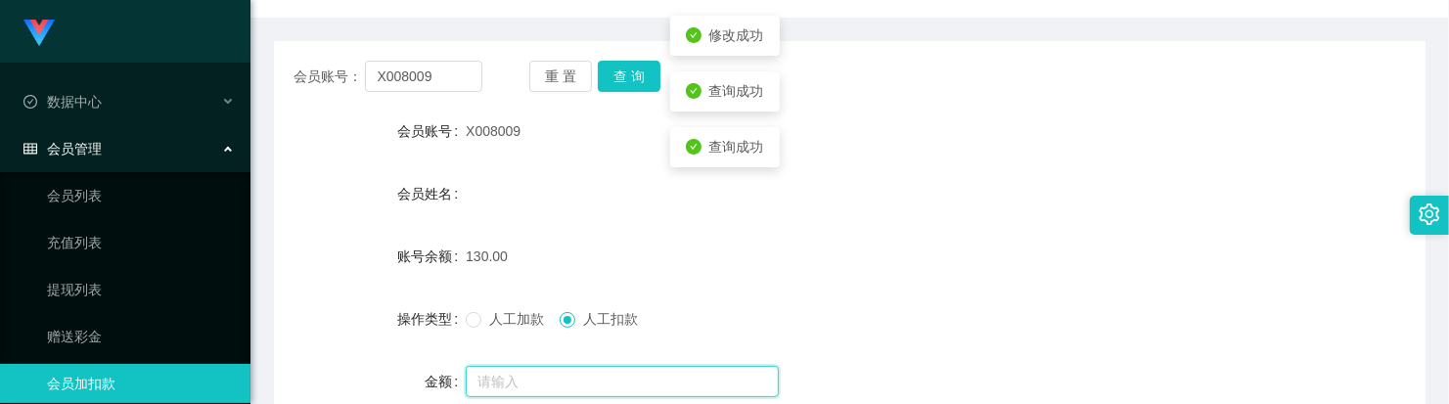
click at [536, 386] on input "text" at bounding box center [622, 381] width 313 height 31
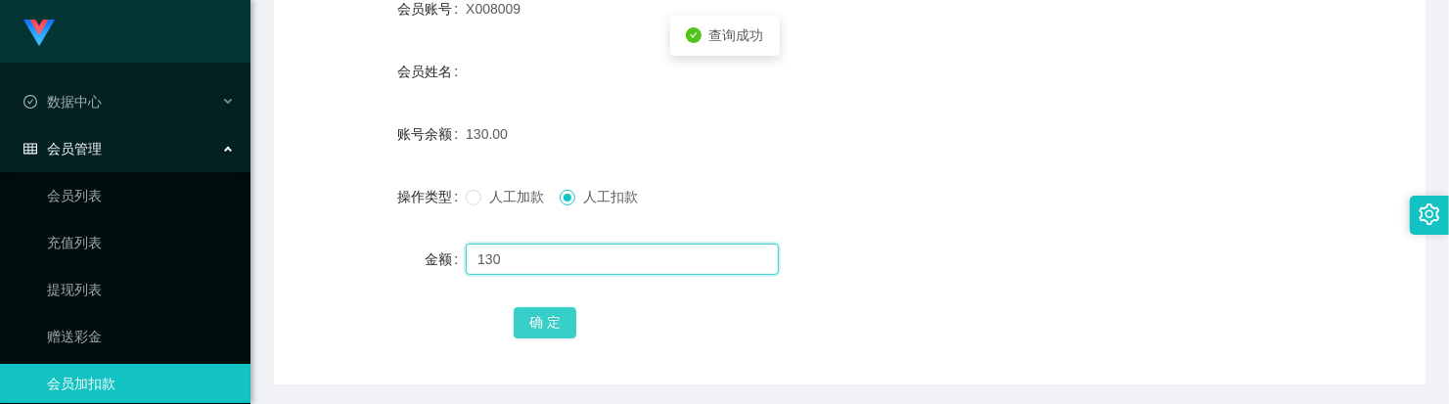
type input "130"
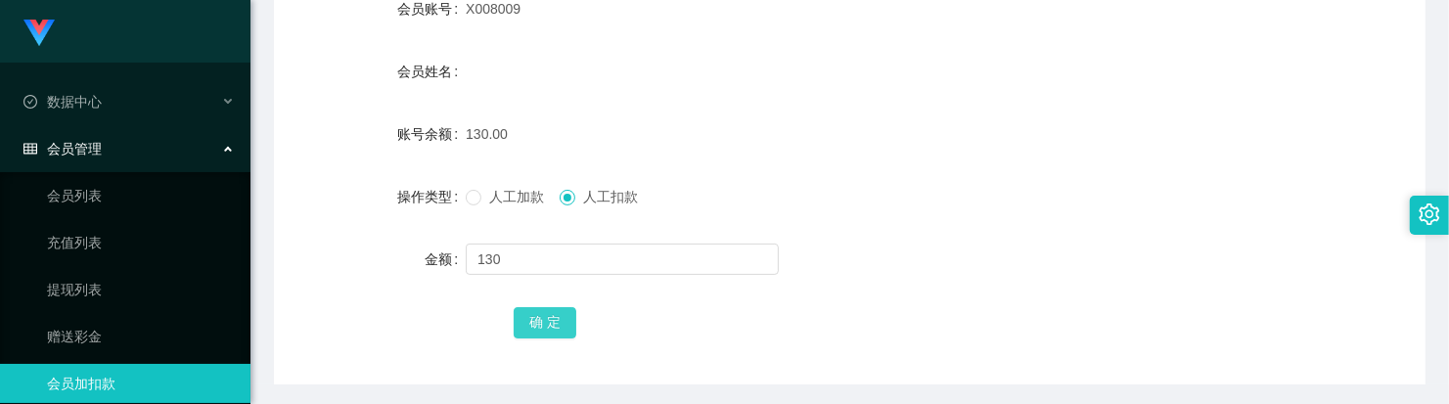
click at [525, 310] on button "确 定" at bounding box center [545, 322] width 63 height 31
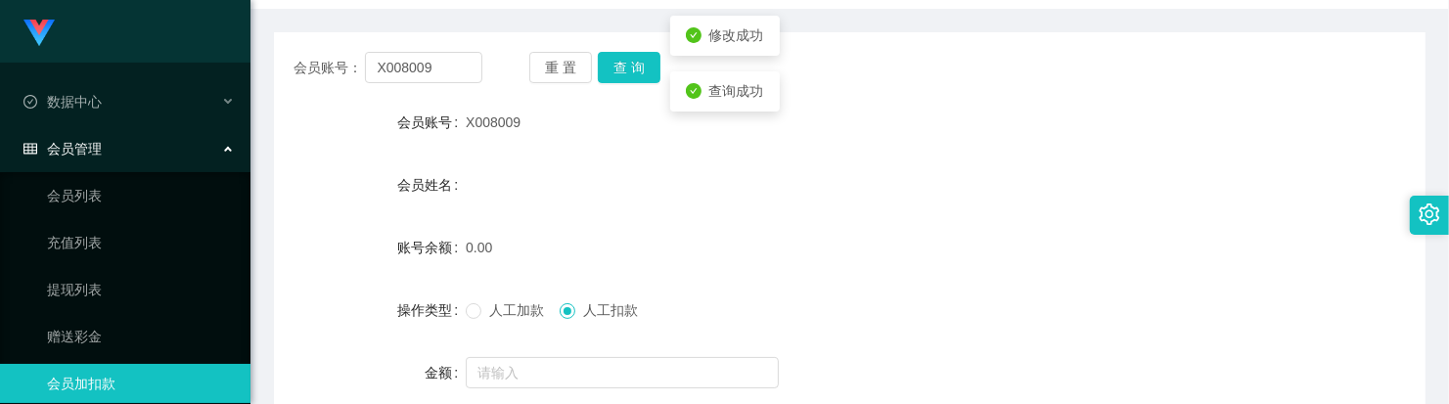
scroll to position [86, 0]
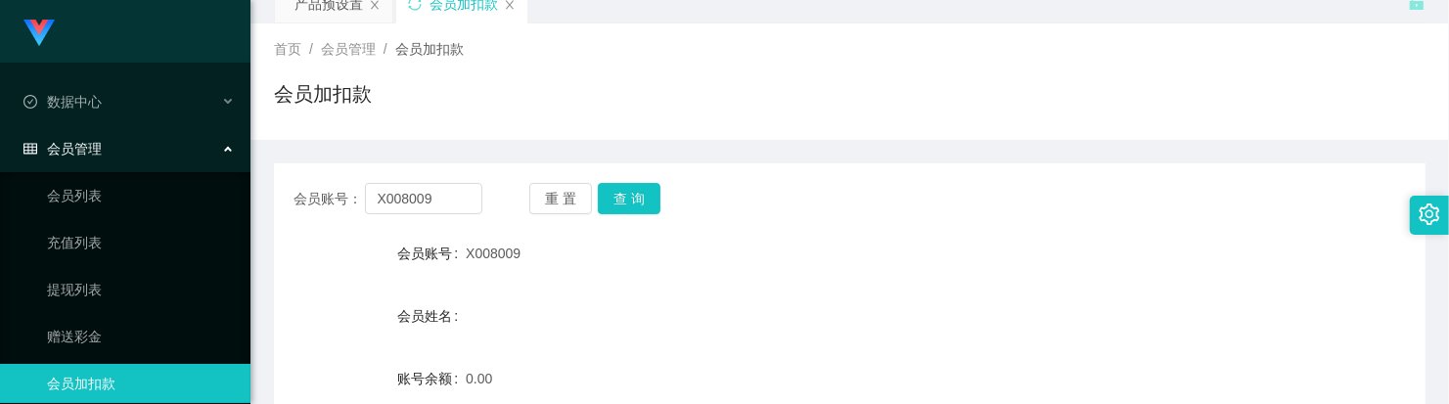
drag, startPoint x: 873, startPoint y: 289, endPoint x: 598, endPoint y: 158, distance: 305.0
click at [873, 286] on form "会员账号 X008009 会员姓名 账号余额 0.00 操作类型 人工加款 人工扣款 金额 确 定" at bounding box center [849, 410] width 1151 height 352
